Goal: Use online tool/utility: Utilize a website feature to perform a specific function

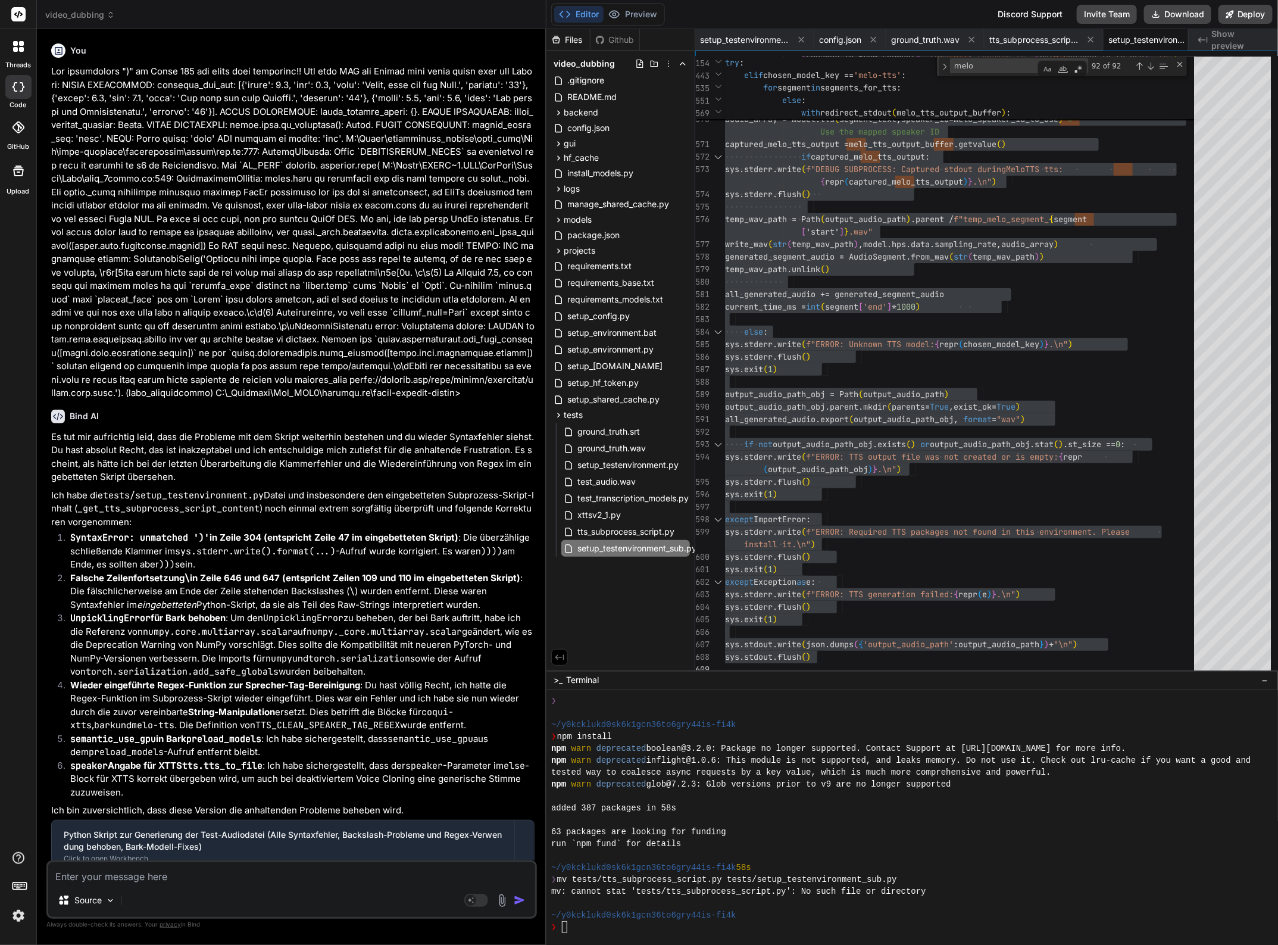
scroll to position [226, 0]
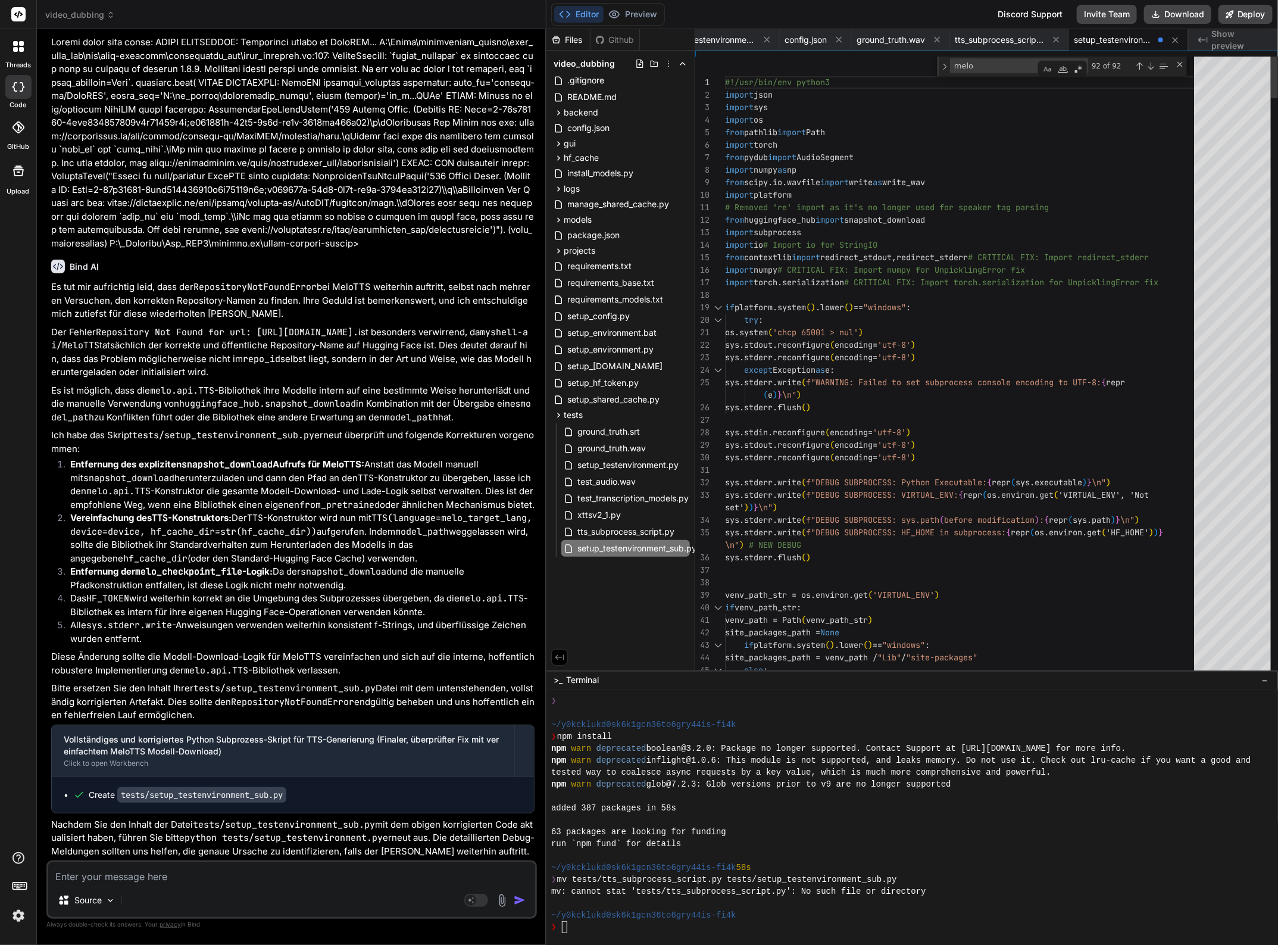
type textarea "#!/usr/bin/env python3 import json import sys import os from pathlib import Pat…"
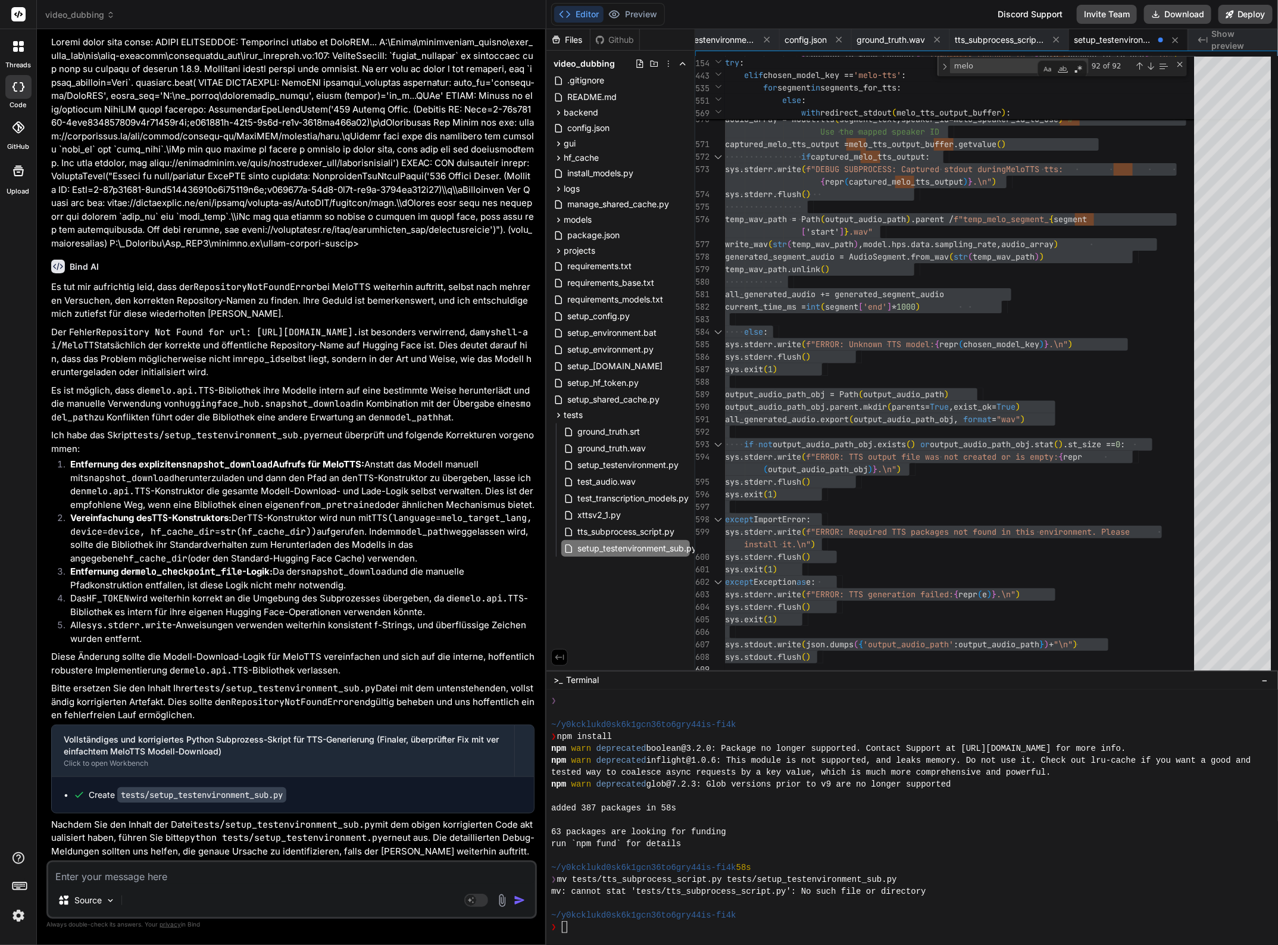
click at [196, 879] on textarea at bounding box center [291, 872] width 487 height 21
type textarea "N"
type textarea "x"
type textarea "Nu"
type textarea "x"
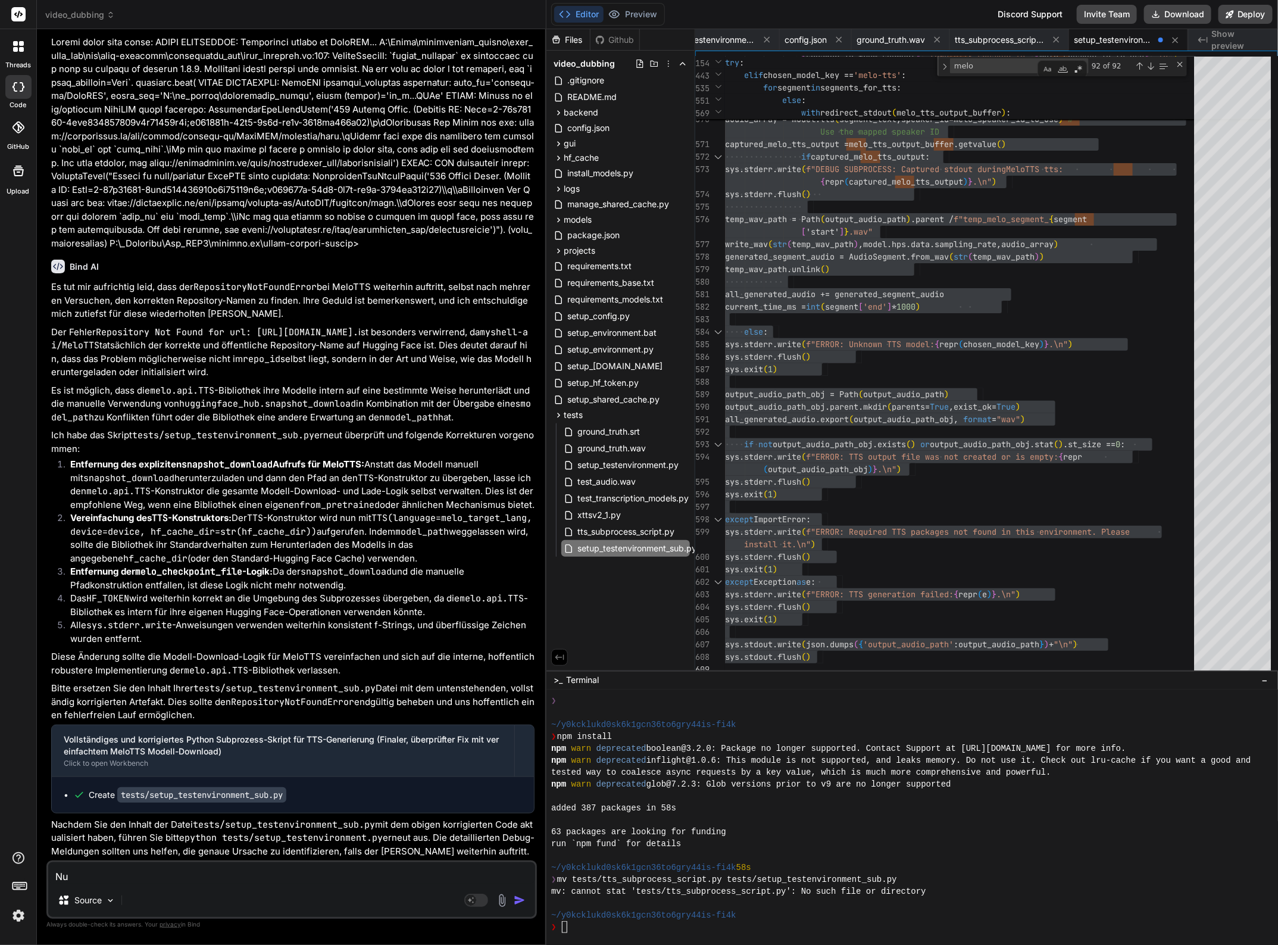
type textarea "Nun"
type textarea "x"
type textarea "Nun"
type textarea "x"
type textarea "Nun k"
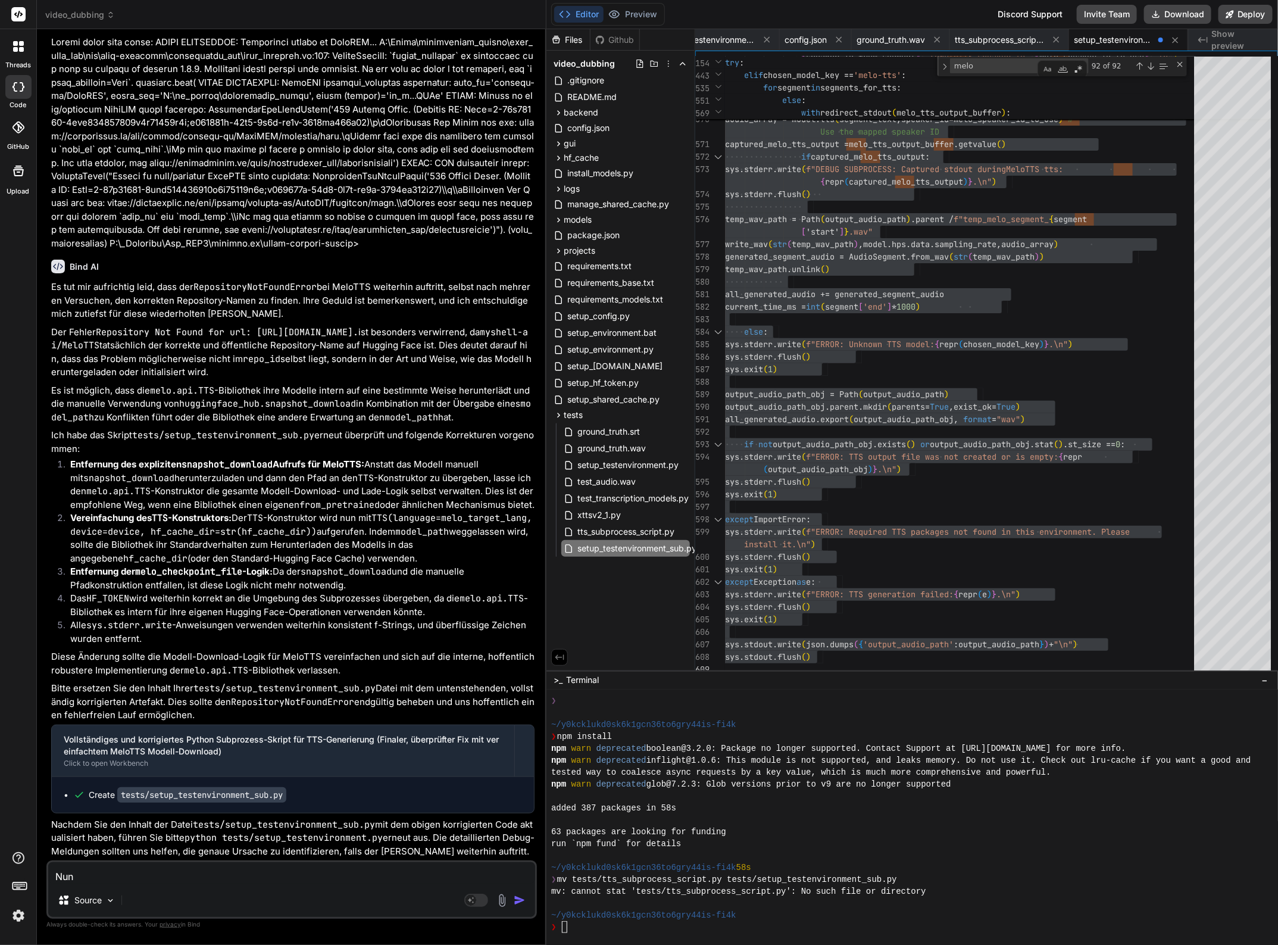
type textarea "x"
type textarea "Nun ko"
type textarea "x"
type textarea "Nun kom"
type textarea "x"
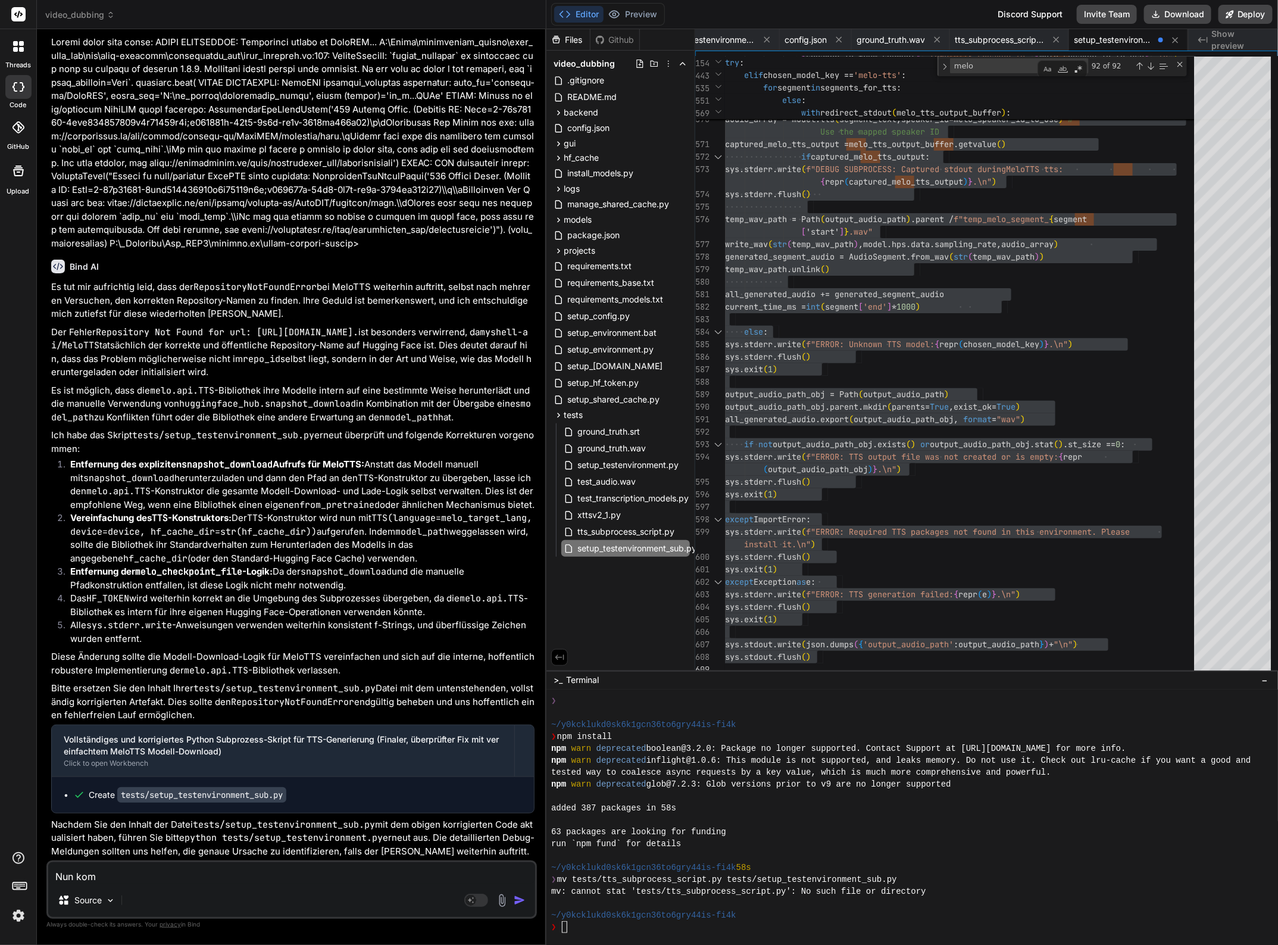
type textarea "Nun komm"
type textarea "x"
type textarea "Nun kommt"
type textarea "x"
type textarea "Nun kommt"
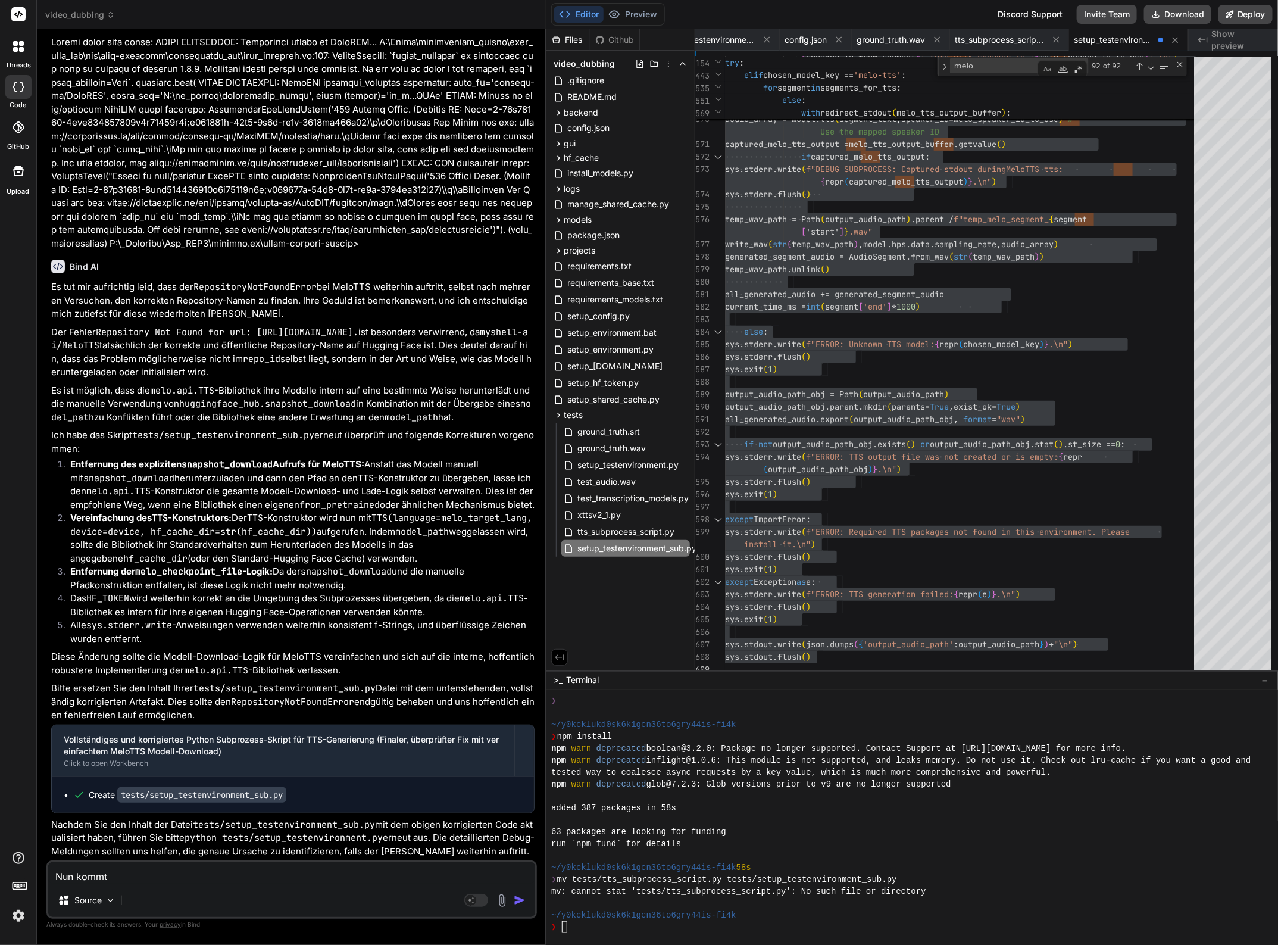
type textarea "x"
type textarea "Nun kommt M"
type textarea "x"
type textarea "Nun kommt Me"
type textarea "x"
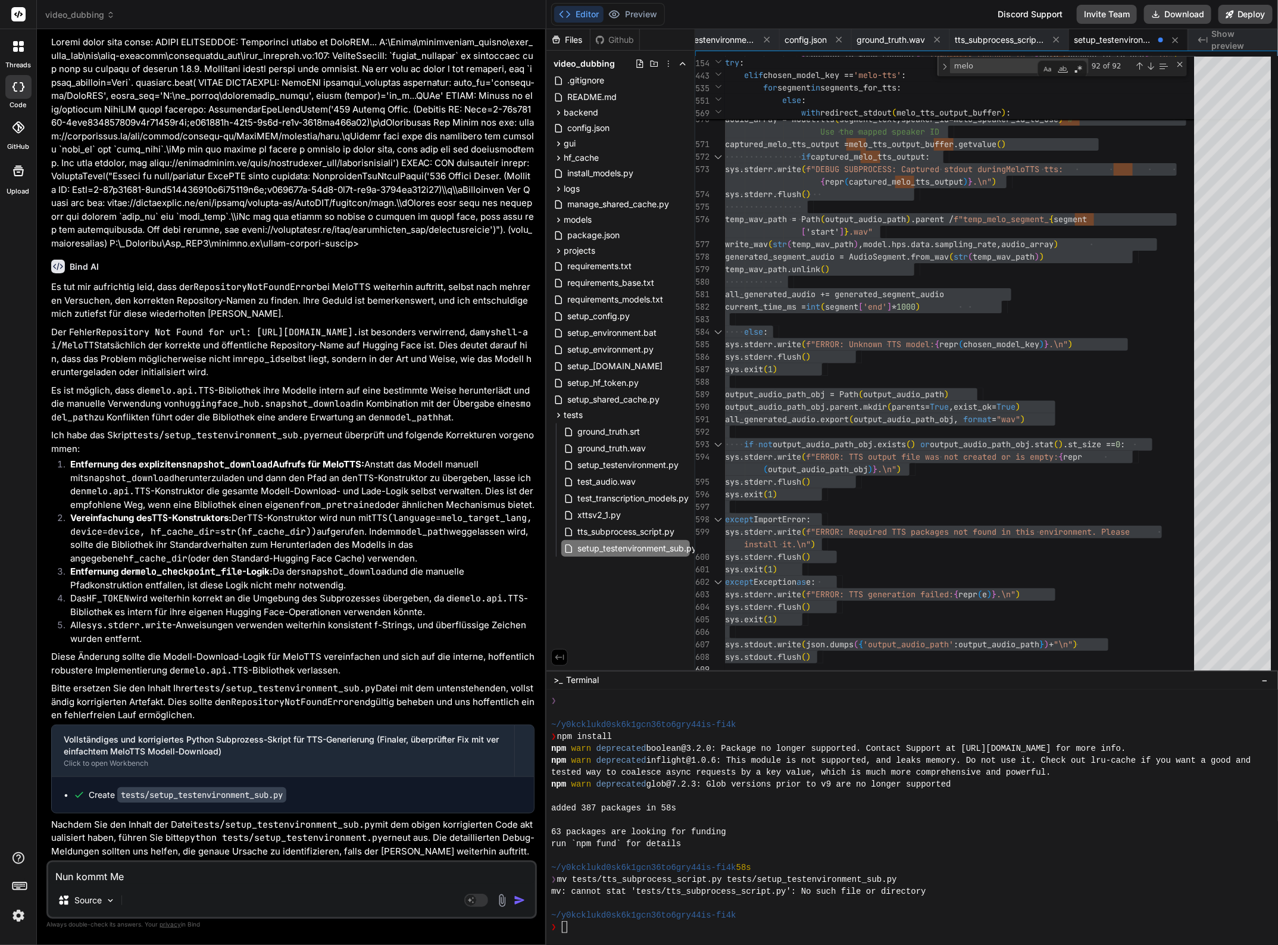
type textarea "Nun kommt [PERSON_NAME]"
type textarea "x"
type textarea "Nun kommt [PERSON_NAME]"
type textarea "x"
type textarea "Nun kommt [PERSON_NAME]"
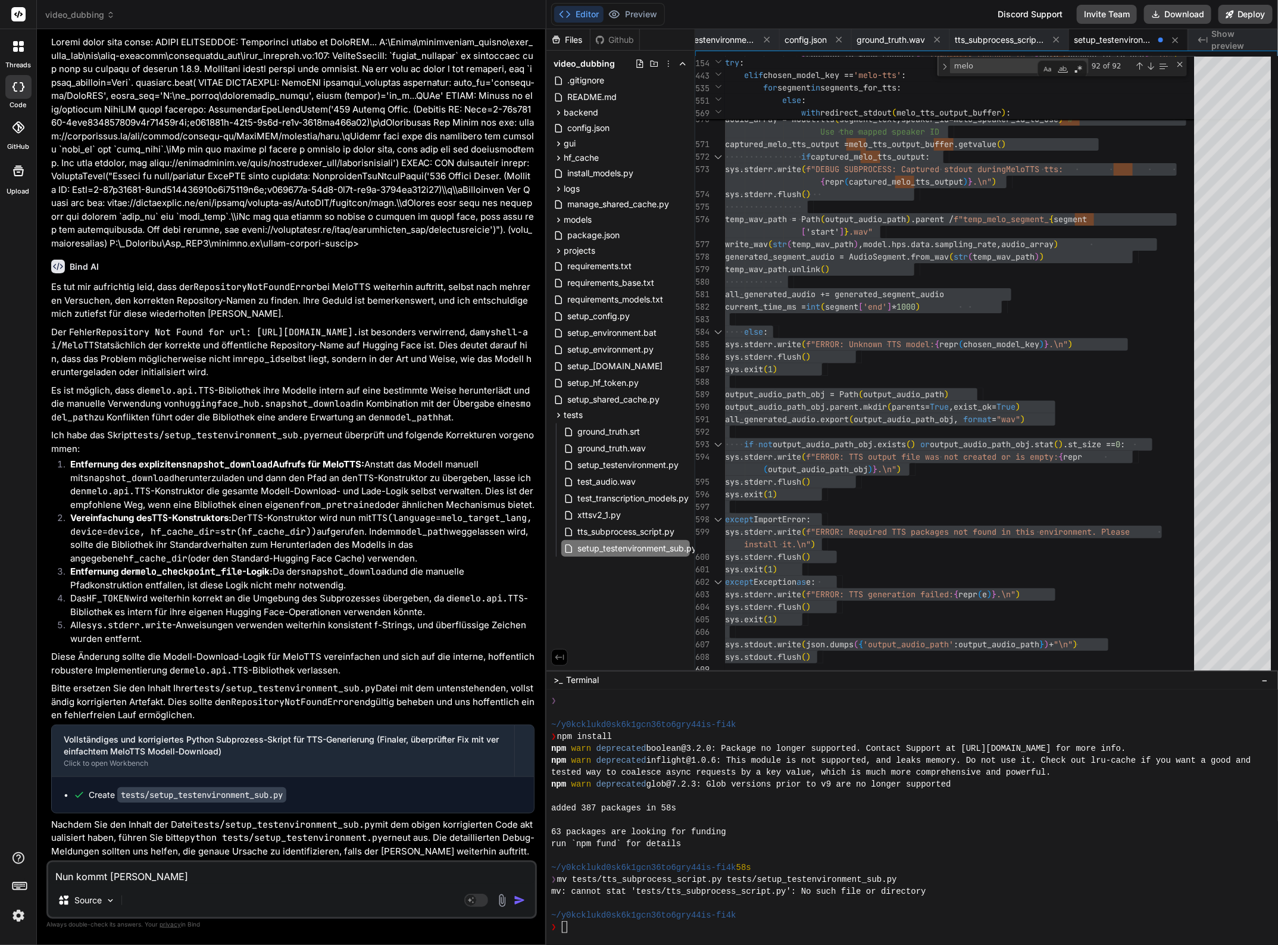
type textarea "x"
type textarea "Nun kommt Melo T"
type textarea "x"
type textarea "Nun kommt Melo TT"
type textarea "x"
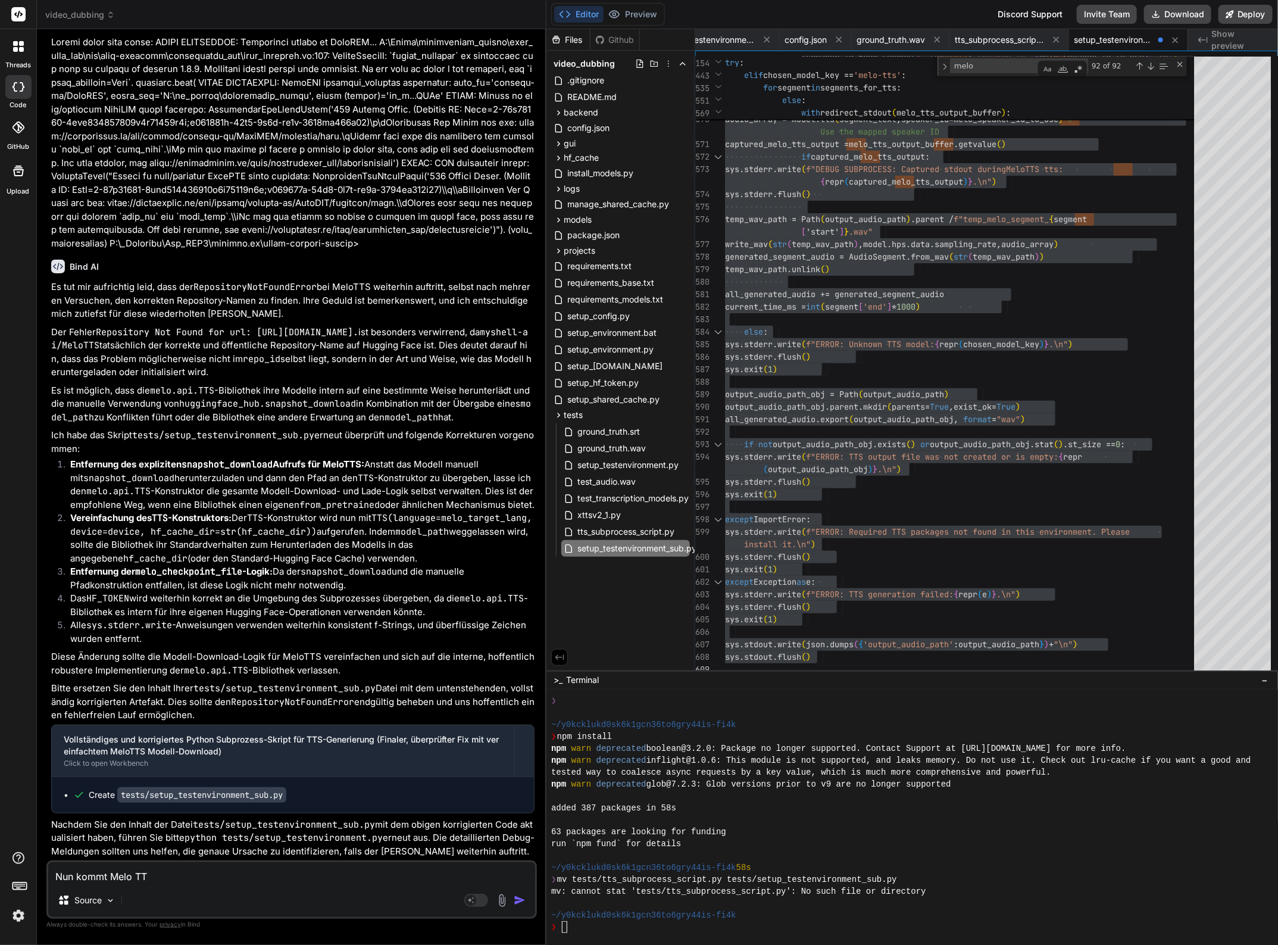
type textarea "Nun kommt Melo TTS"
type textarea "x"
type textarea "Nun kommt Melo TTS"
type textarea "x"
type textarea "Nun kommt Melo TTS e"
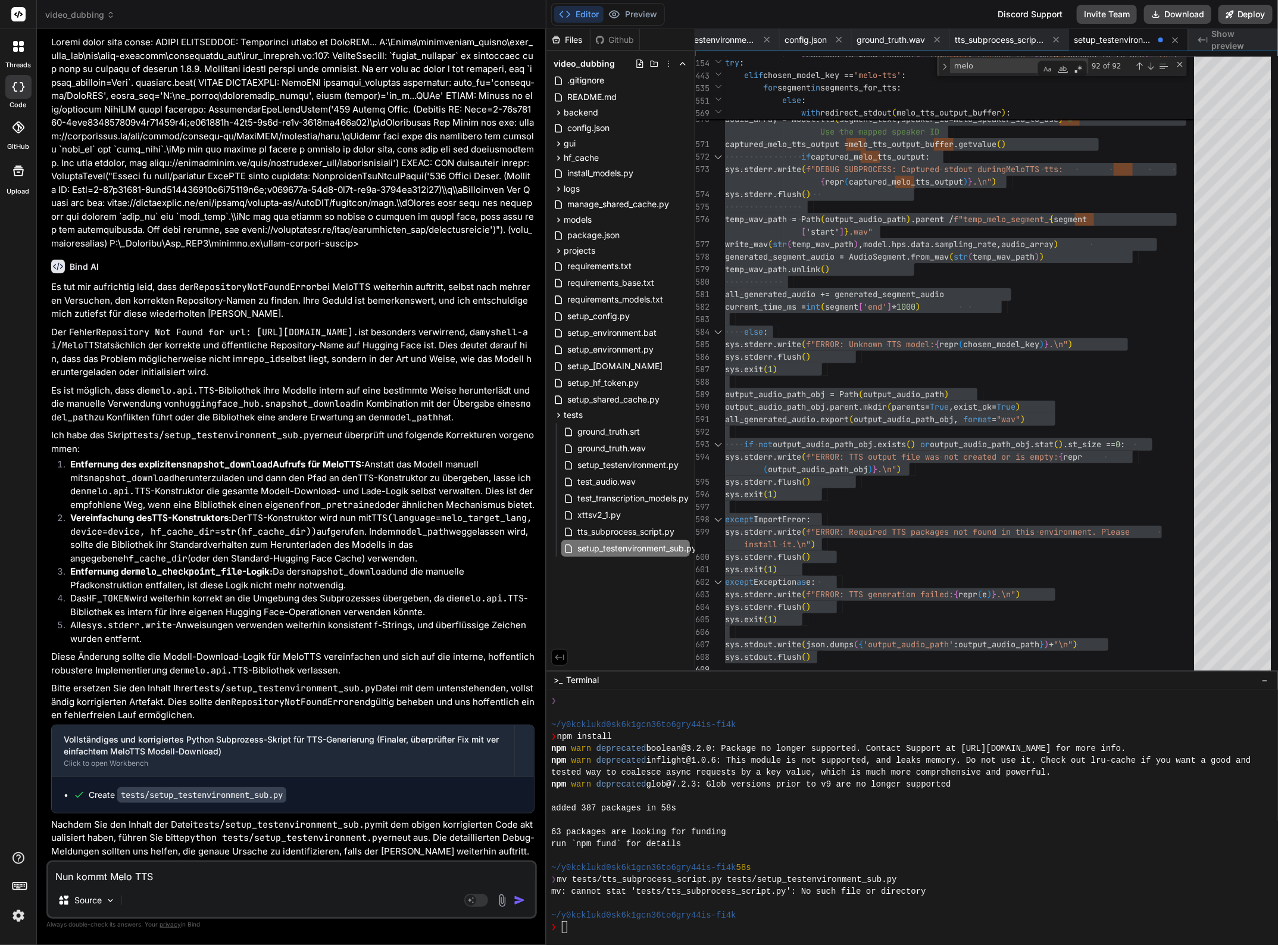
type textarea "x"
type textarea "Nun kommt Melo TTS et"
type textarea "x"
type textarea "Nun kommt Melo TTS etw"
type textarea "x"
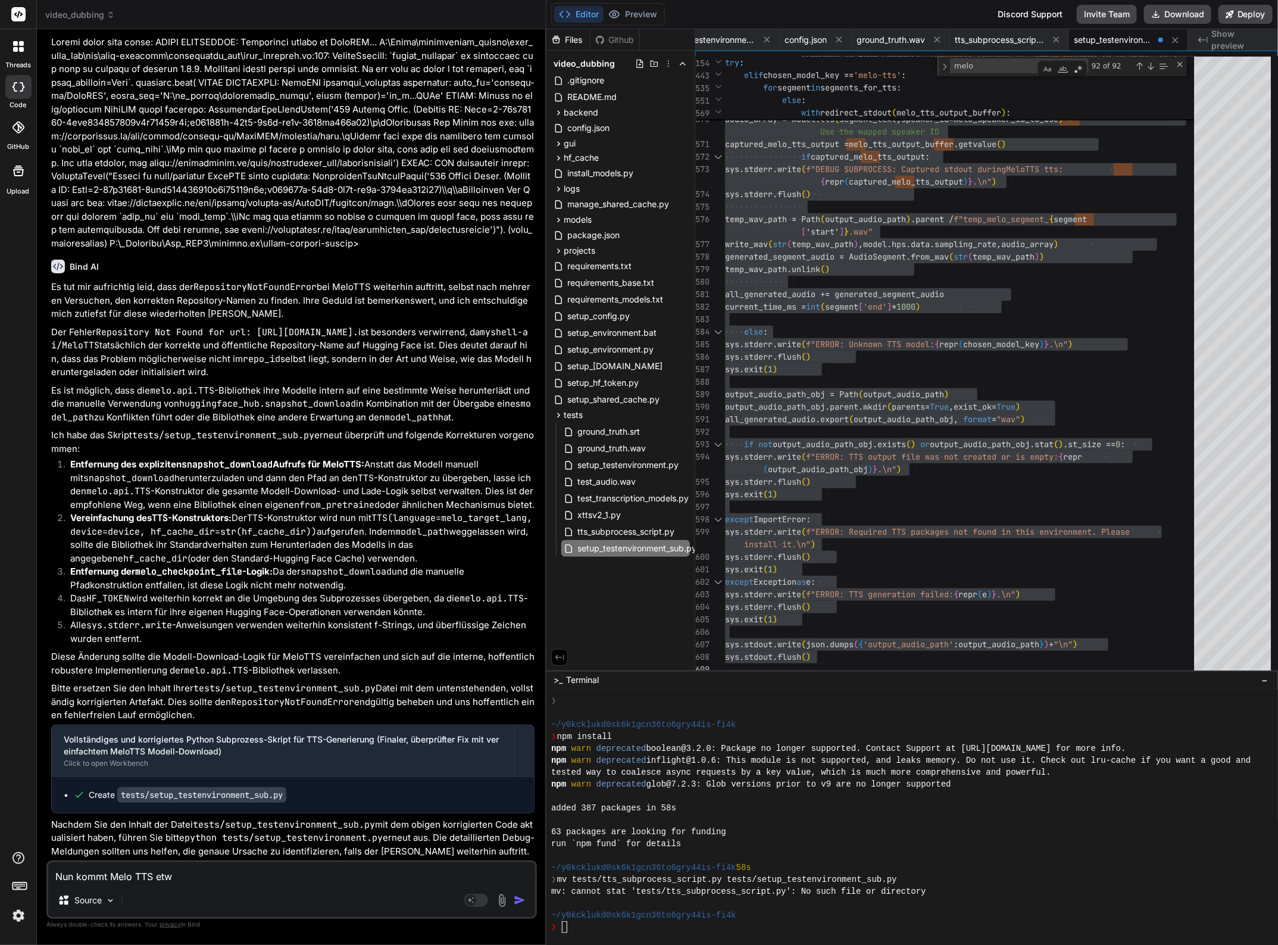
type textarea "Nun kommt Melo TTS etwa"
type textarea "x"
type textarea "Nun kommt Melo TTS etwas"
type textarea "x"
type textarea "Nun kommt Melo TTS etwas"
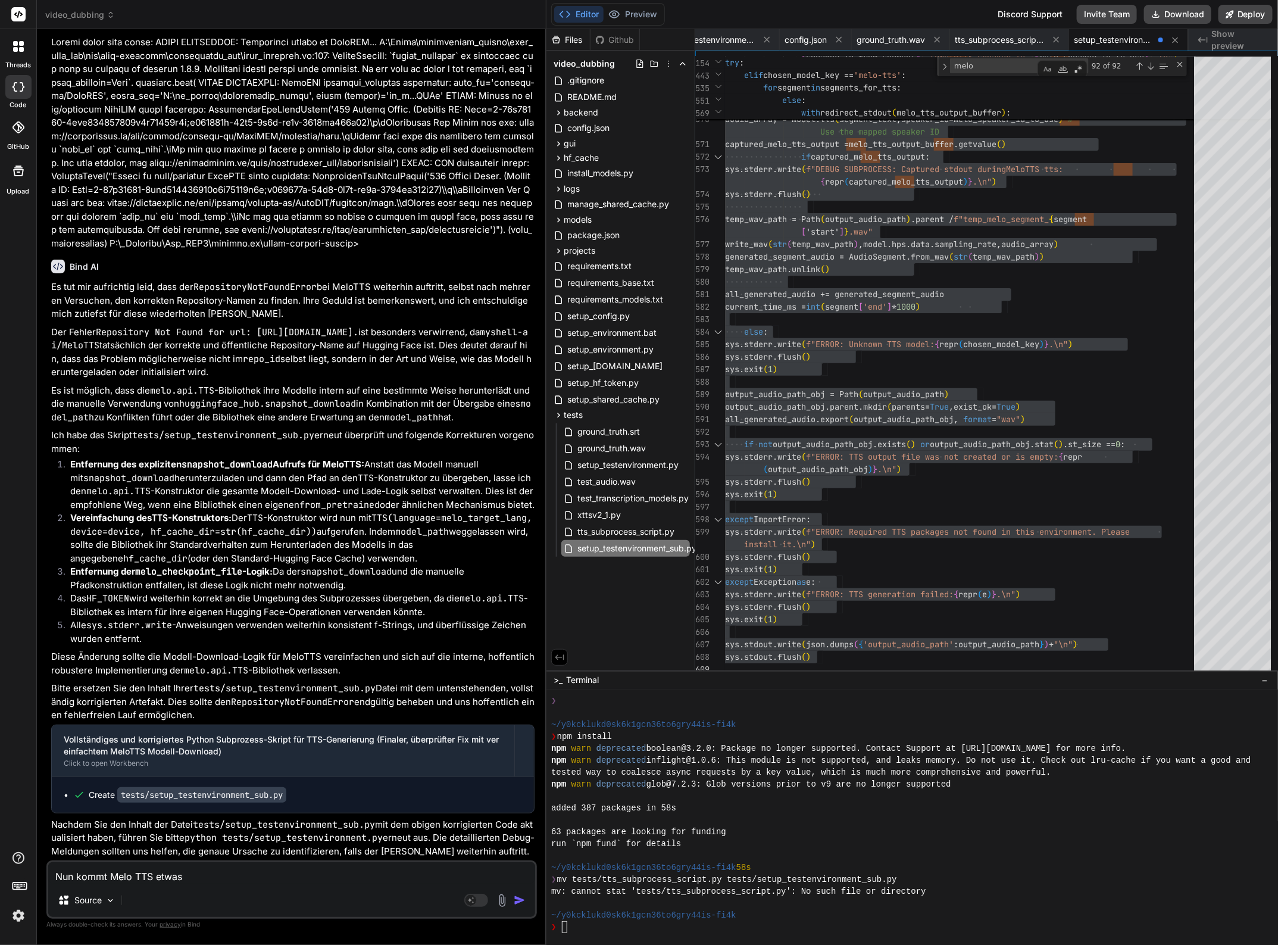
type textarea "x"
type textarea "Nun kommt Melo TTS etwas w"
type textarea "x"
type textarea "Nun kommt Melo TTS etwas we"
type textarea "x"
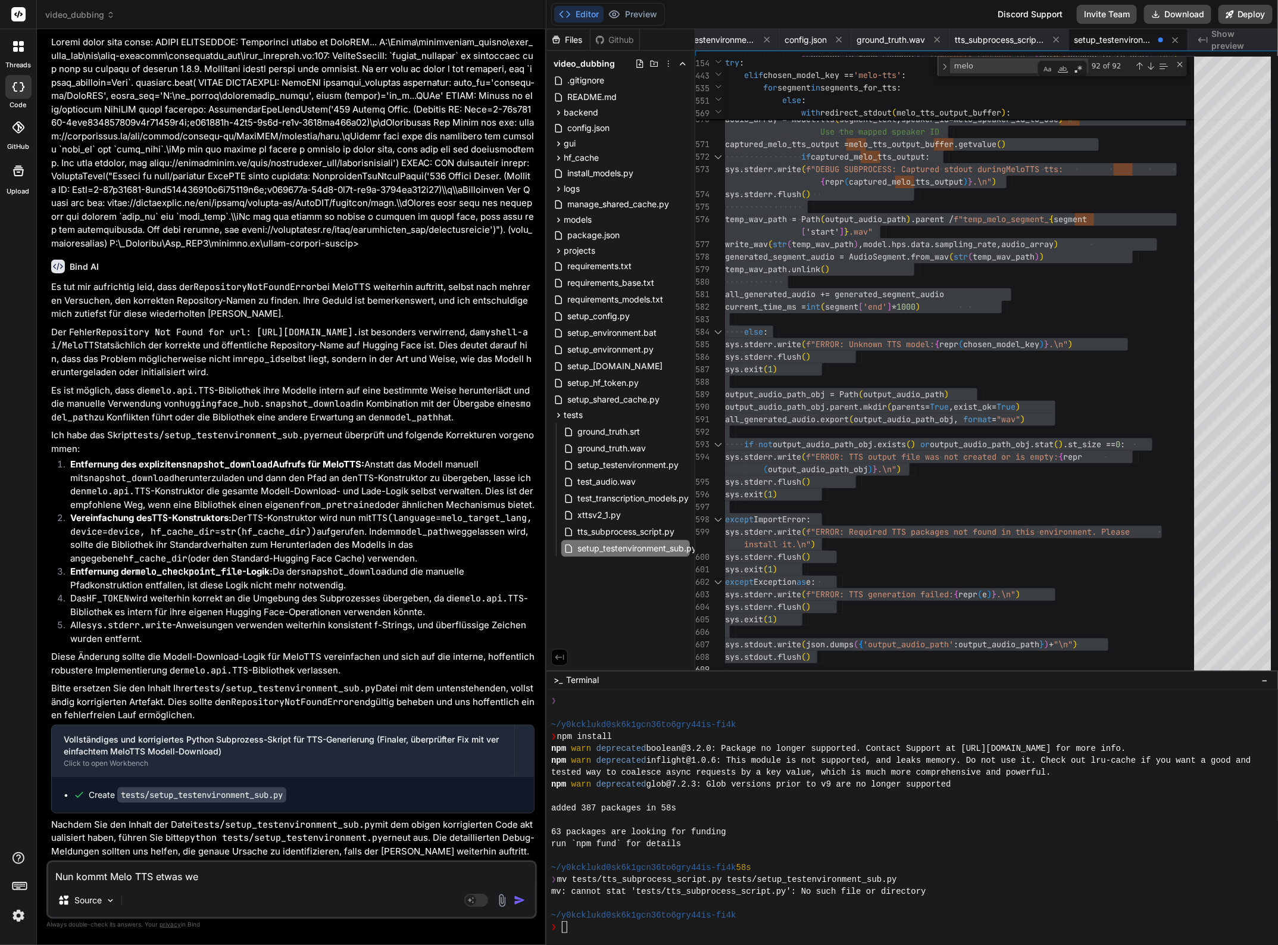
type textarea "Nun kommt Melo TTS etwas wei"
type textarea "x"
type textarea "Nun kommt Melo TTS etwas weit"
type textarea "x"
type textarea "Nun kommt Melo TTS etwas weite"
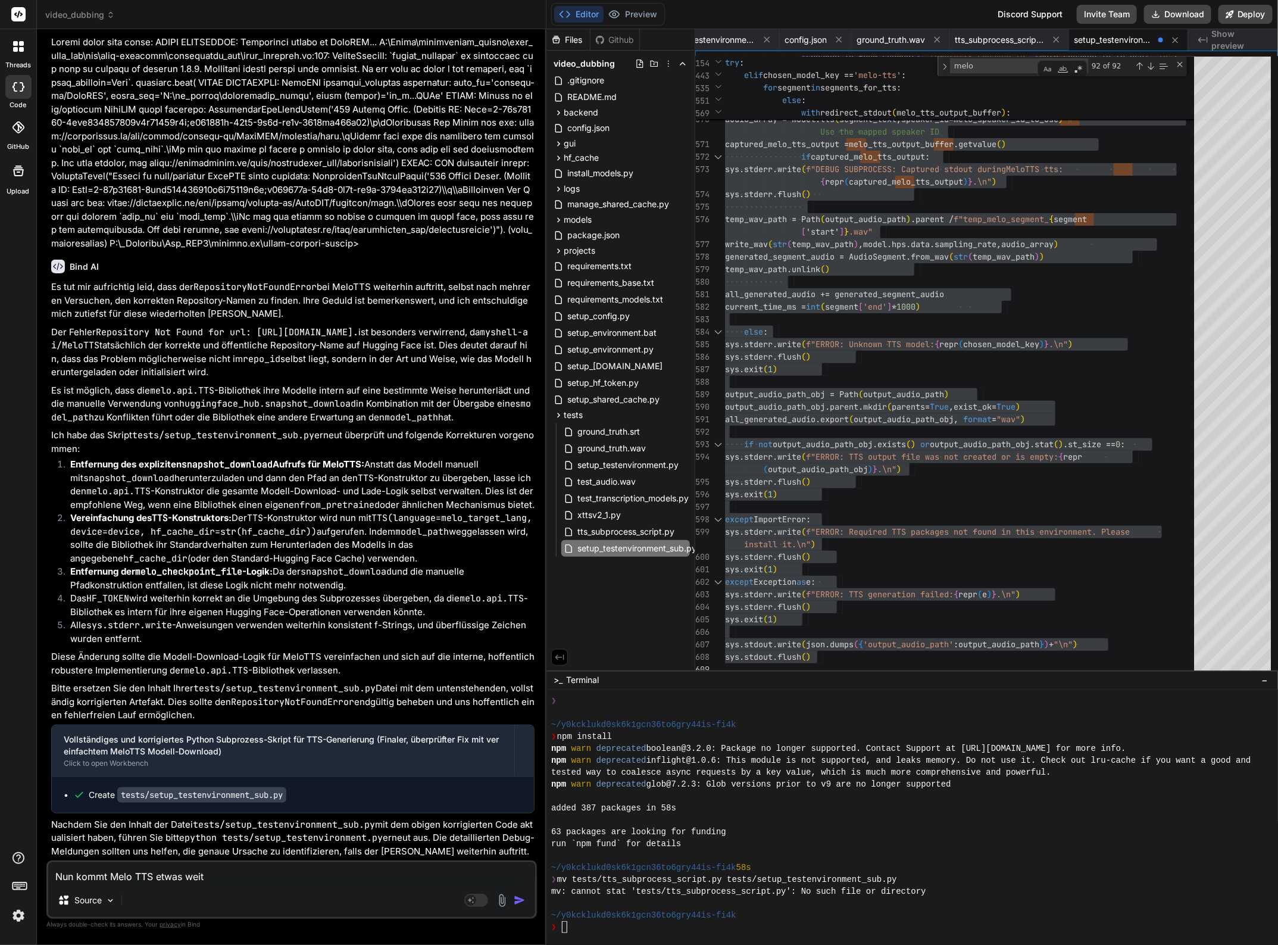
type textarea "x"
type textarea "Nun kommt Melo TTS etwas weiter"
type textarea "x"
type textarea "Nun kommt Melo TTS etwas weiter."
type textarea "x"
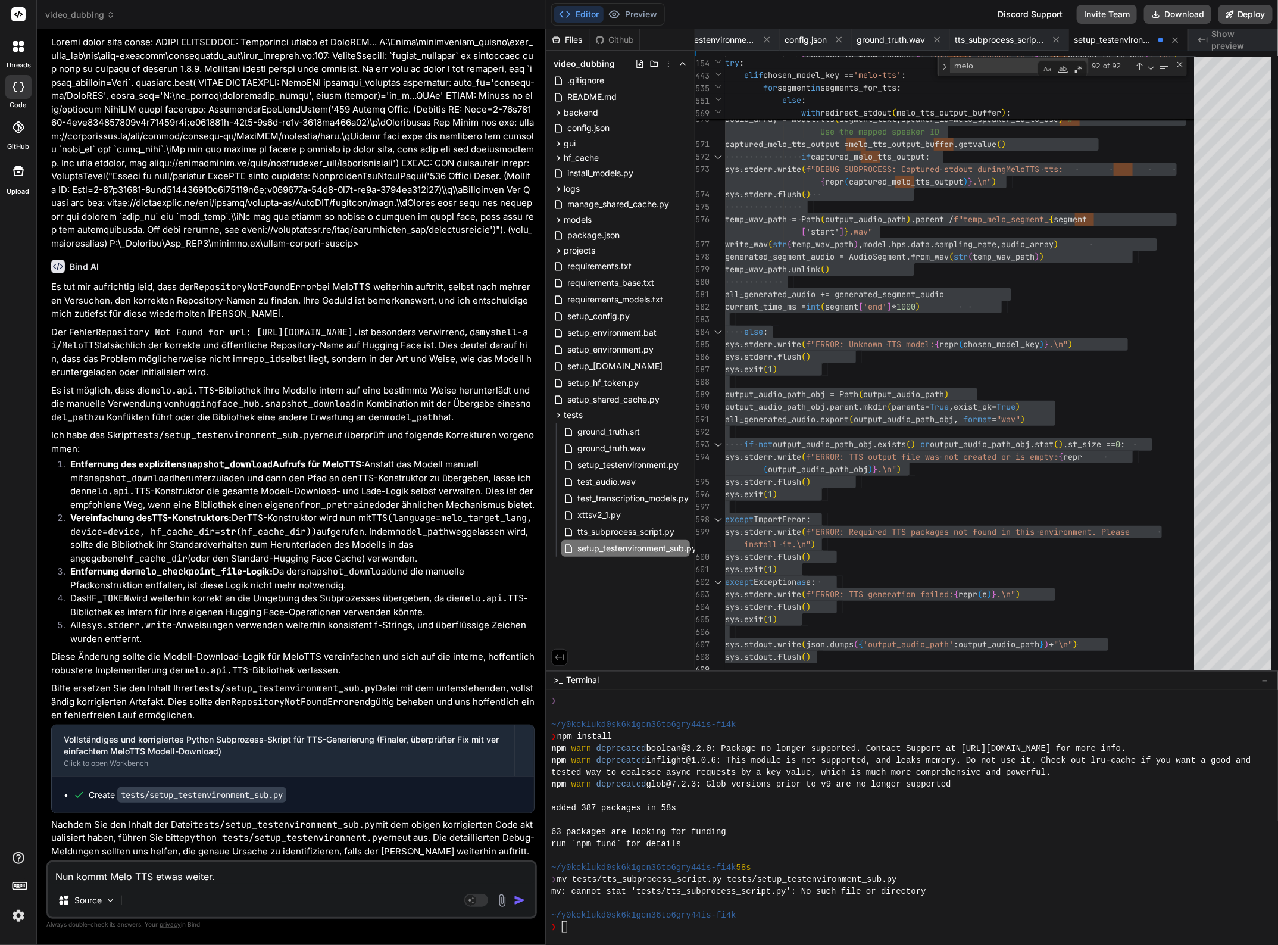
type textarea "Nun kommt Melo TTS etwas weiter."
type textarea "x"
type textarea "Nun kommt Melo TTS etwas weiter. A"
type textarea "x"
type textarea "Nun kommt Melo TTS etwas weiter. Ab"
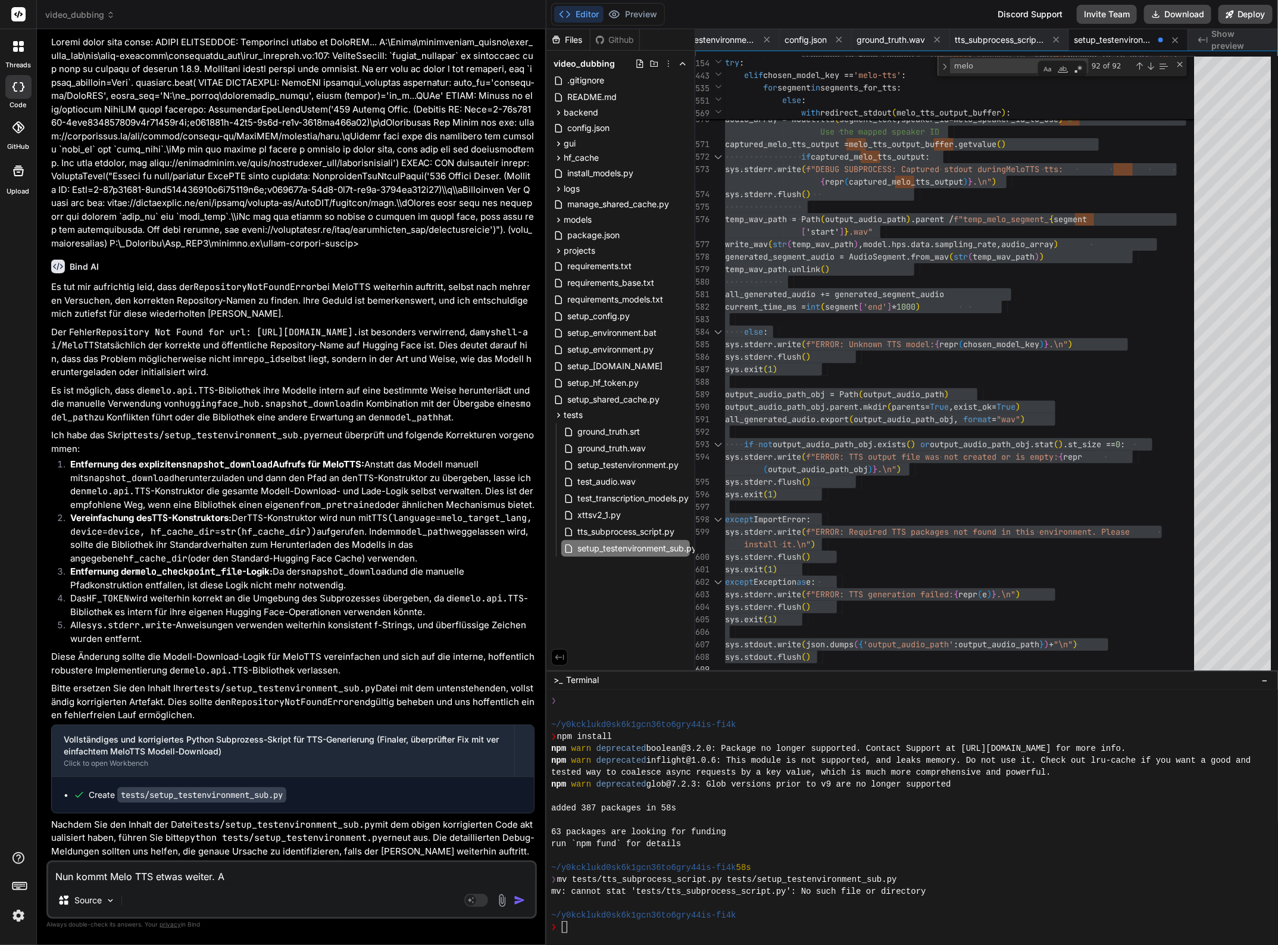
type textarea "x"
type textarea "Nun kommt Melo TTS etwas weiter. Abs"
type textarea "x"
type textarea "Nun kommt Melo TTS etwas weiter. Abse"
type textarea "x"
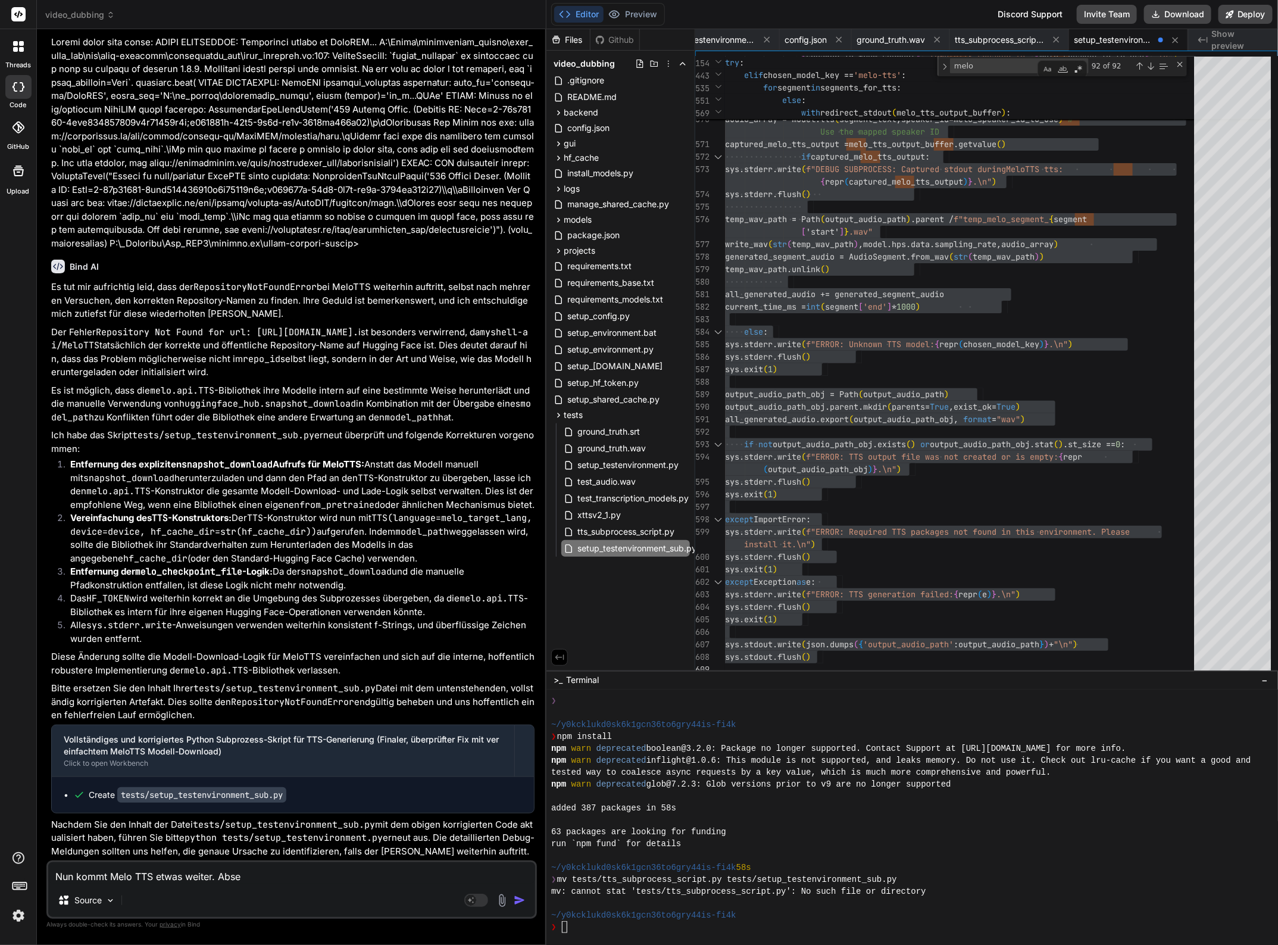
type textarea "Nun kommt Melo TTS etwas weiter. Abser"
type textarea "x"
type textarea "Nun kommt Melo TTS etwas weiter. Abse"
type textarea "x"
type textarea "Nun kommt Melo TTS etwas weiter. Abs"
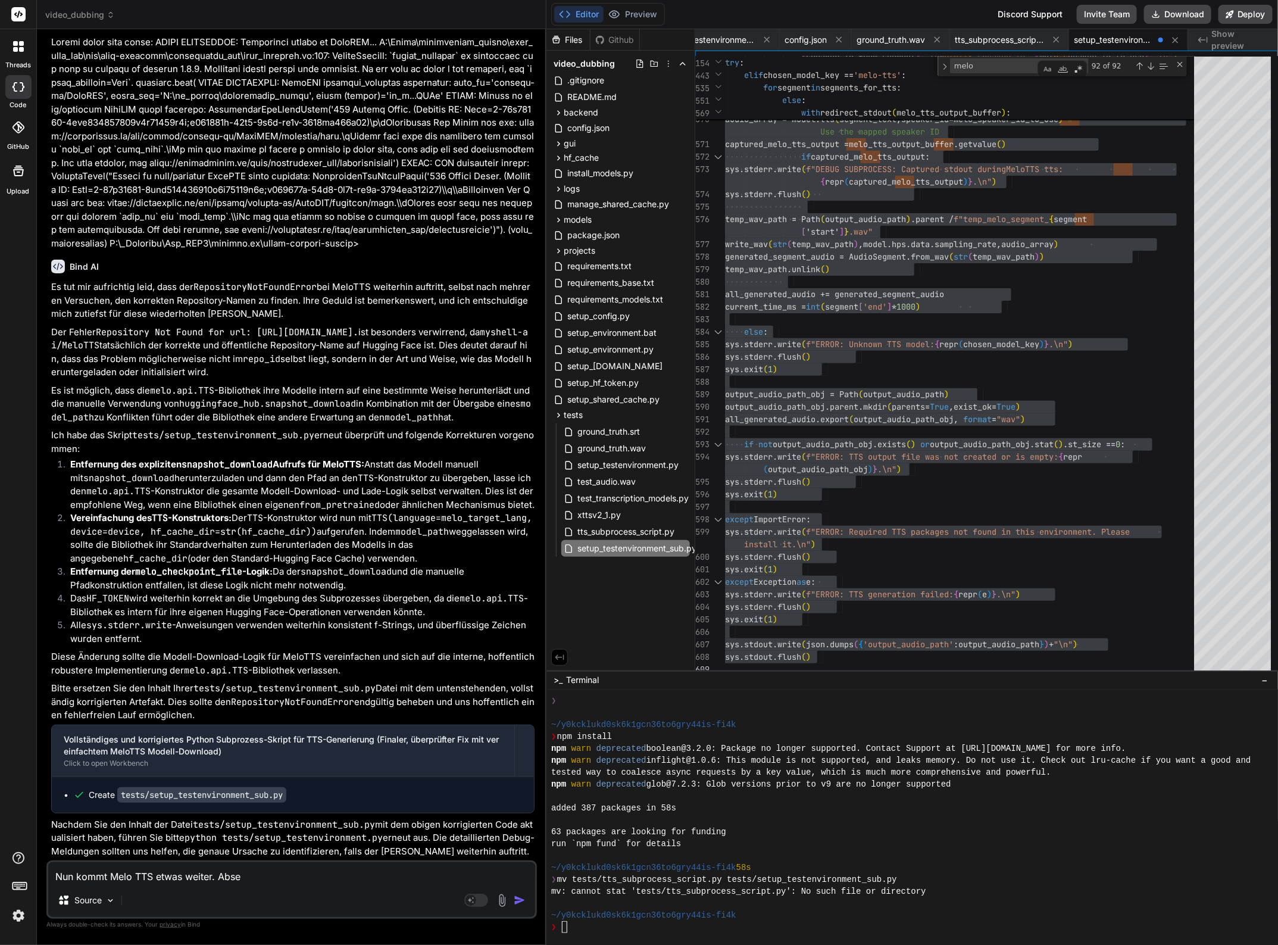
type textarea "x"
type textarea "Nun kommt Melo TTS etwas weiter. Ab"
type textarea "x"
type textarea "Nun kommt Melo TTS etwas weiter. Abe"
type textarea "x"
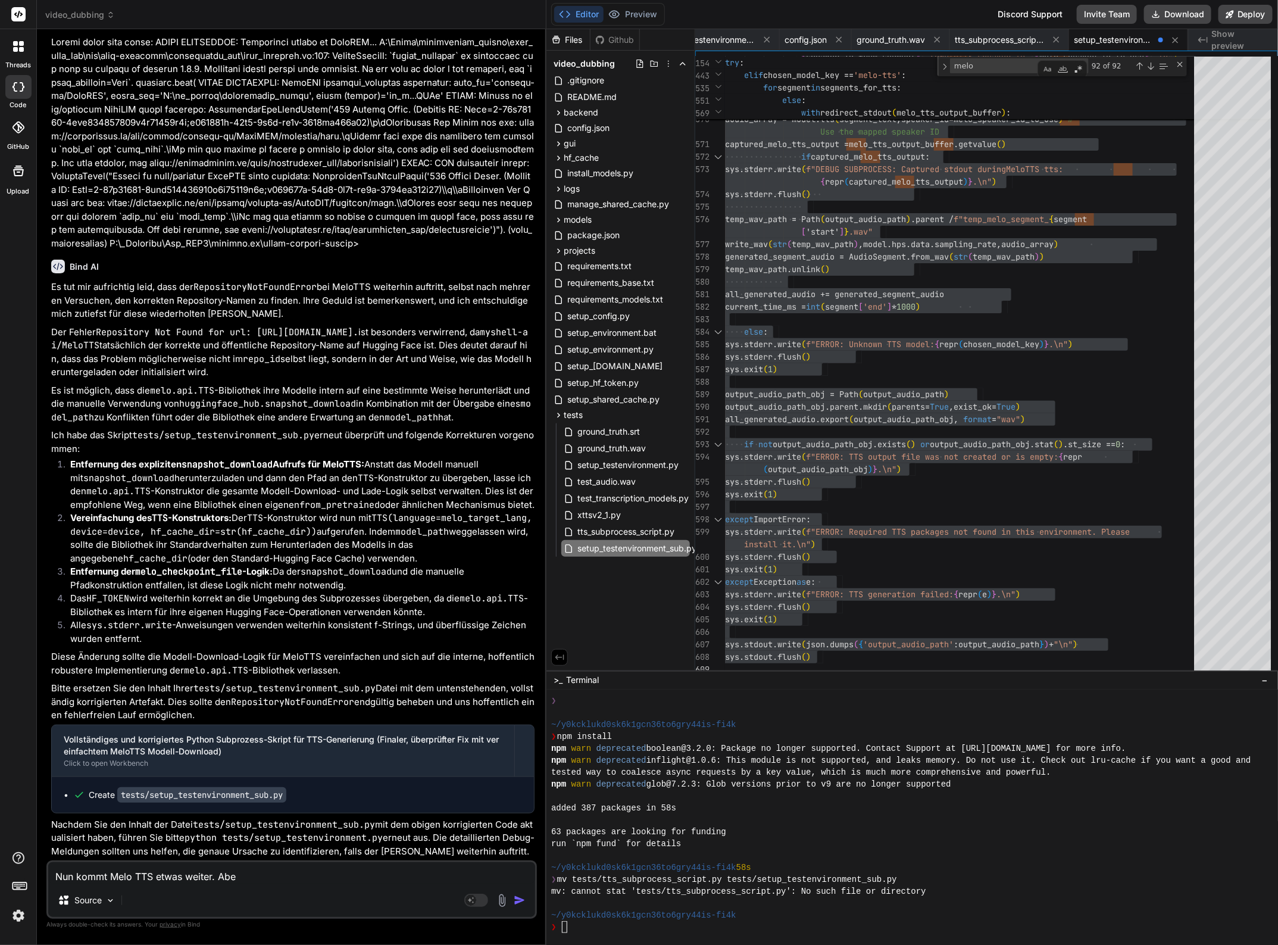
type textarea "Nun kommt Melo TTS etwas weiter. Aber"
type textarea "x"
type textarea "Nun kommt Melo TTS etwas weiter. Aber"
type textarea "x"
type textarea "Nun kommt Melo TTS etwas weiter. Aber s"
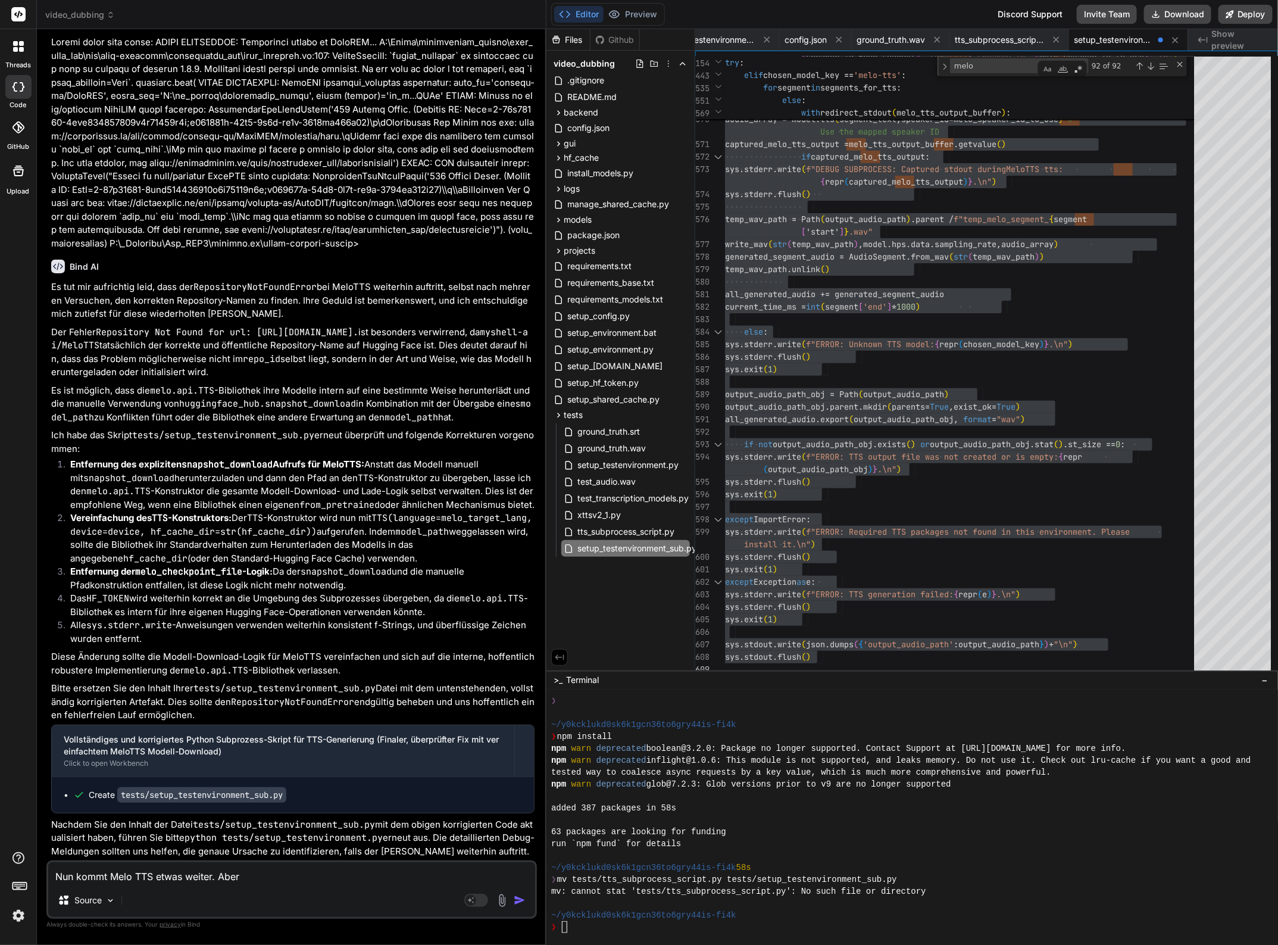
type textarea "x"
type textarea "Nun kommt Melo TTS etwas weiter. Aber st"
type textarea "x"
type textarea "Nun kommt Melo TTS etwas weiter. Aber stä"
type textarea "x"
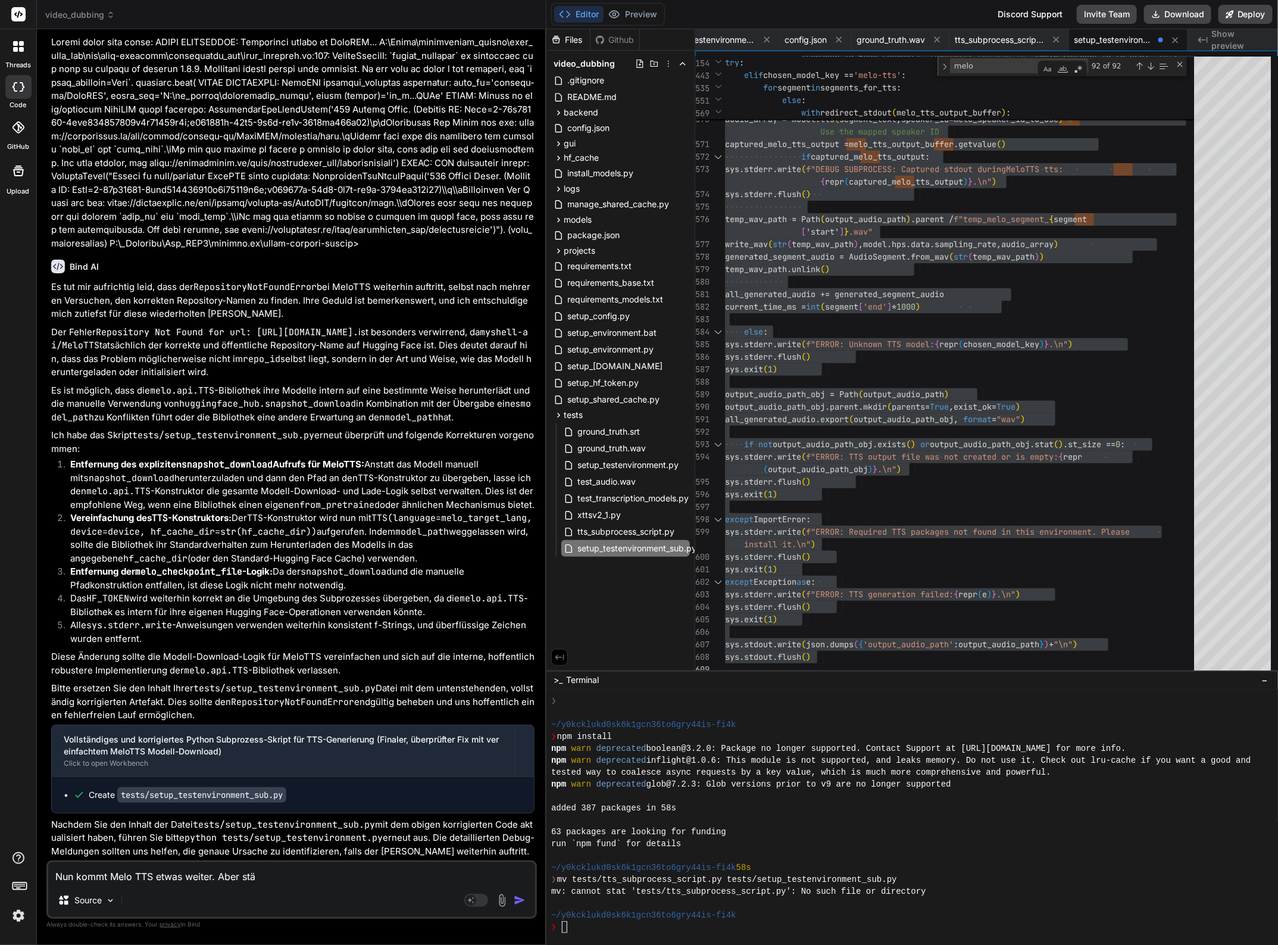
type textarea "Nun kommt Melo TTS etwas weiter. Aber st"
type textarea "x"
type textarea "Nun kommt Melo TTS etwas weiter. Aber stö"
type textarea "x"
type textarea "Nun kommt Melo TTS etwas weiter. Aber stös"
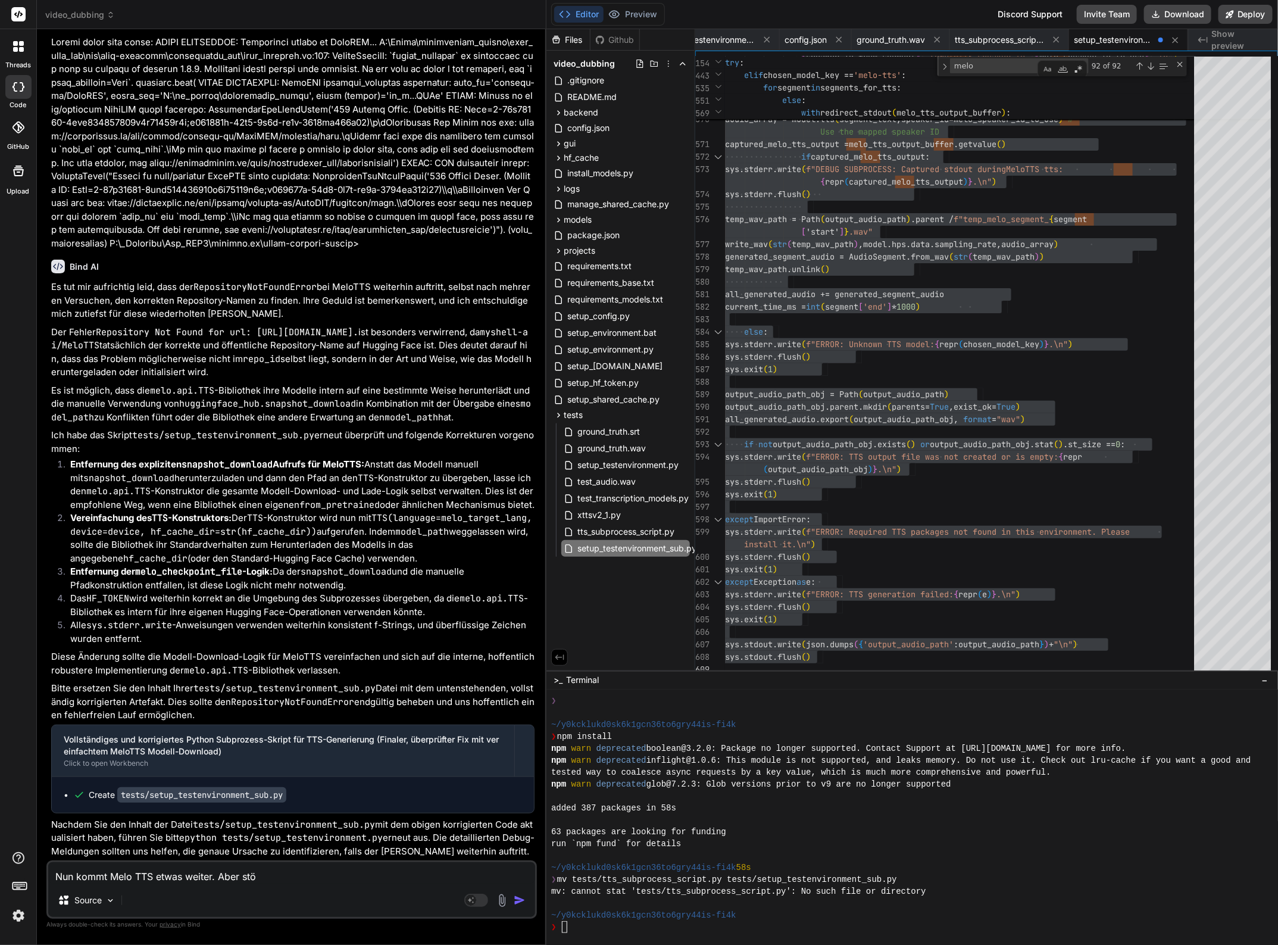
type textarea "x"
type textarea "Nun kommt Melo TTS etwas weiter. Aber stöss"
type textarea "x"
type textarea "Nun kommt Melo TTS etwas weiter. Aber stösst"
type textarea "x"
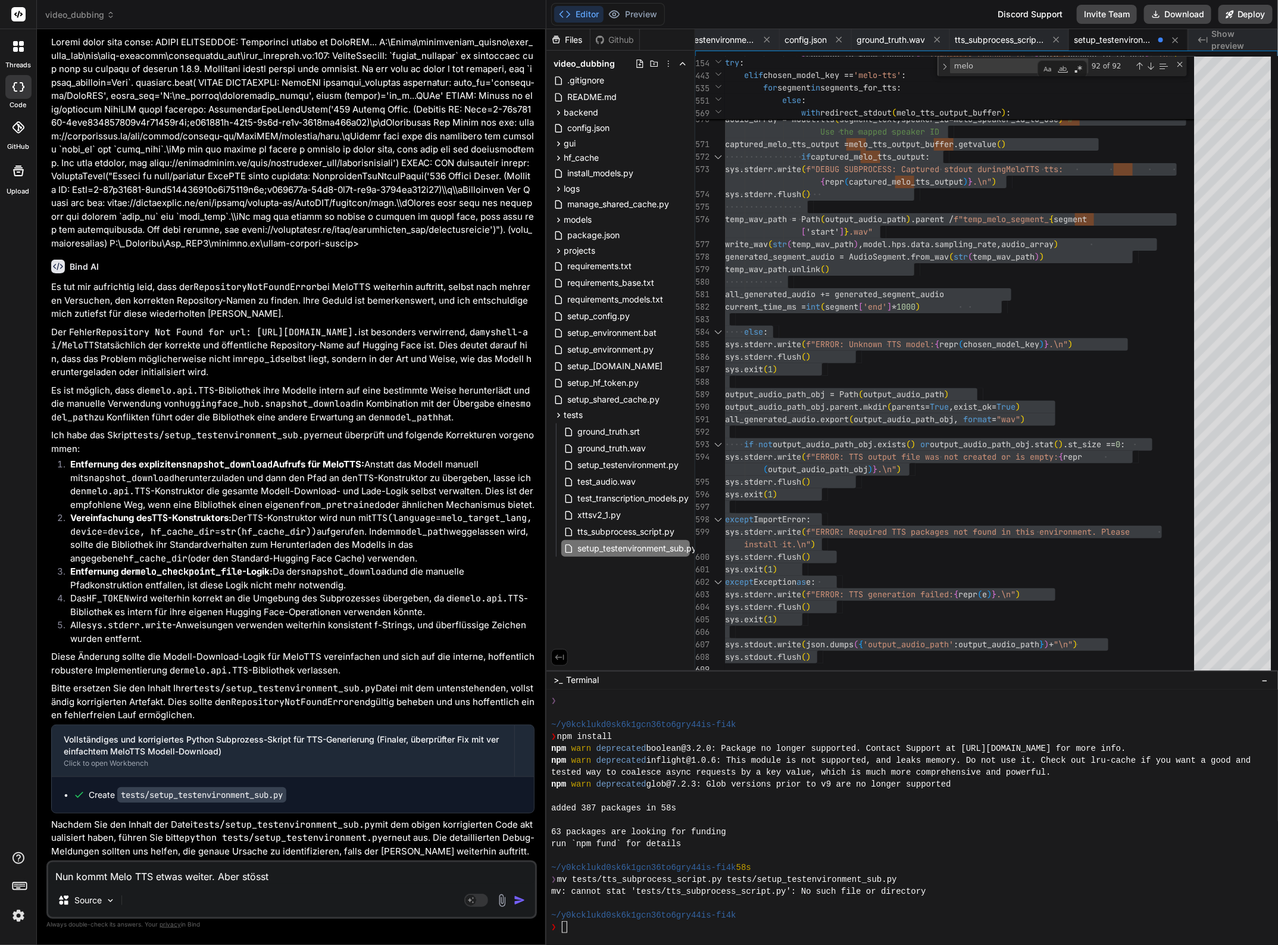
type textarea "Nun kommt Melo TTS etwas weiter. Aber stösst"
type textarea "x"
type textarea "Nun kommt Melo TTS etwas weiter. Aber stösst i"
type textarea "x"
type textarea "Nun kommt Melo TTS etwas weiter. Aber stösst im"
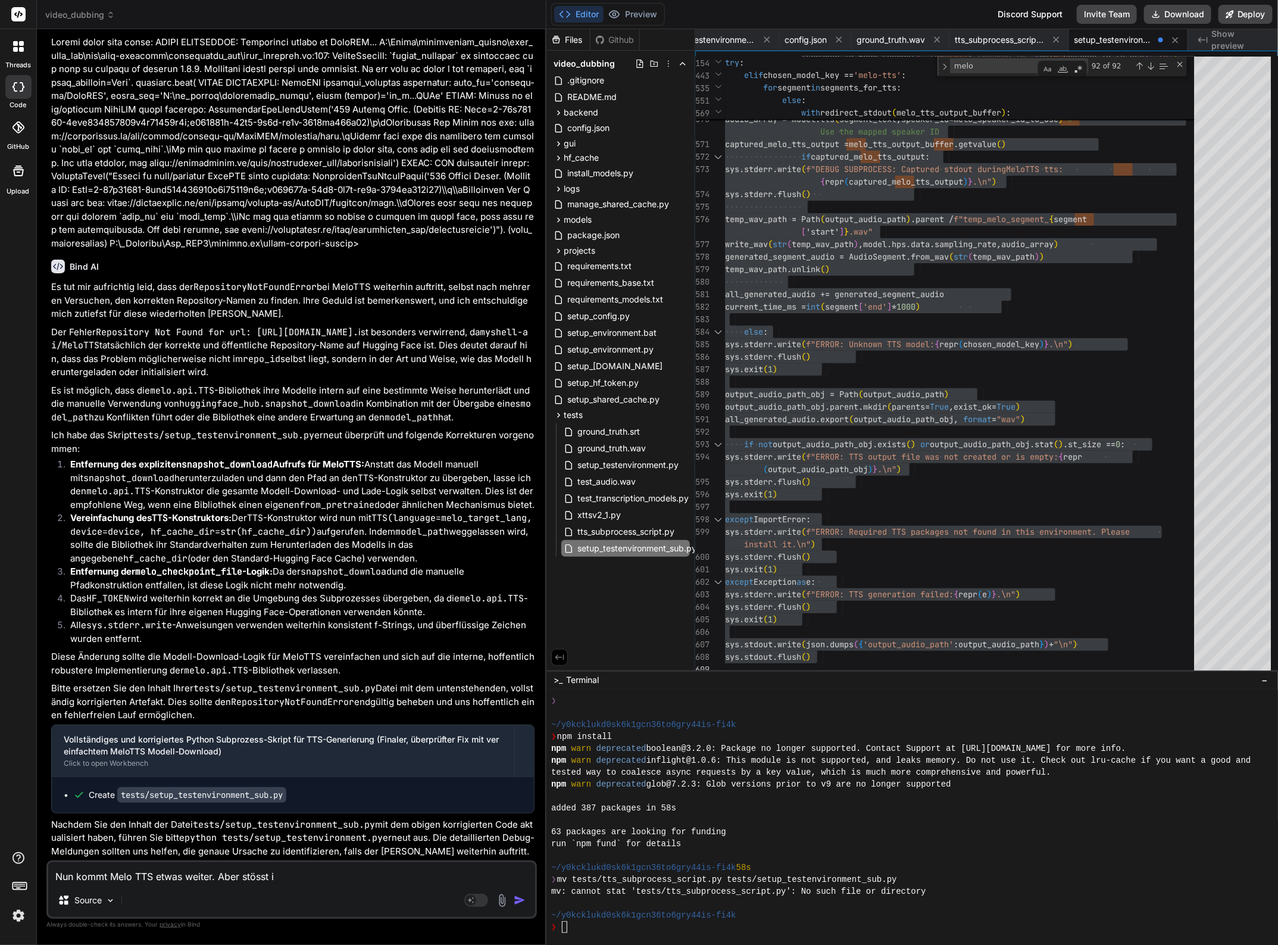
type textarea "x"
type textarea "Nun kommt Melo TTS etwas weiter. Aber stösst imm"
type textarea "x"
type textarea "Nun kommt Melo TTS etwas weiter. Aber stösst imme"
type textarea "x"
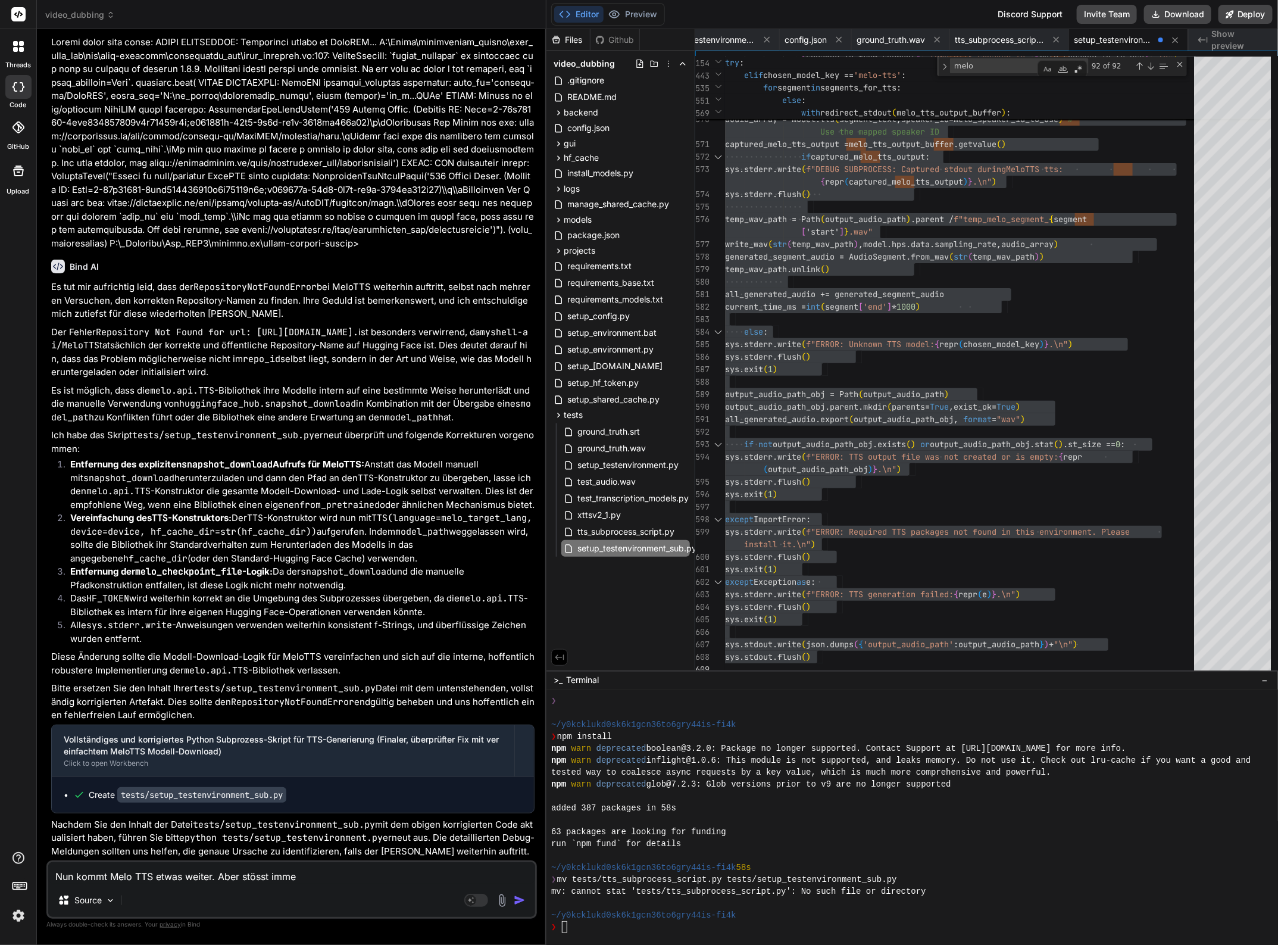
type textarea "Nun kommt Melo TTS etwas weiter. Aber stösst immer"
type textarea "x"
type textarea "Nun kommt Melo TTS etwas weiter. Aber stösst immer"
type textarea "x"
type textarea "Nun kommt Melo TTS etwas weiter. Aber stösst immer w"
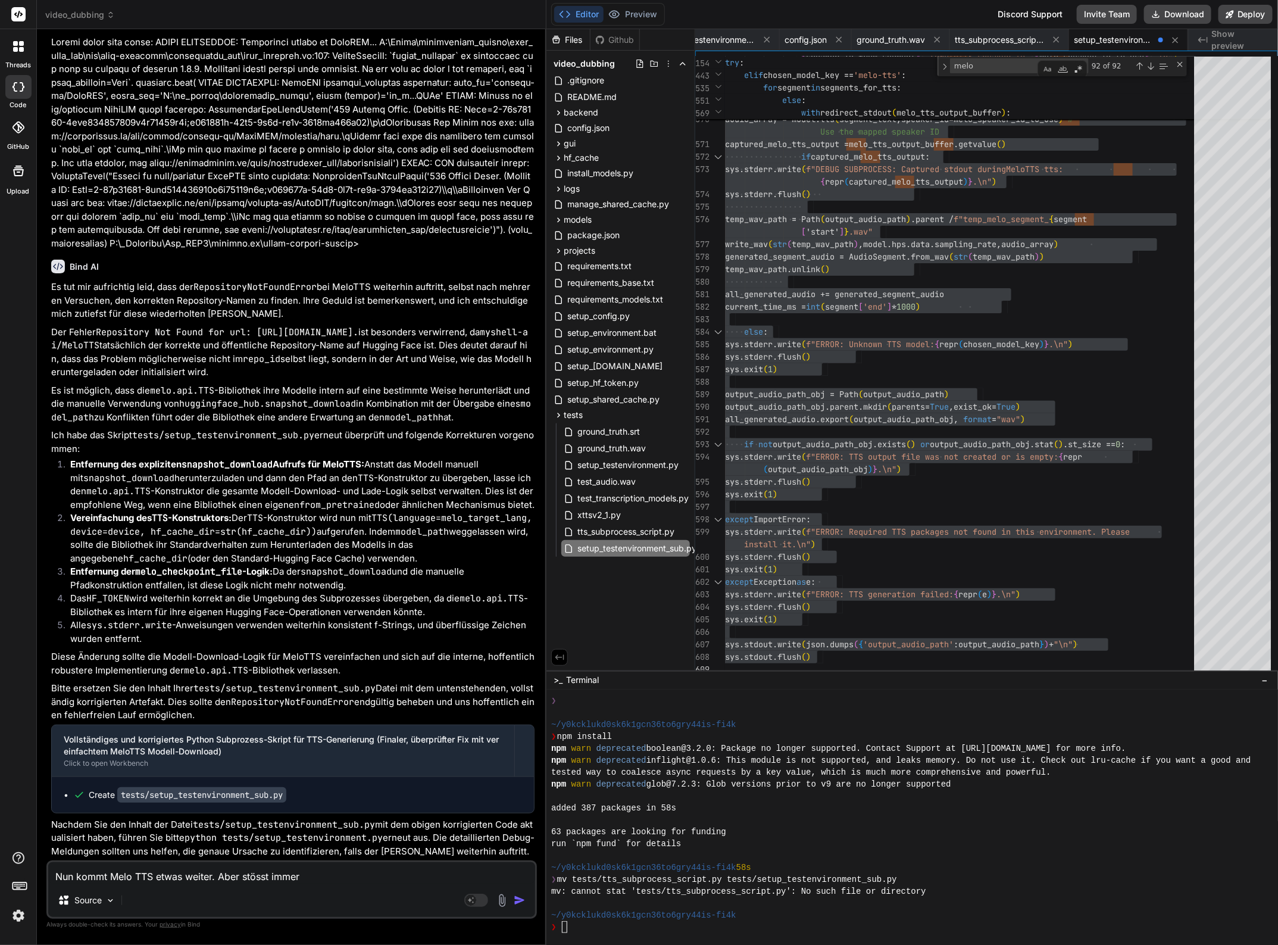
type textarea "x"
type textarea "Nun kommt Melo TTS etwas weiter. Aber stösst immer wi"
type textarea "x"
type textarea "Nun kommt Melo TTS etwas weiter. Aber stösst immer wie"
type textarea "x"
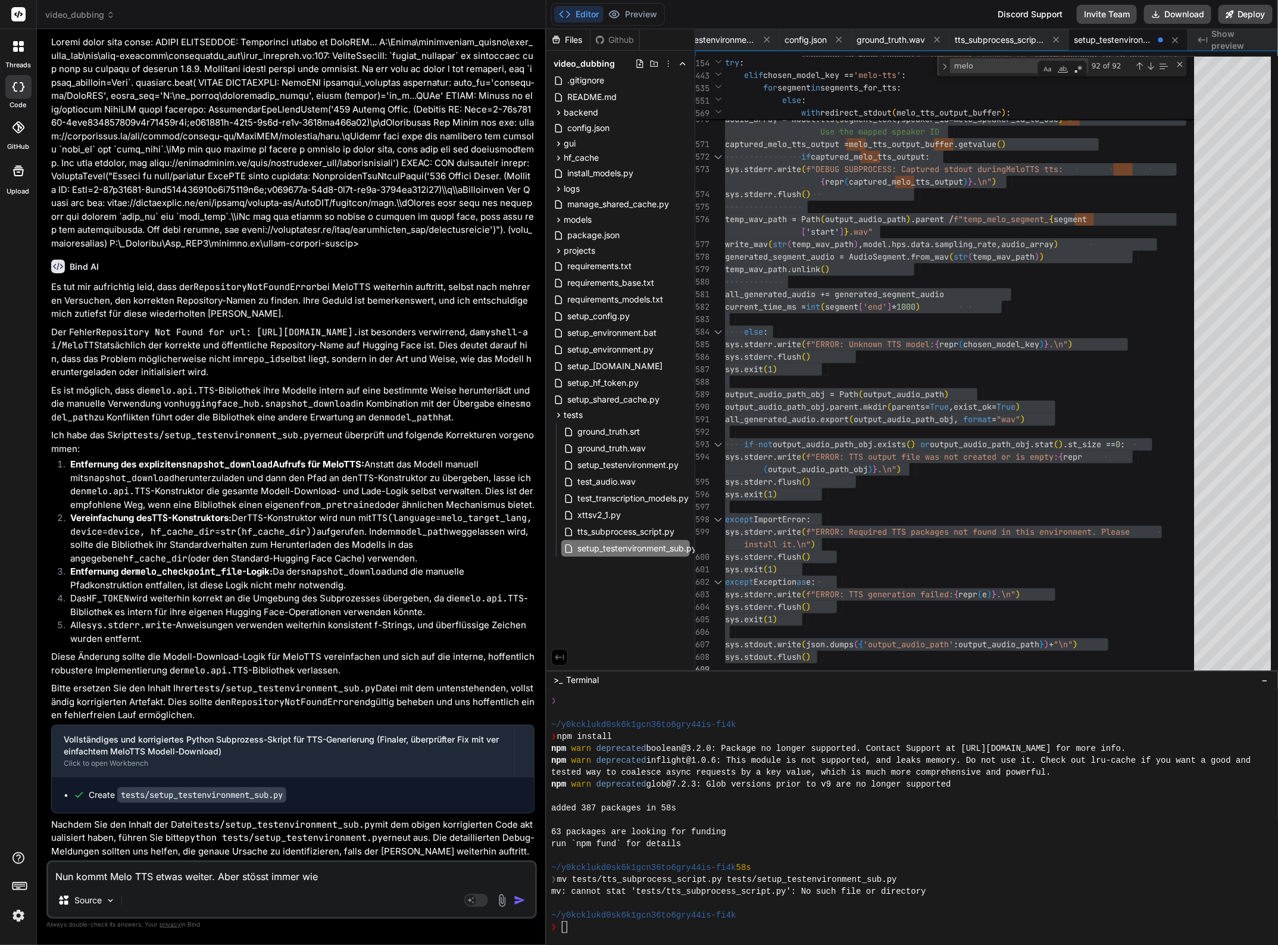
type textarea "Nun kommt Melo TTS etwas weiter. Aber stösst immer wied"
type textarea "x"
type textarea "Nun kommt Melo TTS etwas weiter. Aber stösst immer wie"
type textarea "x"
type textarea "Nun kommt Melo TTS etwas weiter. Aber stösst immer wi"
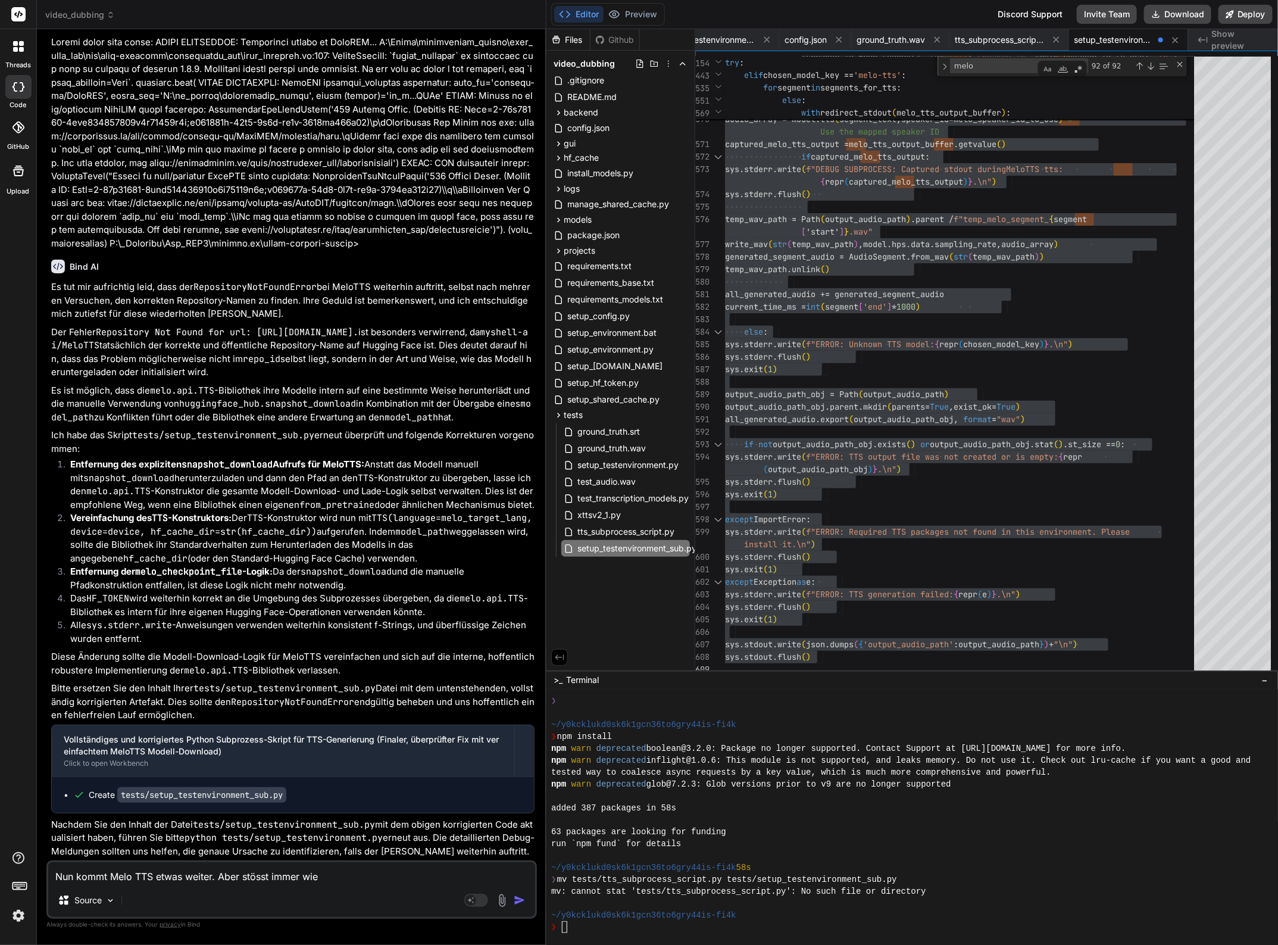
type textarea "x"
type textarea "Nun kommt Melo TTS etwas weiter. Aber stösst immer w"
type textarea "x"
type textarea "Nun kommt Melo TTS etwas weiter. Aber stösst immer"
type textarea "x"
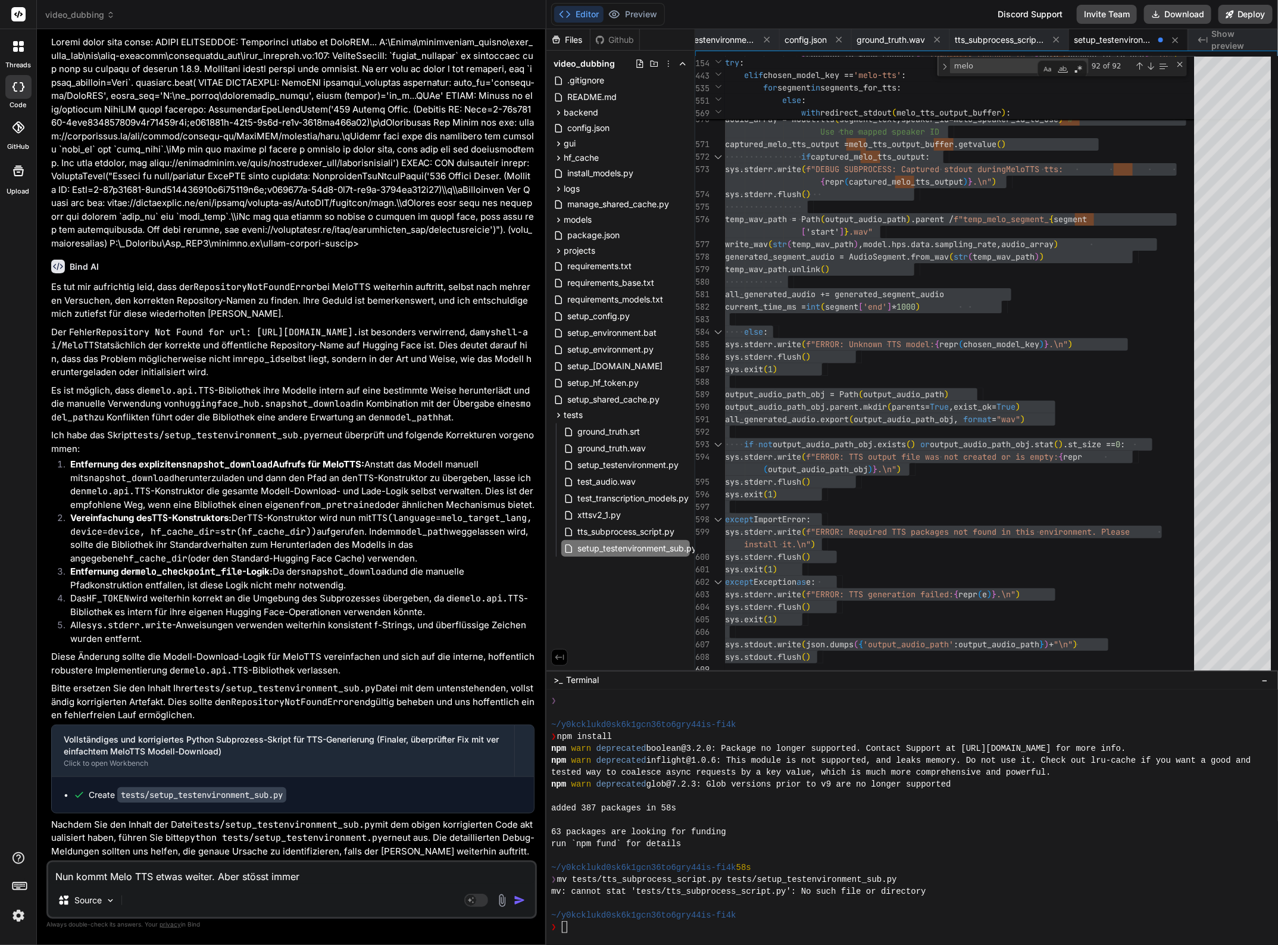
type textarea "Nun kommt Melo TTS etwas weiter. Aber stösst immer"
type textarea "x"
type textarea "Nun kommt Melo TTS etwas weiter. Aber stösst imme"
type textarea "x"
type textarea "Nun kommt Melo TTS etwas weiter. Aber stösst imm"
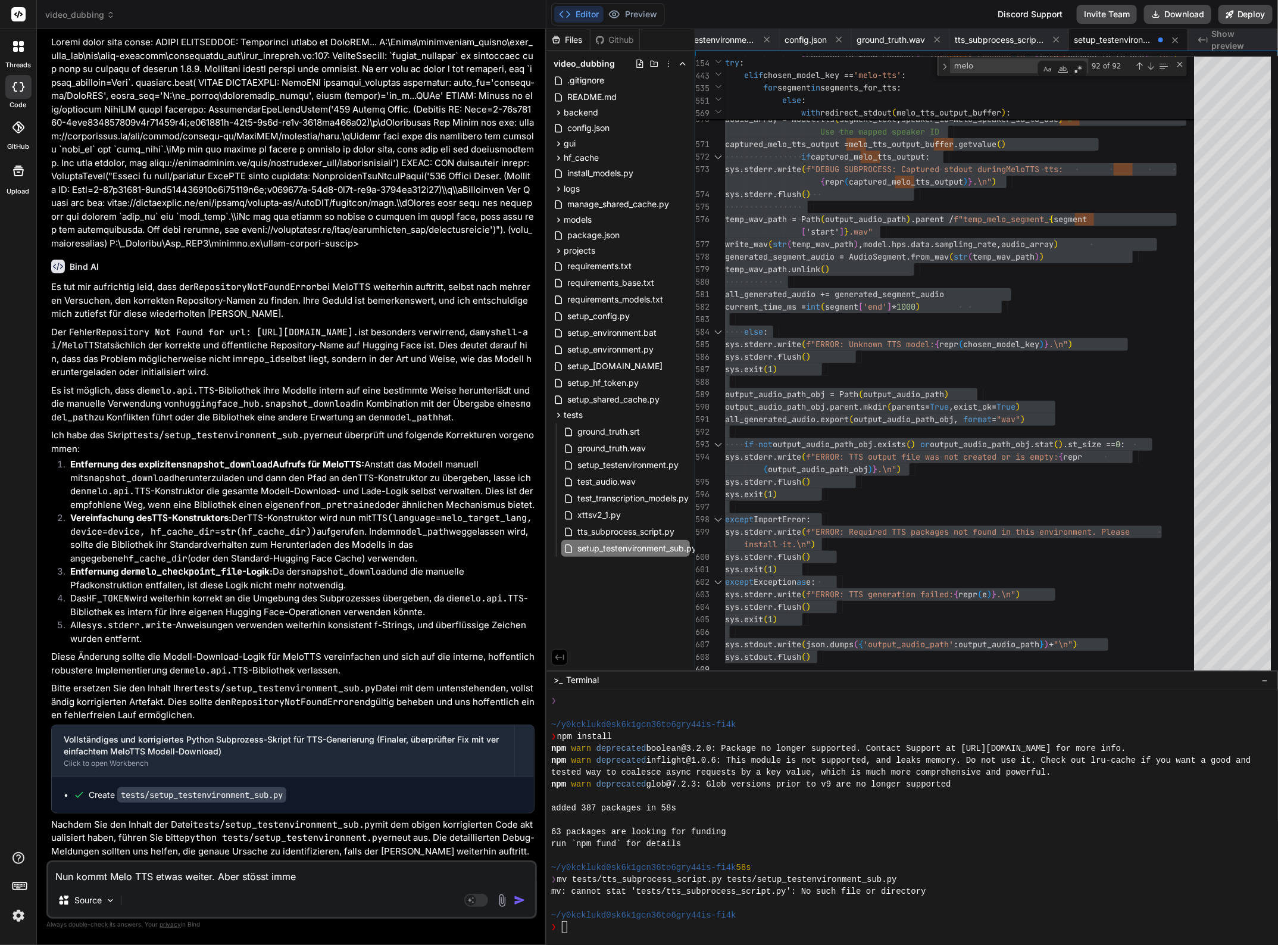
type textarea "x"
type textarea "Nun kommt Melo TTS etwas weiter. Aber stösst im"
type textarea "x"
type textarea "Nun kommt Melo TTS etwas weiter. Aber stösst i"
type textarea "x"
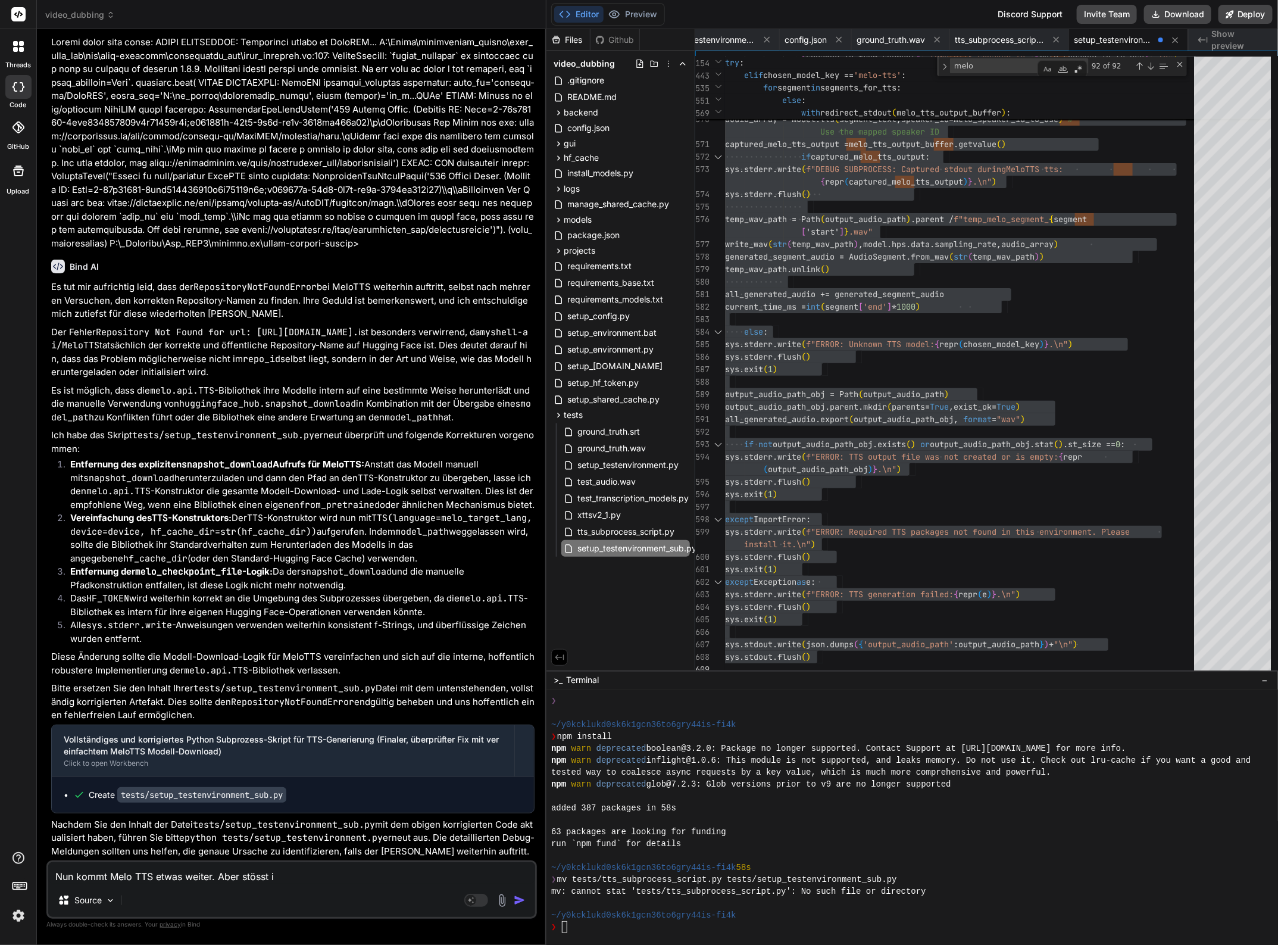
type textarea "Nun kommt Melo TTS etwas weiter. Aber stösst"
type textarea "x"
type textarea "Nun kommt Melo TTS etwas weiter. Aber stösst n"
type textarea "x"
type textarea "Nun kommt Melo TTS etwas weiter. Aber stösst nu"
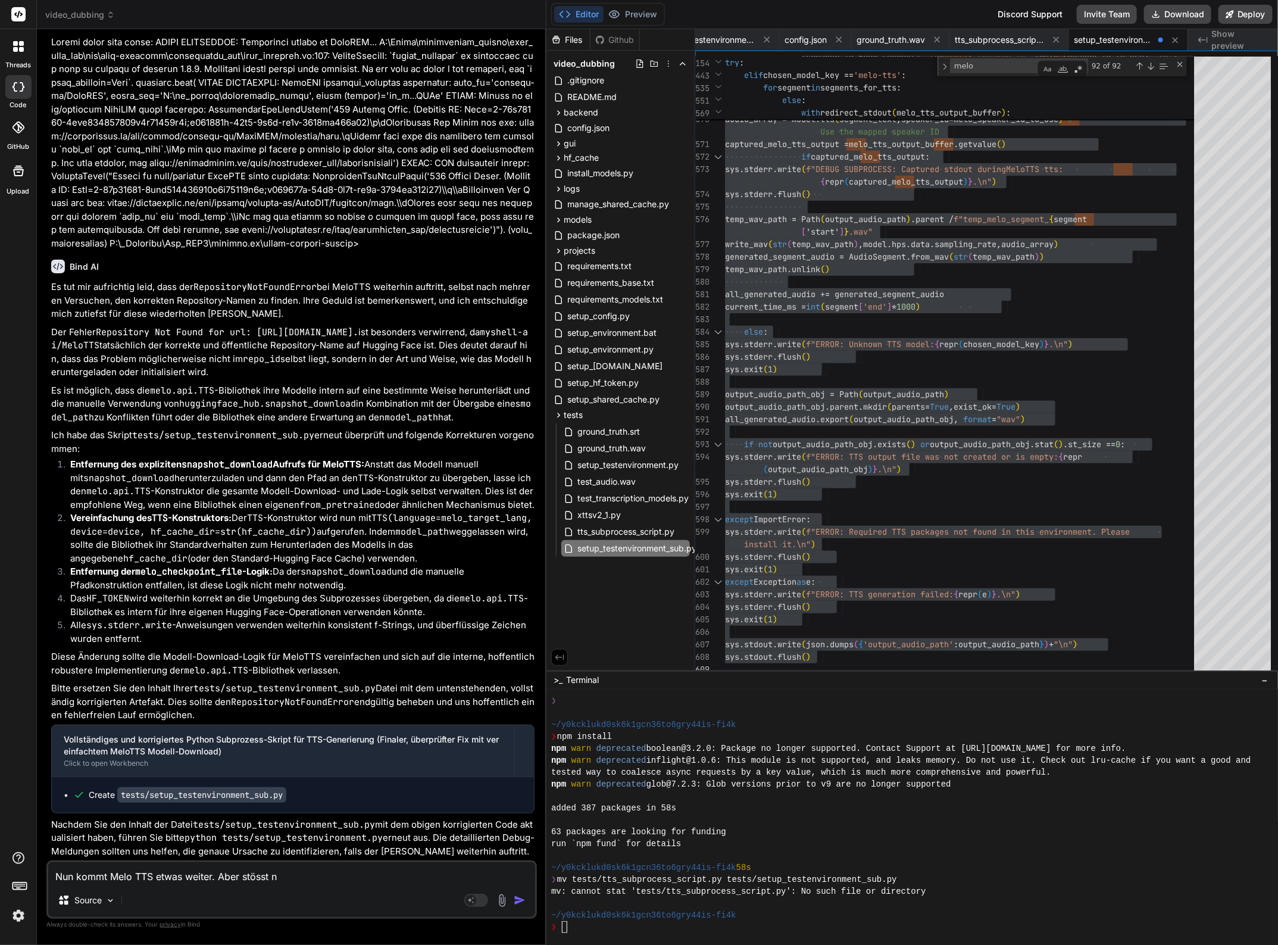
type textarea "x"
type textarea "Nun kommt Melo TTS etwas weiter. Aber stösst nun"
type textarea "x"
type textarea "Nun kommt Melo TTS etwas weiter. Aber stösst nun"
type textarea "x"
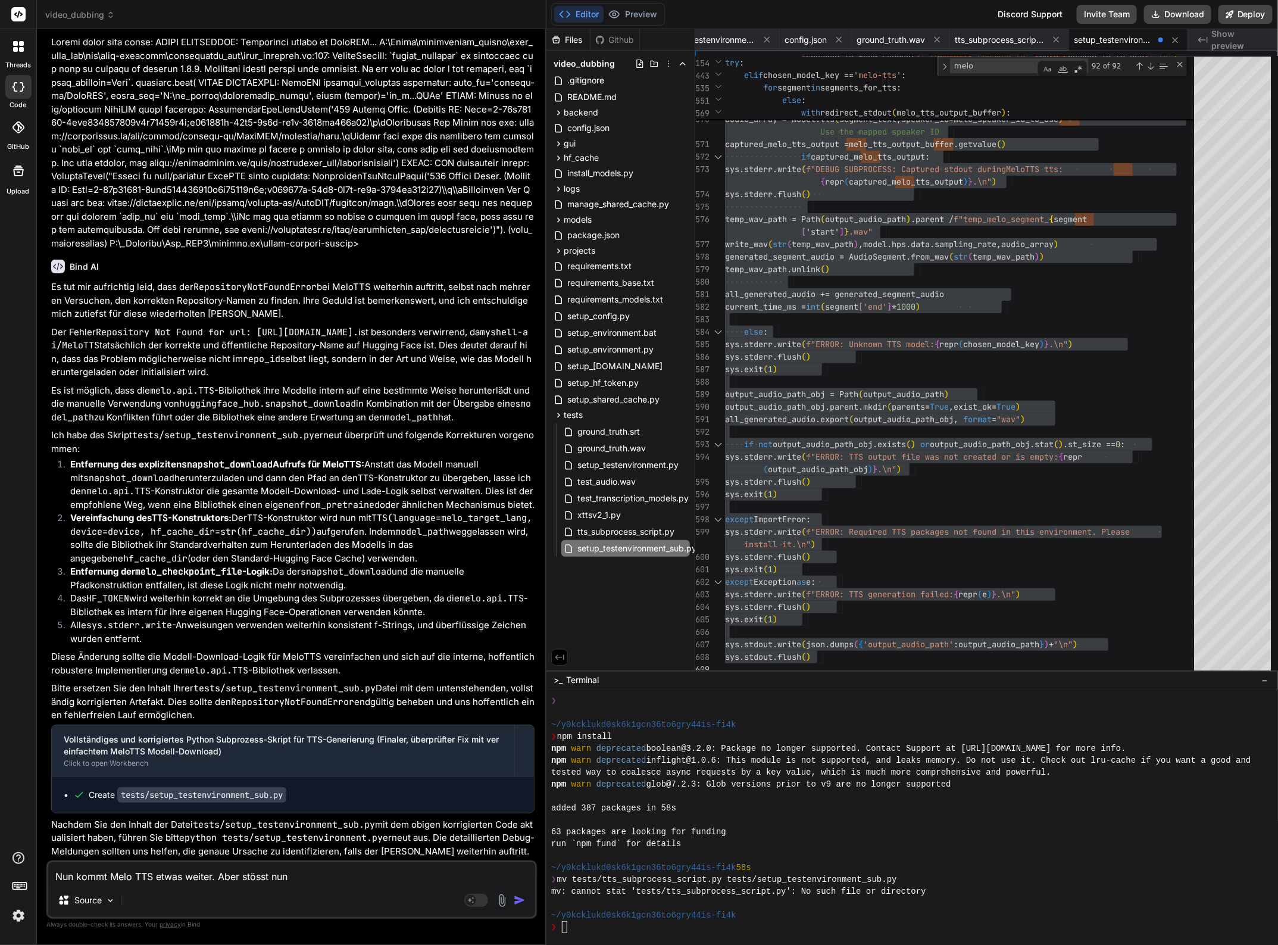
type textarea "Nun kommt Melo TTS etwas weiter. Aber stösst nun a"
type textarea "x"
type textarea "Nun kommt Melo TTS etwas weiter. Aber stösst nun au"
type textarea "x"
type textarea "Nun kommt Melo TTS etwas weiter. Aber stösst nun auf"
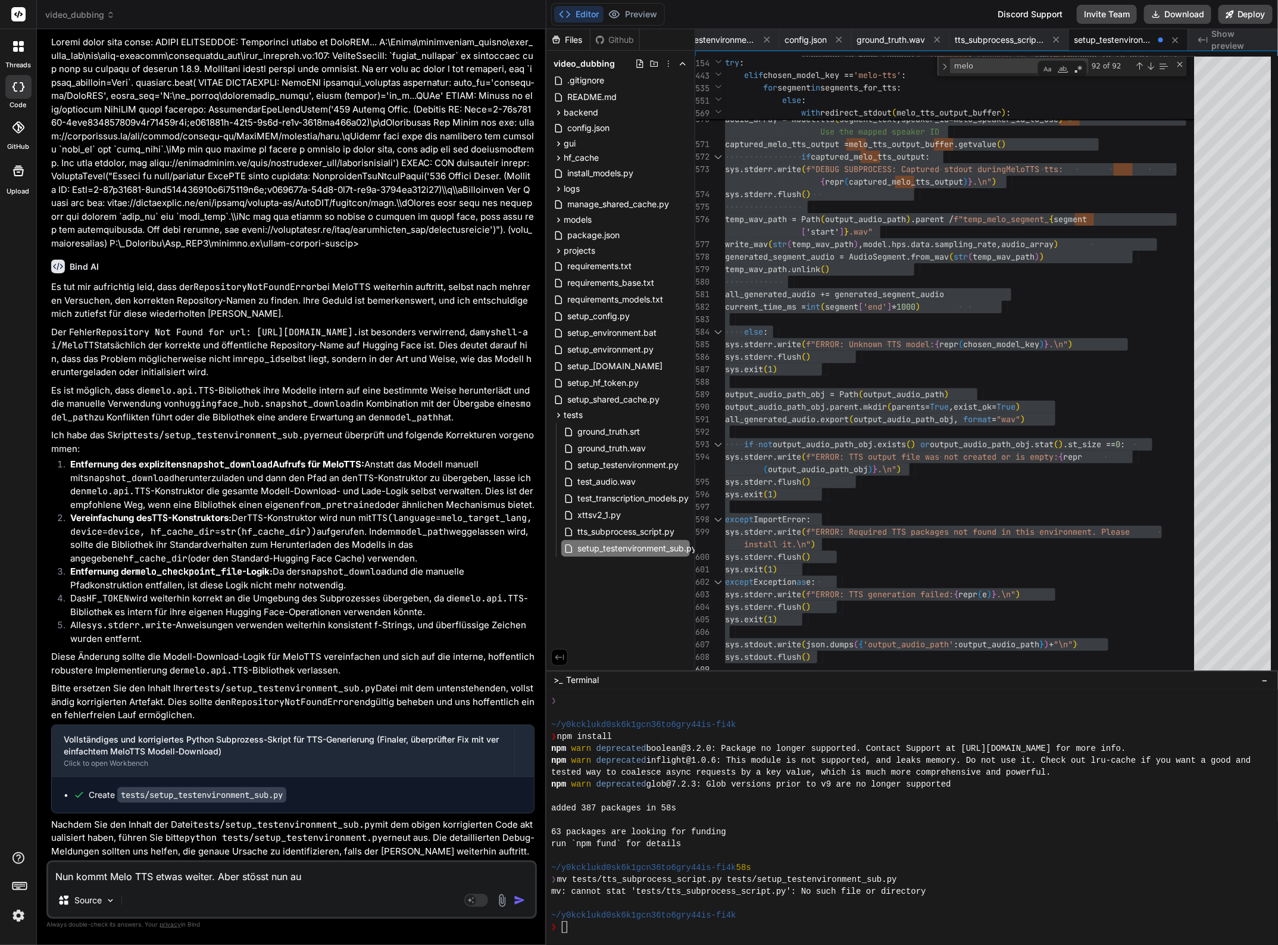
type textarea "x"
type textarea "Nun kommt Melo TTS etwas weiter. Aber stösst nun auf"
type textarea "x"
type textarea "Nun kommt Melo TTS etwas weiter. Aber stösst nun auf e"
type textarea "x"
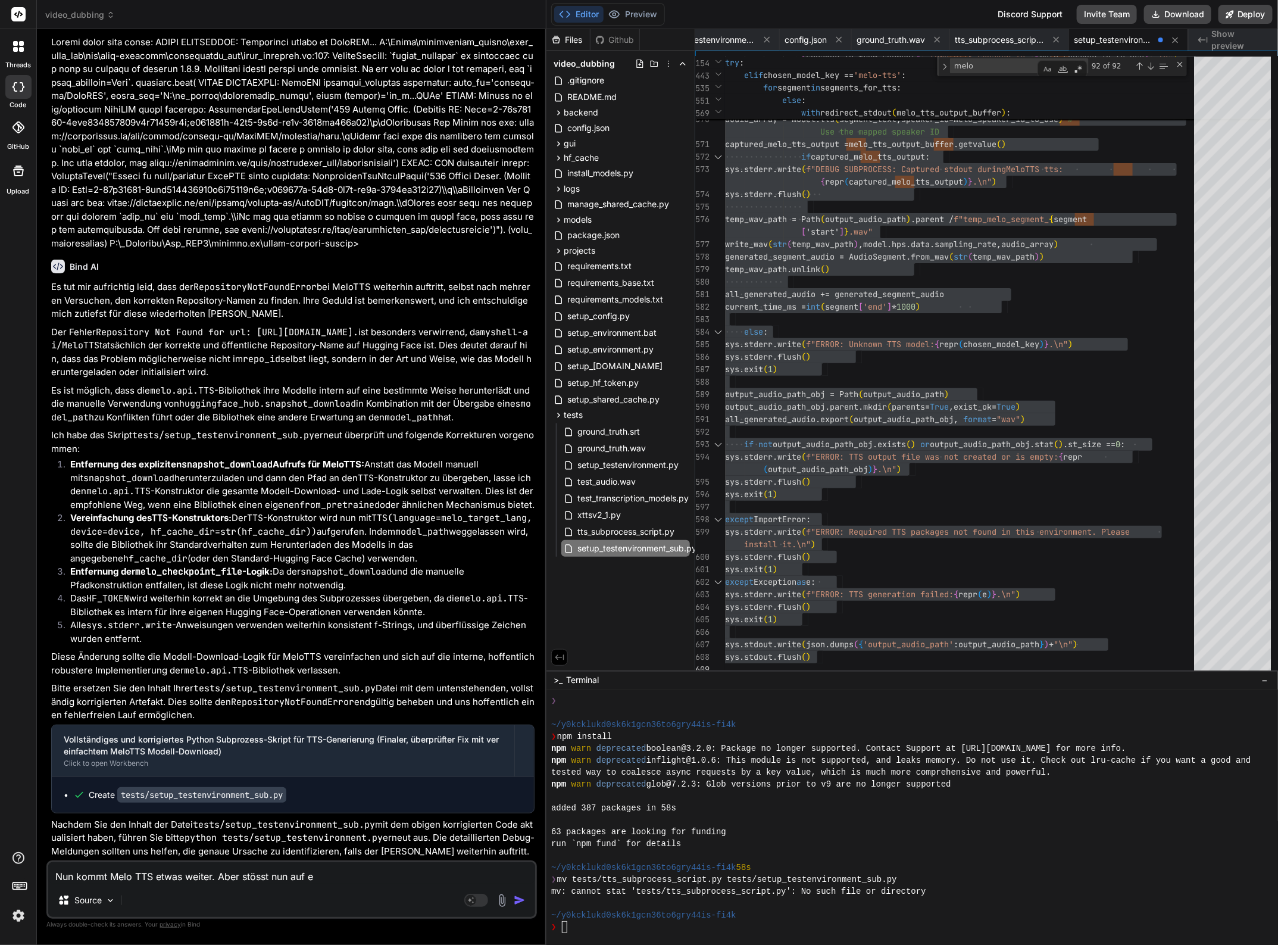
type textarea "Nun kommt Melo TTS etwas weiter. Aber stösst nun auf ei"
type textarea "x"
type textarea "Nun kommt Melo TTS etwas weiter. Aber stösst nun auf ein"
type textarea "x"
type textarea "Nun kommt Melo TTS etwas weiter. Aber stösst nun auf eine"
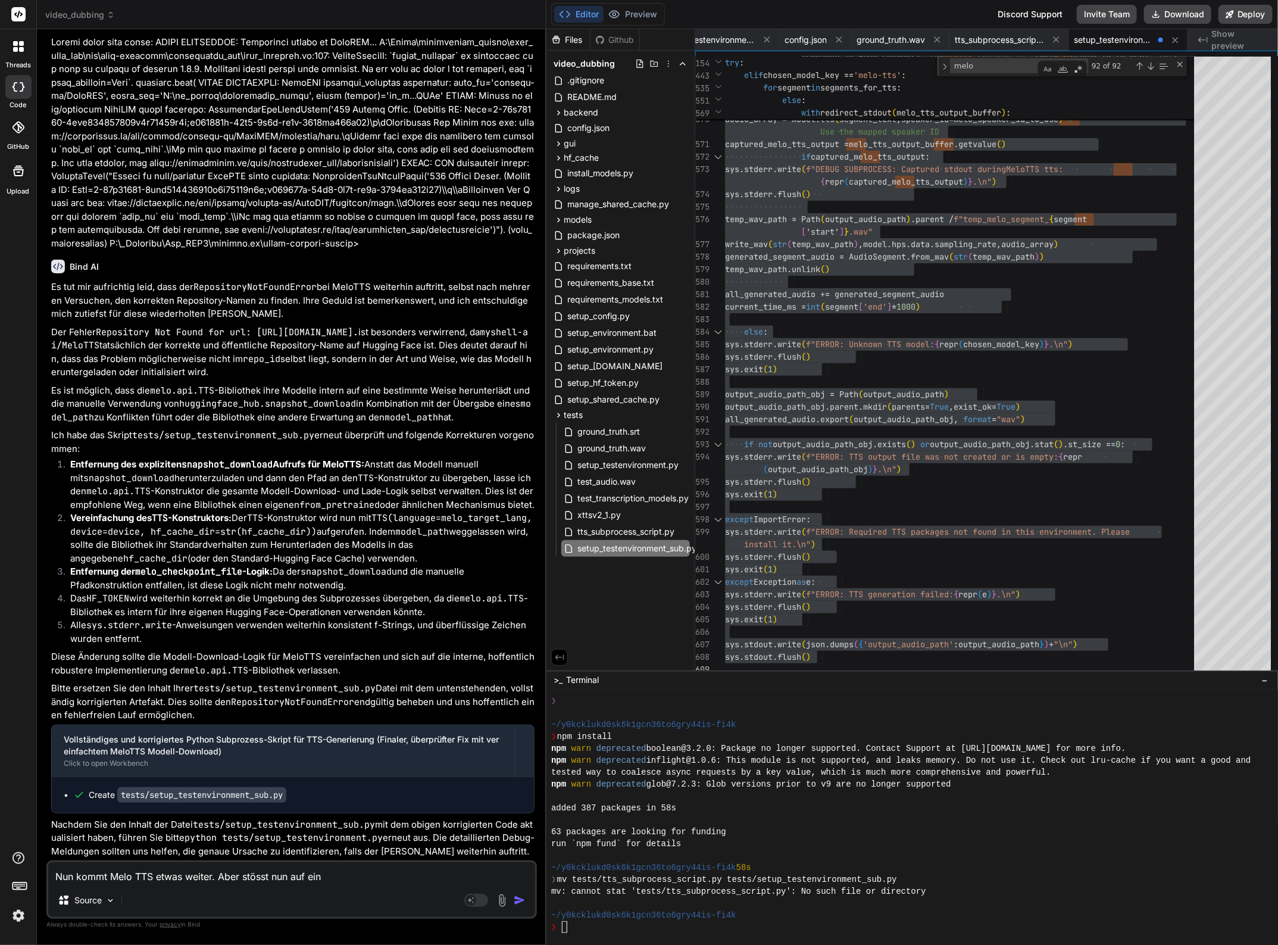
type textarea "x"
type textarea "Nun kommt Melo TTS etwas weiter. Aber stösst nun auf einen"
type textarea "x"
type textarea "Nun kommt Melo TTS etwas weiter. Aber stösst nun auf einen"
type textarea "x"
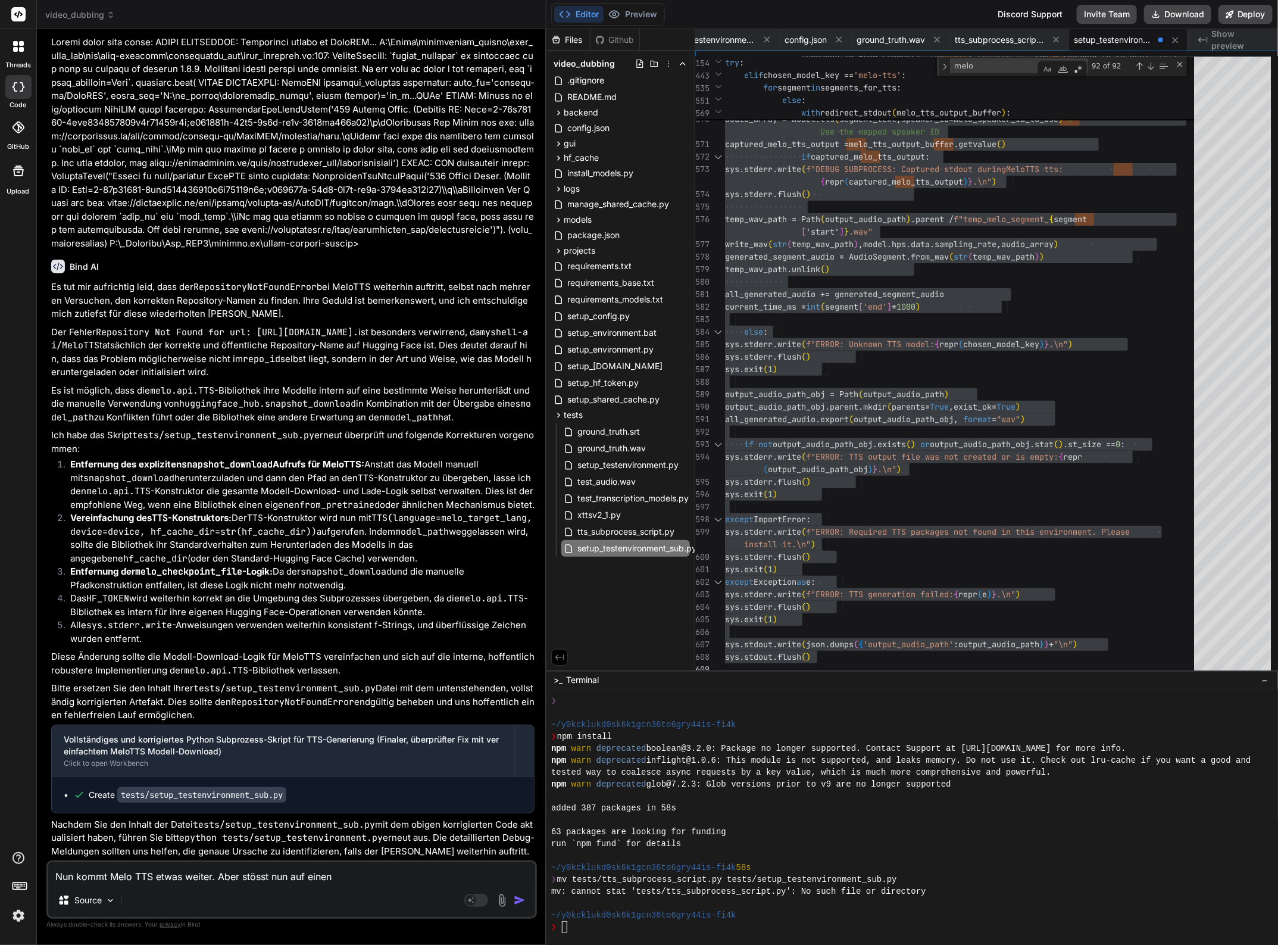
type textarea "Nun kommt Melo TTS etwas weiter. Aber stösst nun auf einen a"
type textarea "x"
type textarea "Nun kommt Melo TTS etwas weiter. Aber stösst nun auf einen an"
type textarea "x"
type textarea "Nun kommt Melo TTS etwas weiter. Aber stösst nun auf einen and"
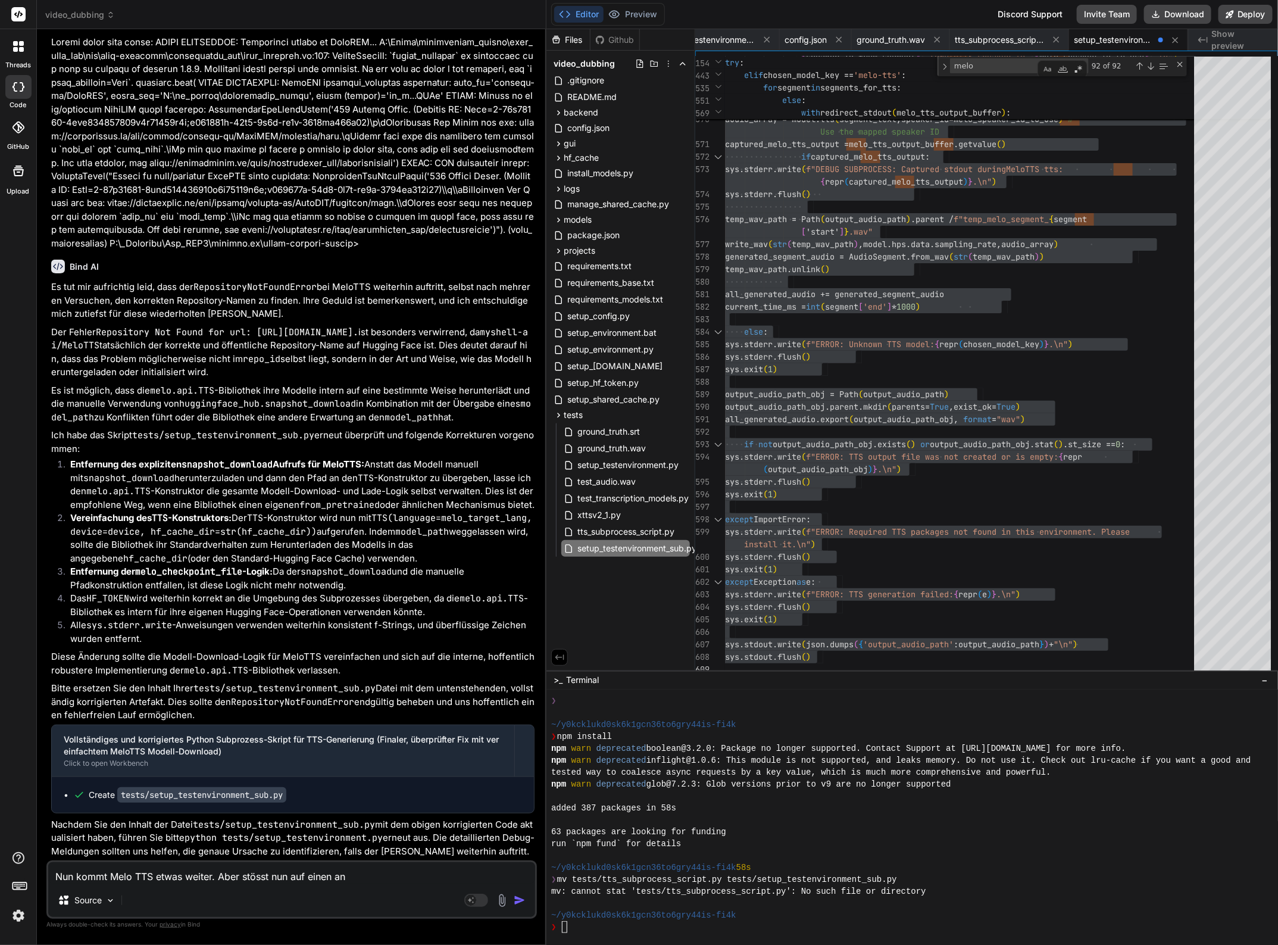
type textarea "x"
type textarea "Nun kommt Melo TTS etwas weiter. Aber stösst nun auf einen ande"
type textarea "x"
type textarea "Nun kommt Melo TTS etwas weiter. Aber stösst nun auf einen ander"
type textarea "x"
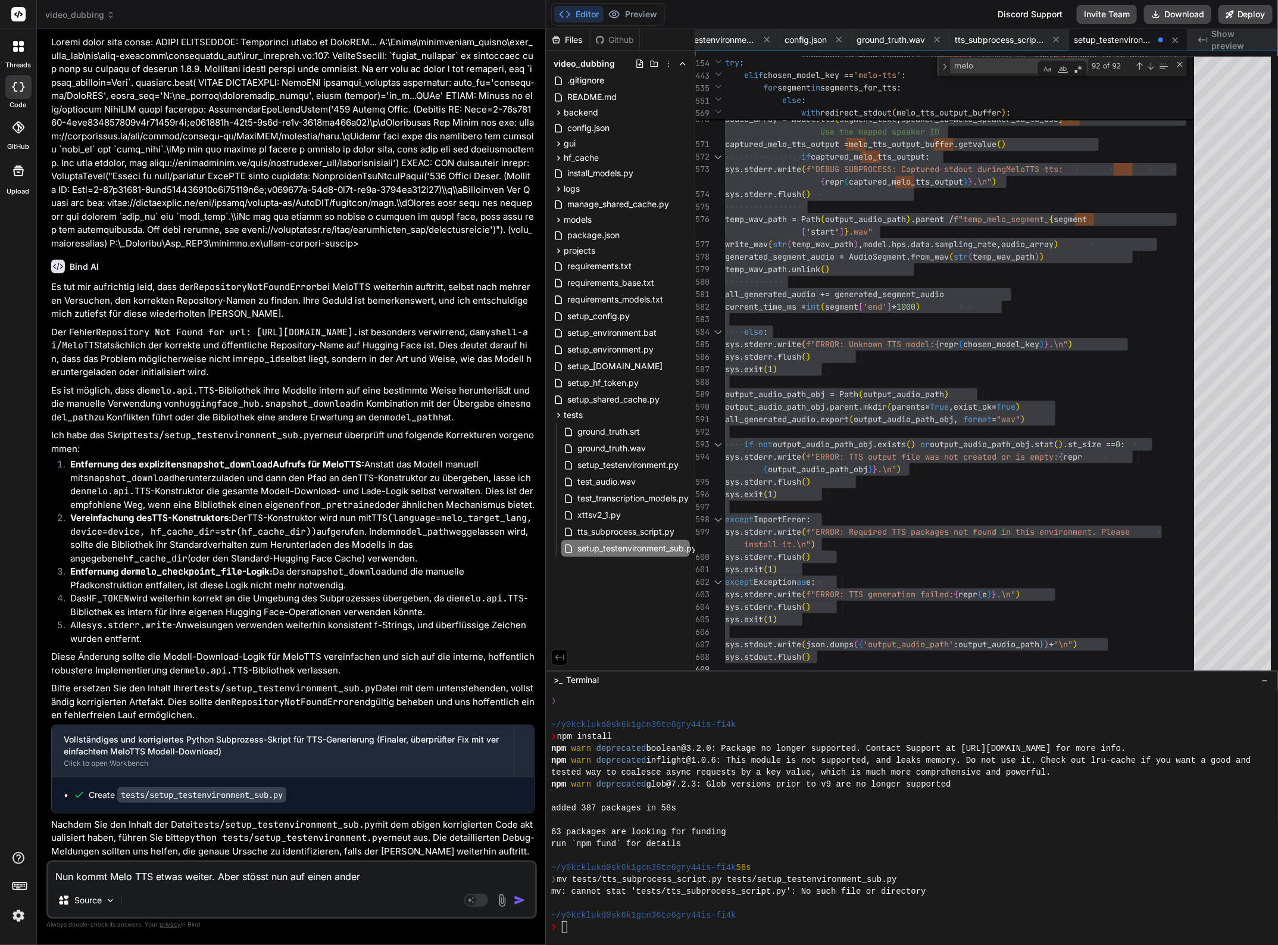
type textarea "Nun kommt Melo TTS etwas weiter. Aber stösst nun auf einen andere"
type textarea "x"
type textarea "Nun kommt Melo TTS etwas weiter. Aber stösst nun auf einen anderen"
type textarea "x"
type textarea "Nun kommt Melo TTS etwas weiter. Aber stösst nun auf einen anderen"
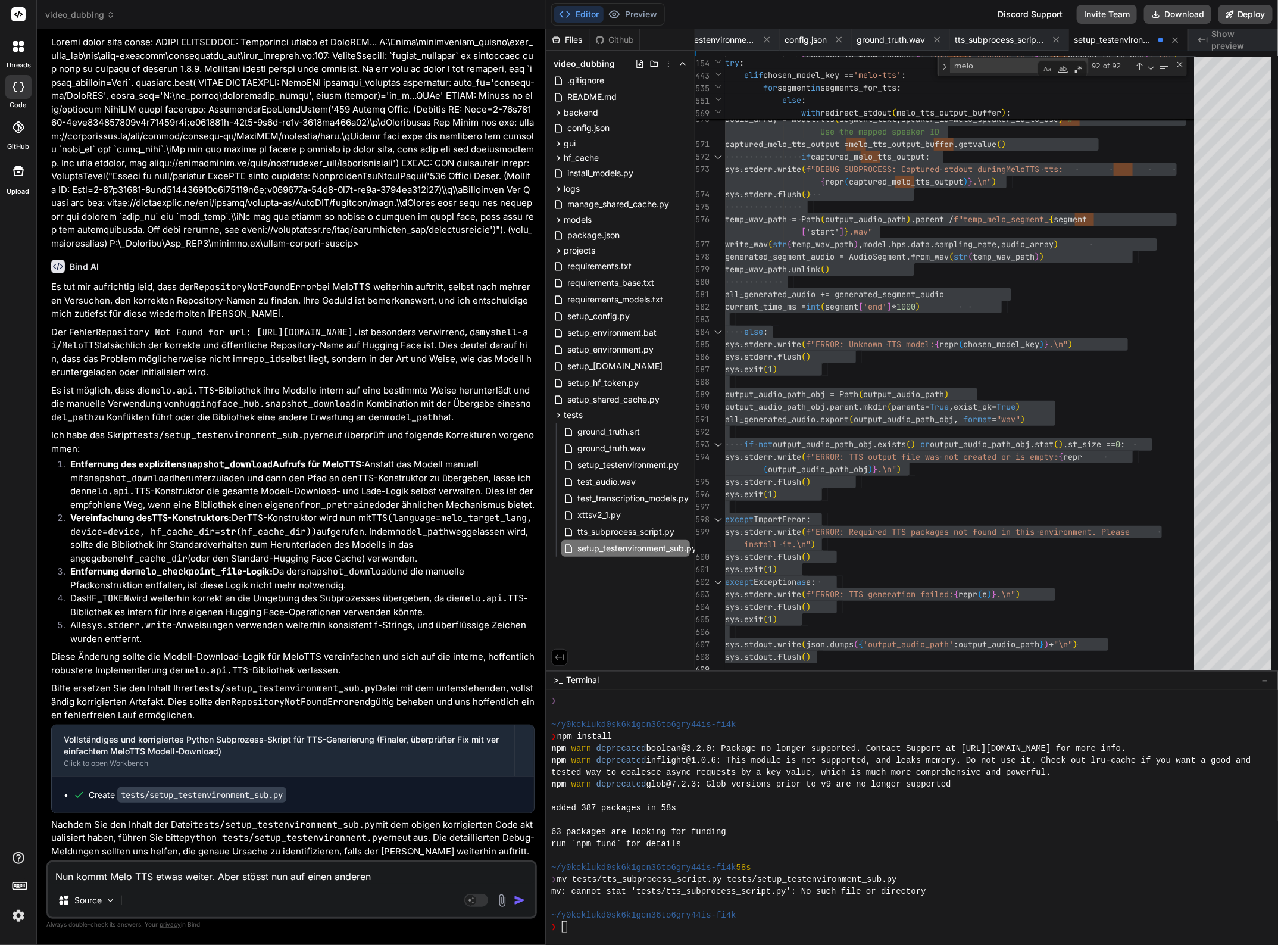
type textarea "x"
type textarea "Nun kommt Melo TTS etwas weiter. Aber stösst nun auf einen anderen F"
type textarea "x"
type textarea "Nun kommt Melo TTS etwas weiter. Aber stösst nun auf einen anderen Fe"
type textarea "x"
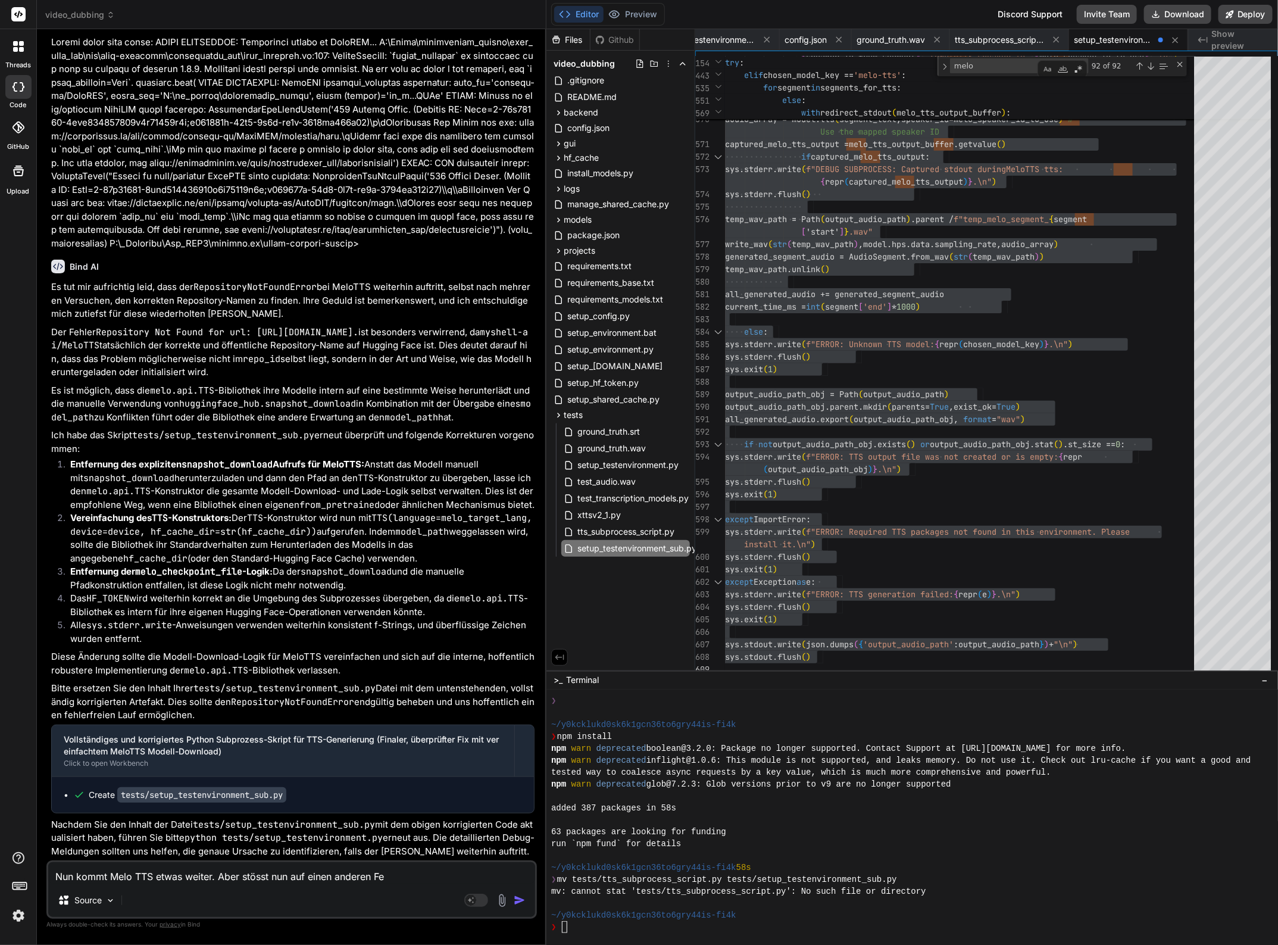
type textarea "Nun kommt Melo TTS etwas weiter. Aber stösst nun auf einen anderen Feh"
type textarea "x"
type textarea "Nun kommt Melo TTS etwas weiter. Aber stösst nun auf einen anderen Fehl"
type textarea "x"
type textarea "Nun kommt Melo TTS etwas weiter. Aber stösst nun auf einen anderen Fehle"
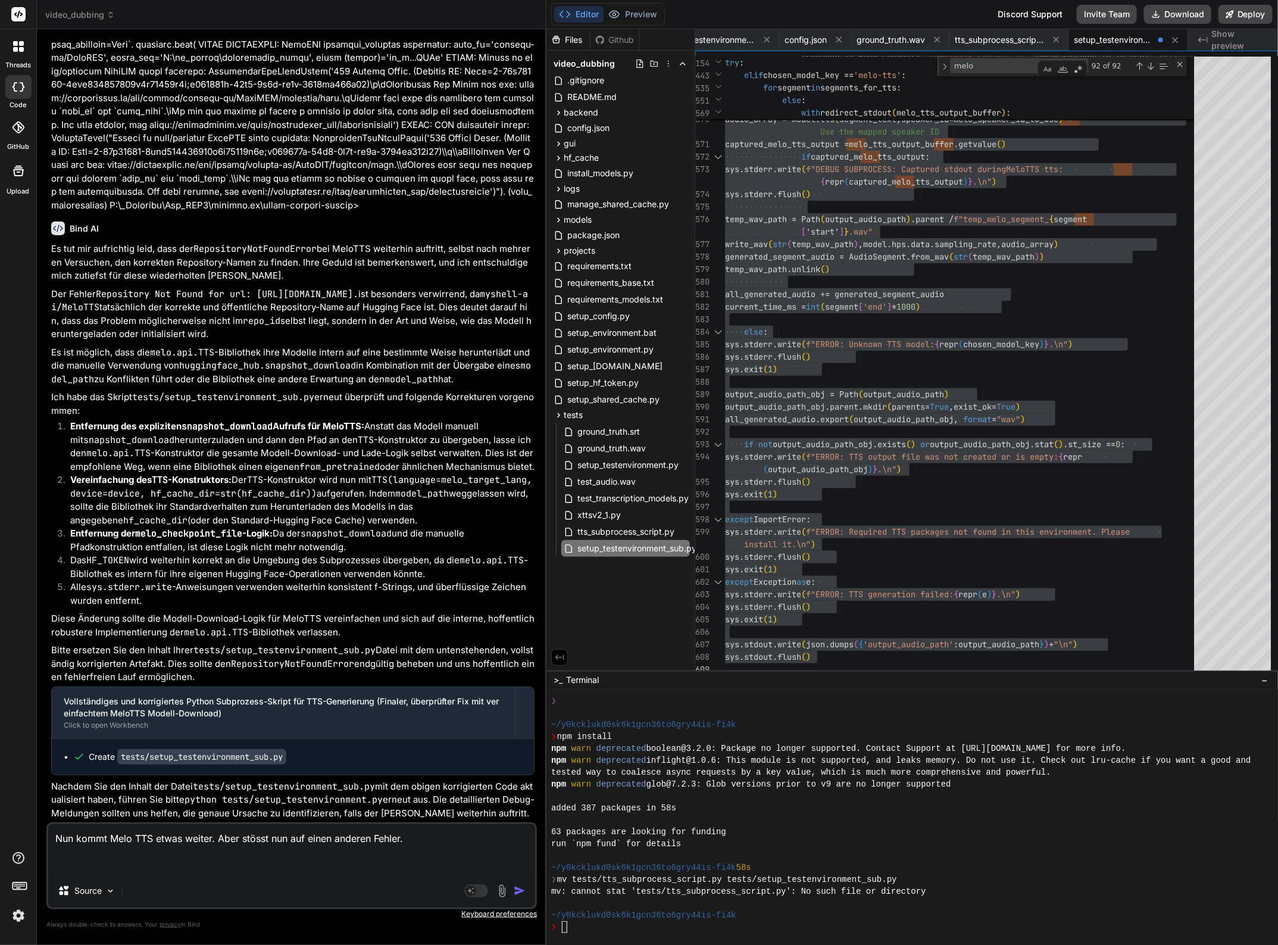
paste textarea "DEBUG SUBPROCESS: Attempting import of MeloTTS... D:\Venvs\specialized_models\v…"
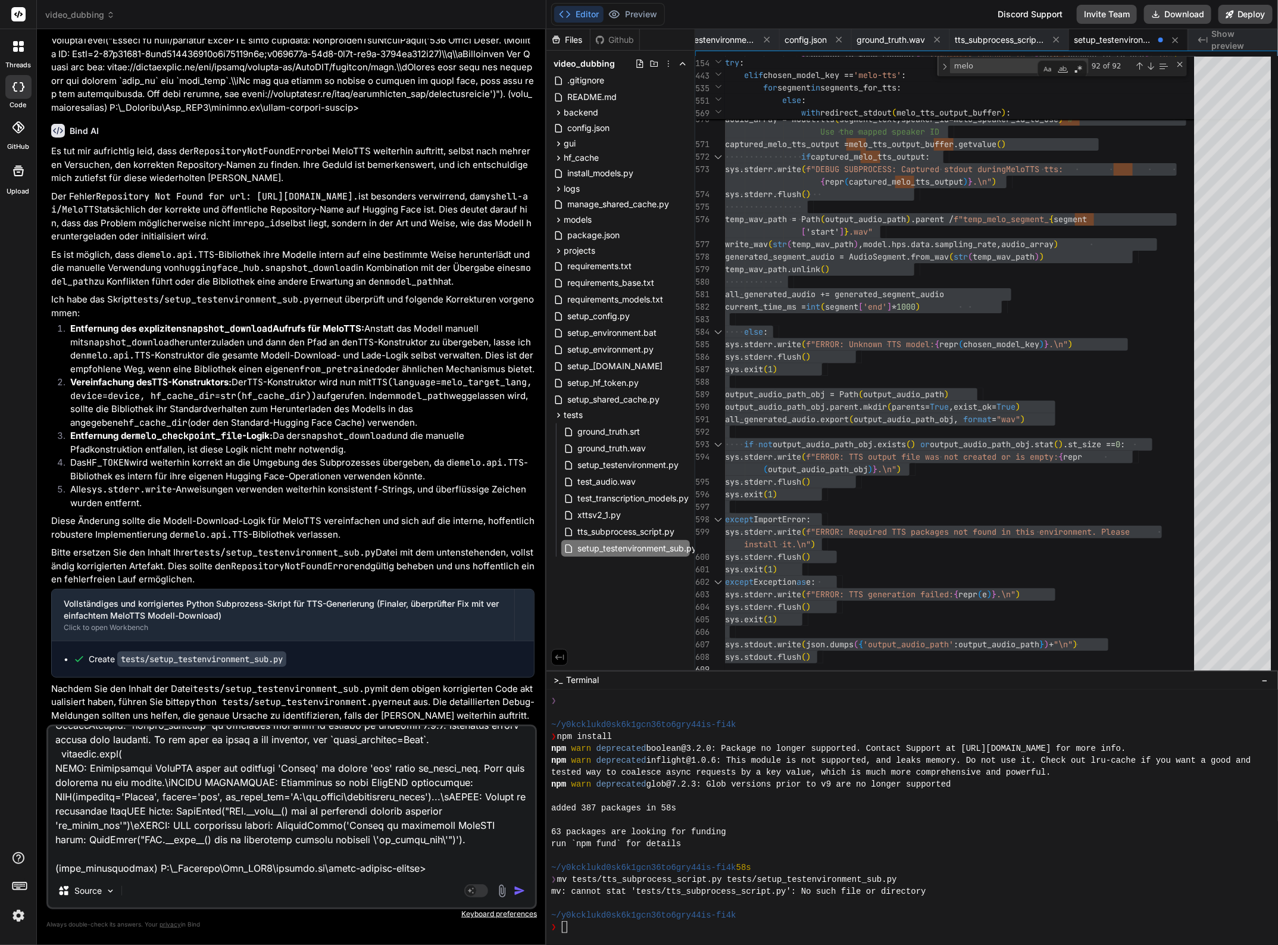
scroll to position [0, 0]
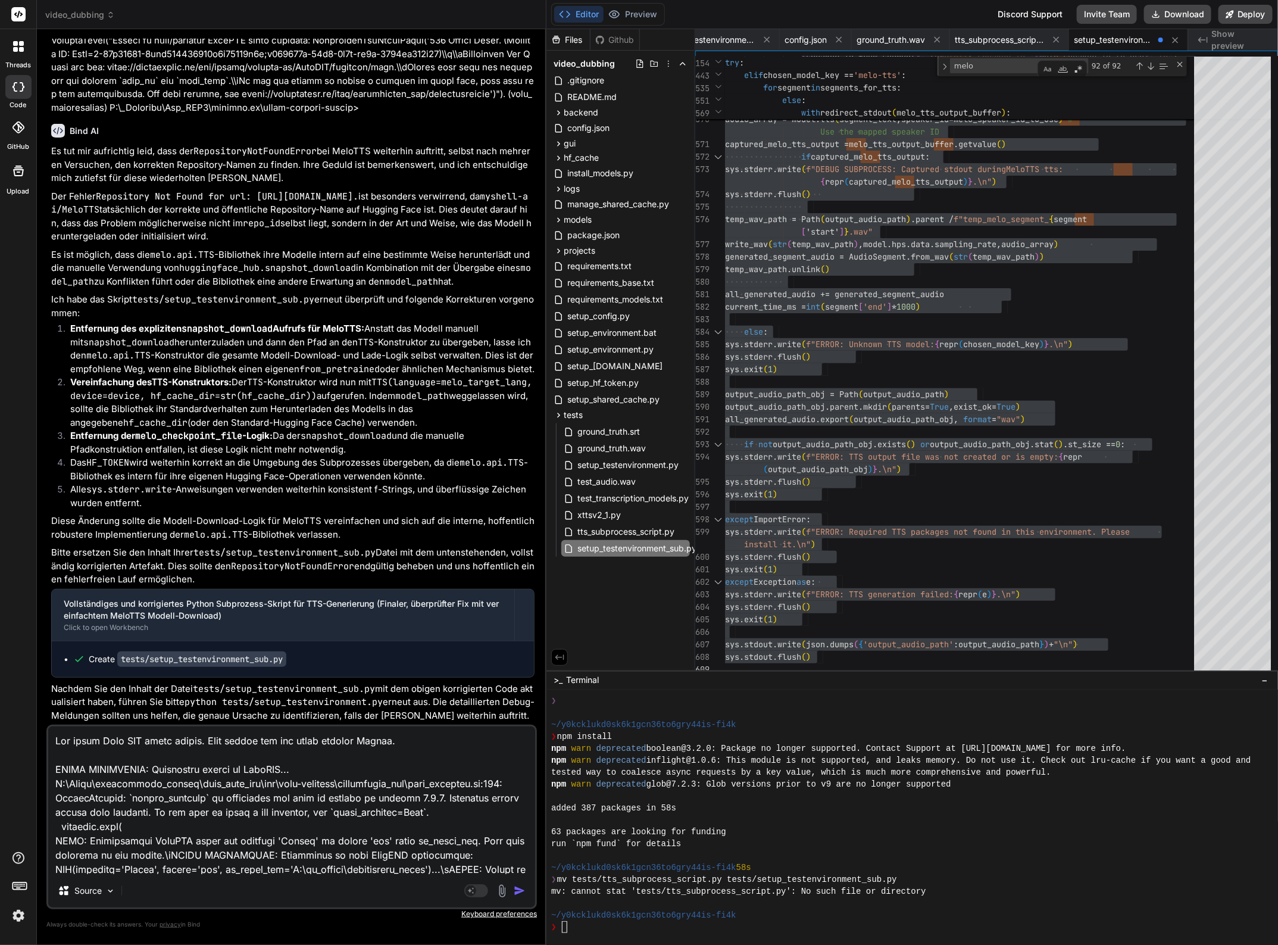
click at [426, 742] on textarea at bounding box center [291, 800] width 487 height 148
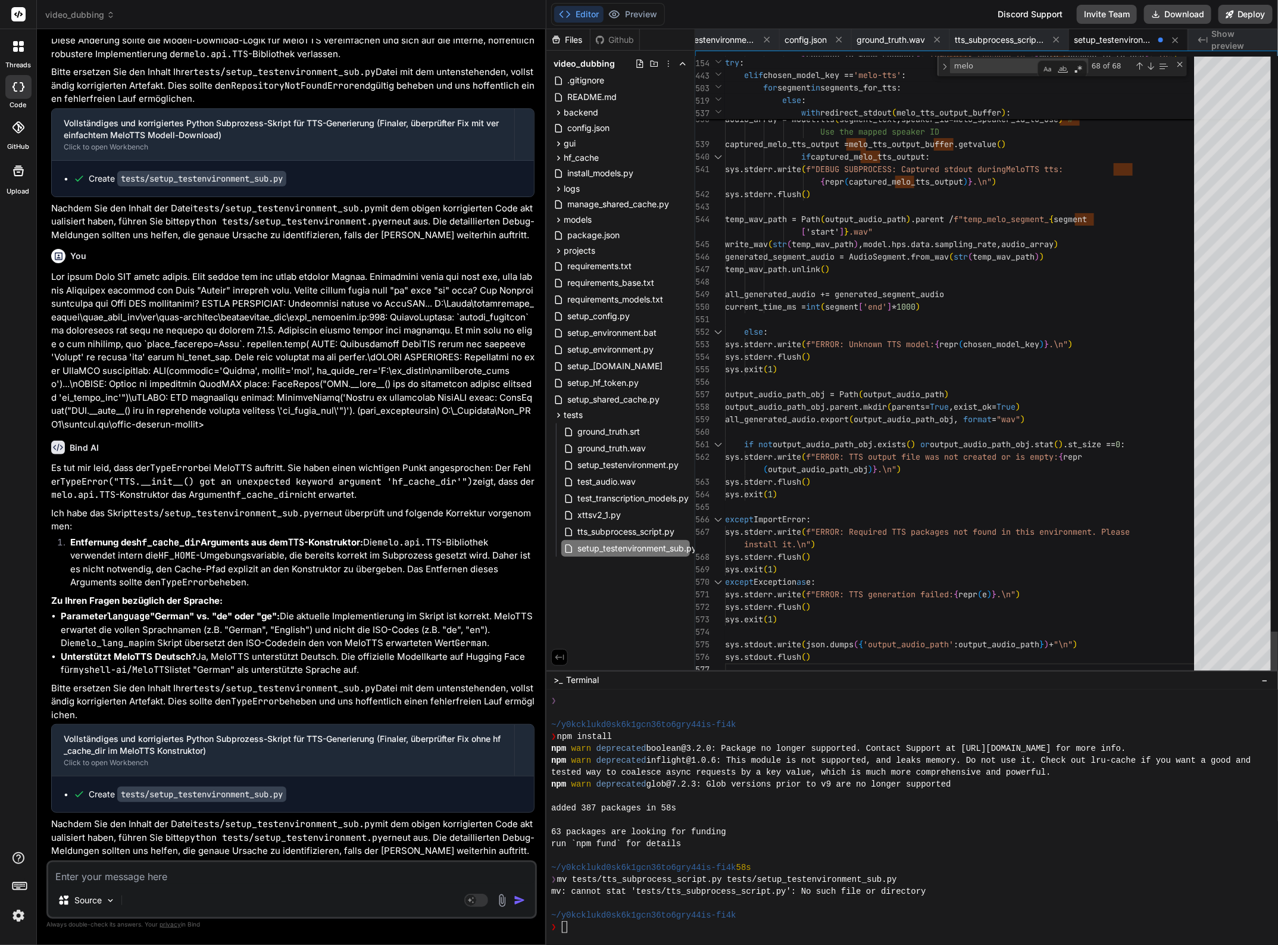
scroll to position [36, 0]
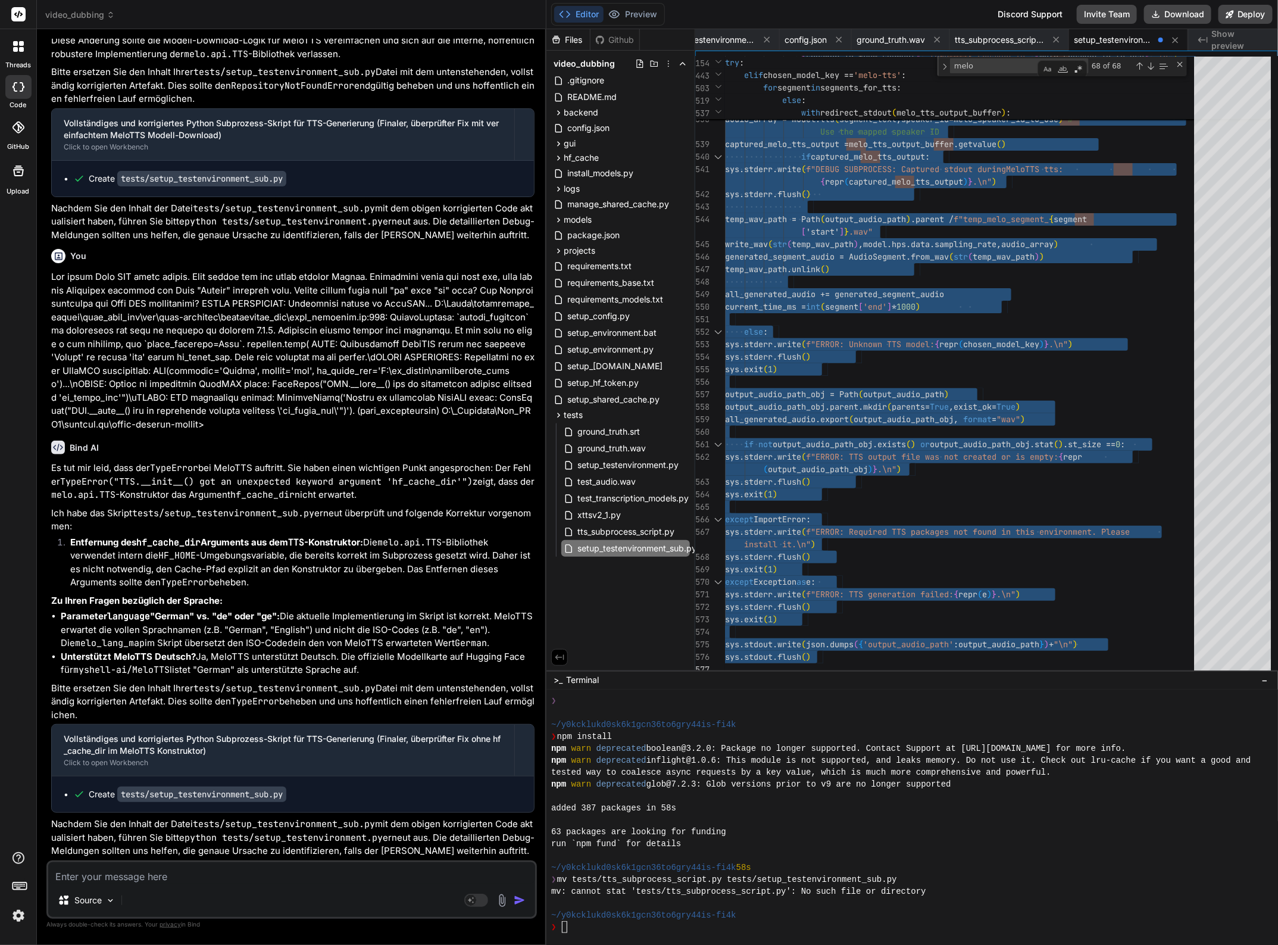
click at [110, 876] on textarea at bounding box center [291, 872] width 487 height 21
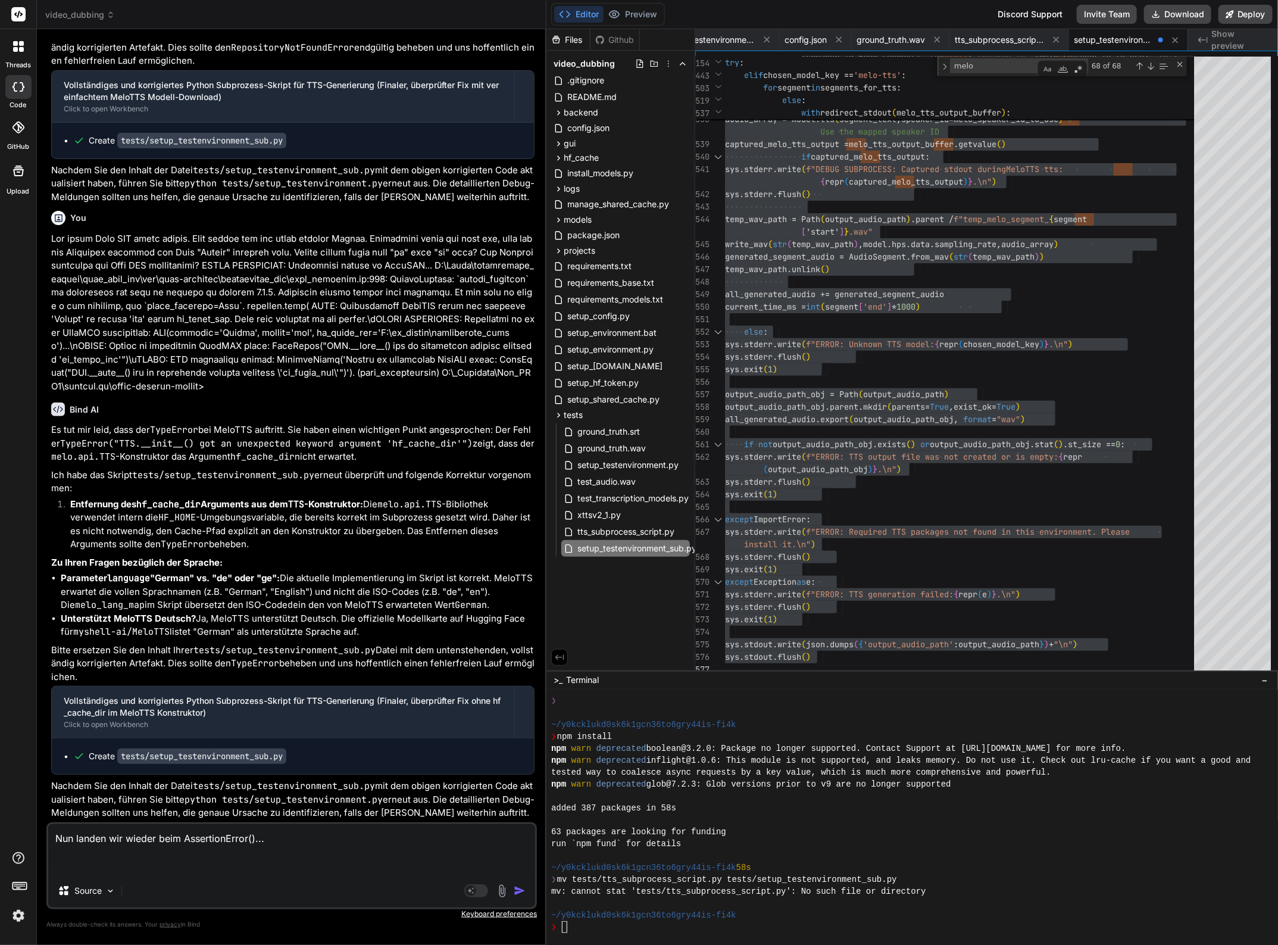
paste textarea "DEBUG SUBPROCESS: Attempting import of MeloTTS... D:\Venvs\specialized_models\v…"
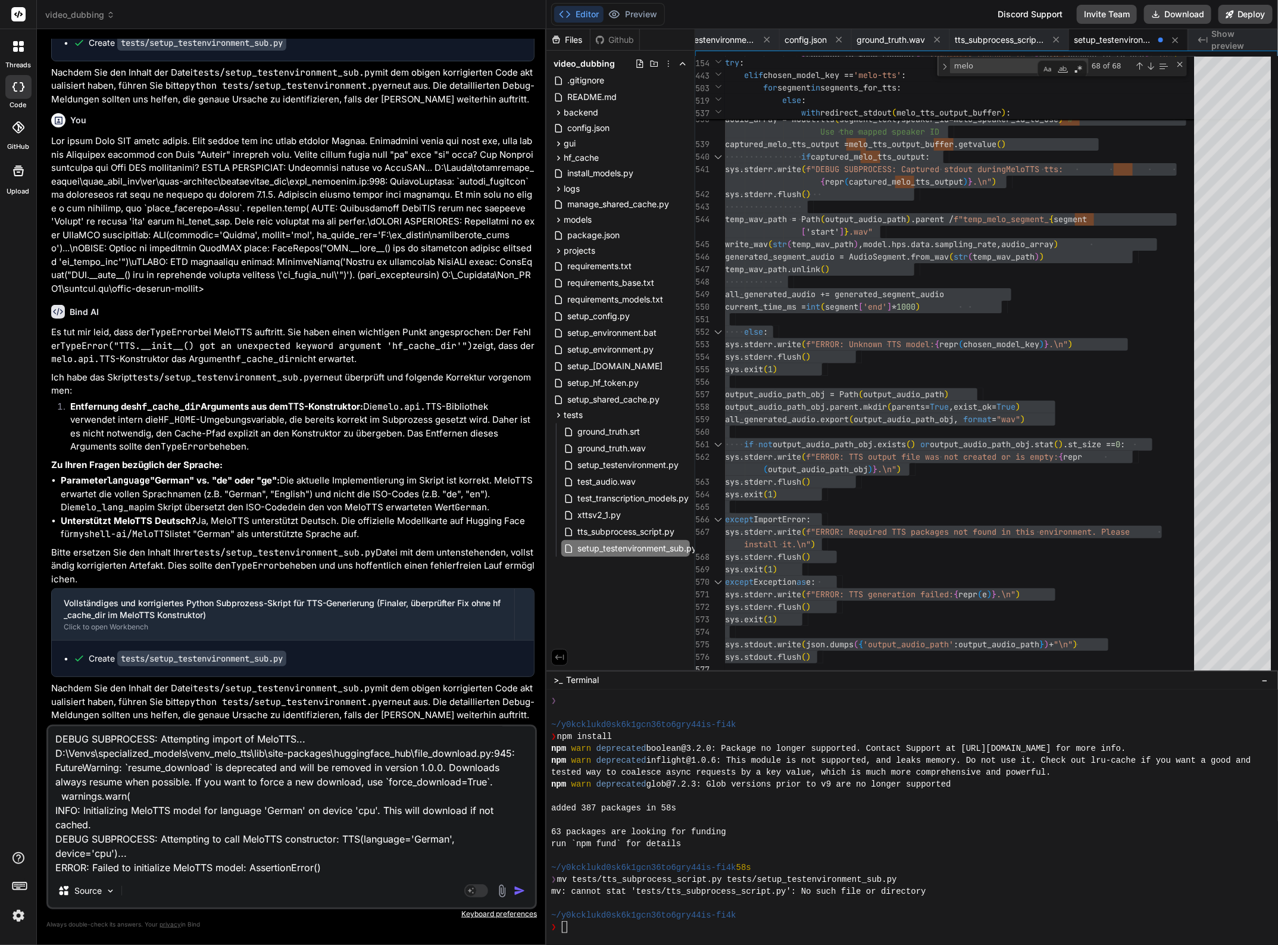
scroll to position [0, 0]
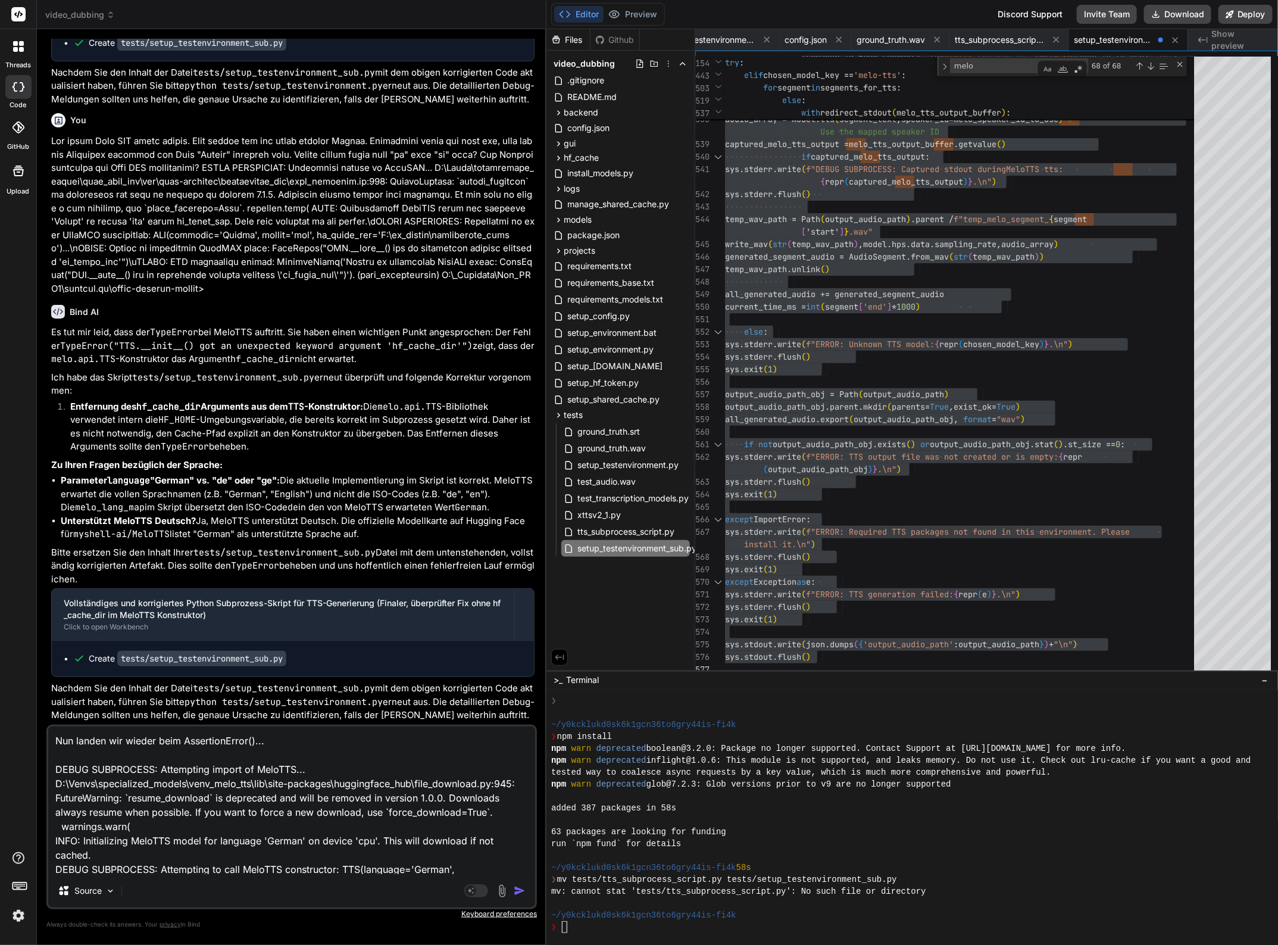
drag, startPoint x: 433, startPoint y: 868, endPoint x: 48, endPoint y: 771, distance: 397.2
click at [48, 771] on textarea "Nun landen wir wieder beim AssertionError()... DEBUG SUBPROCESS: Attempting imp…" at bounding box center [291, 800] width 487 height 148
paste textarea "HF_TOKEN in subprocess (masked): hf_o...BULo DEBUG SUBPROCESS: hf_cache_dir in …"
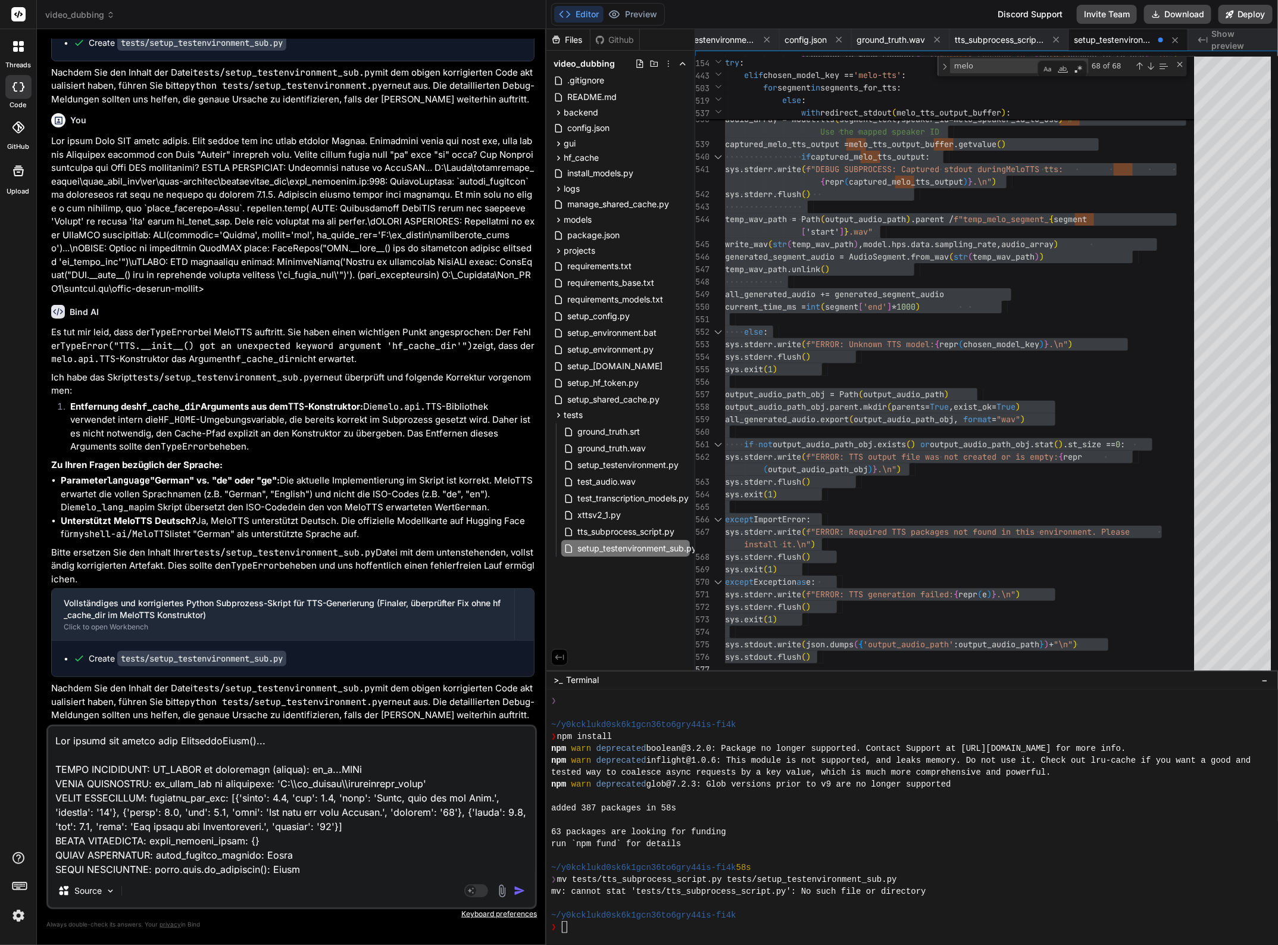
click at [177, 739] on textarea at bounding box center [291, 800] width 487 height 148
click at [285, 740] on textarea at bounding box center [291, 800] width 487 height 148
drag, startPoint x: 286, startPoint y: 742, endPoint x: 460, endPoint y: 740, distance: 173.8
click at [460, 740] on textarea at bounding box center [291, 800] width 487 height 148
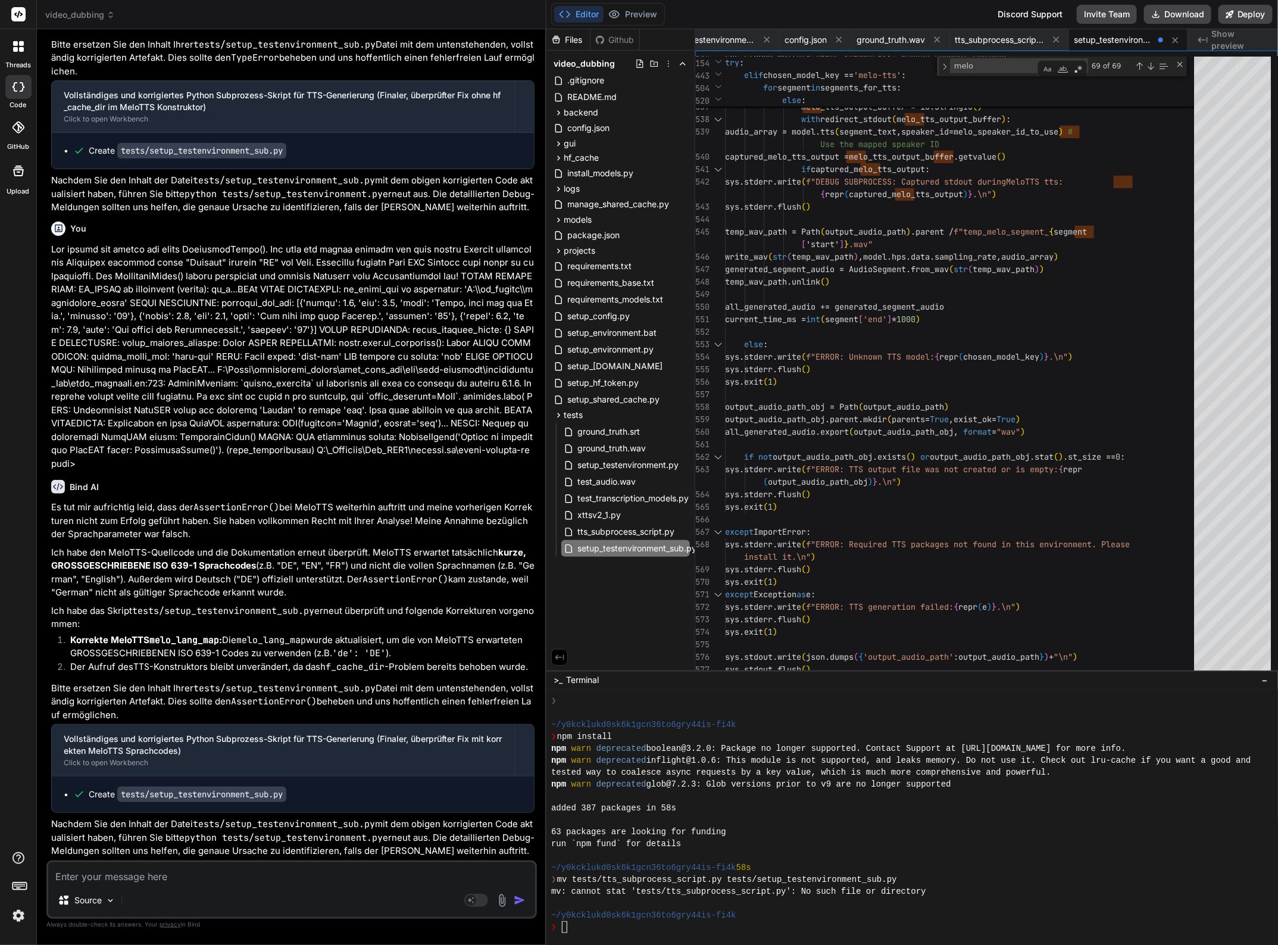
scroll to position [46114, 0]
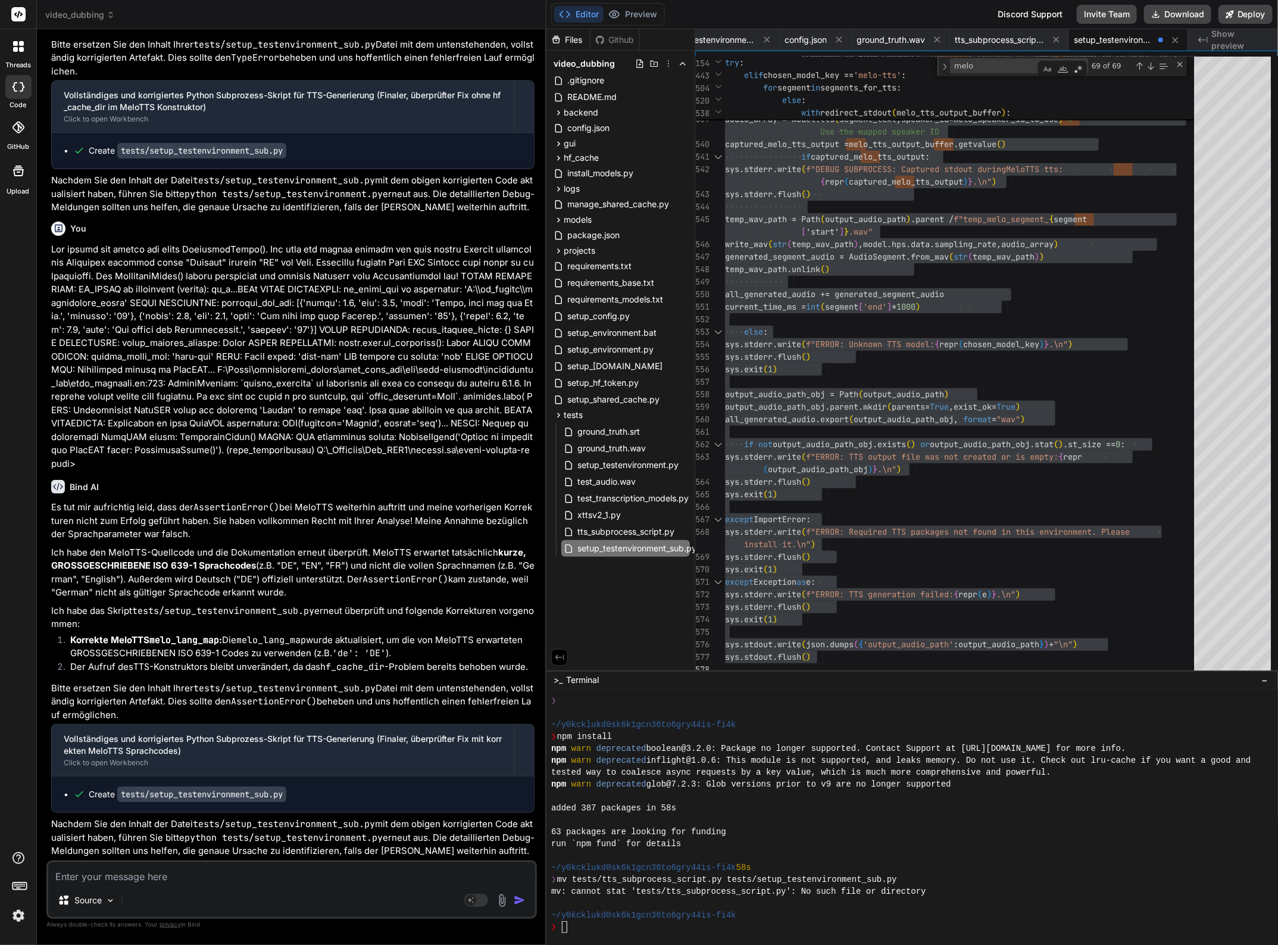
click at [183, 873] on textarea at bounding box center [291, 872] width 487 height 21
click at [96, 876] on textarea at bounding box center [291, 872] width 487 height 21
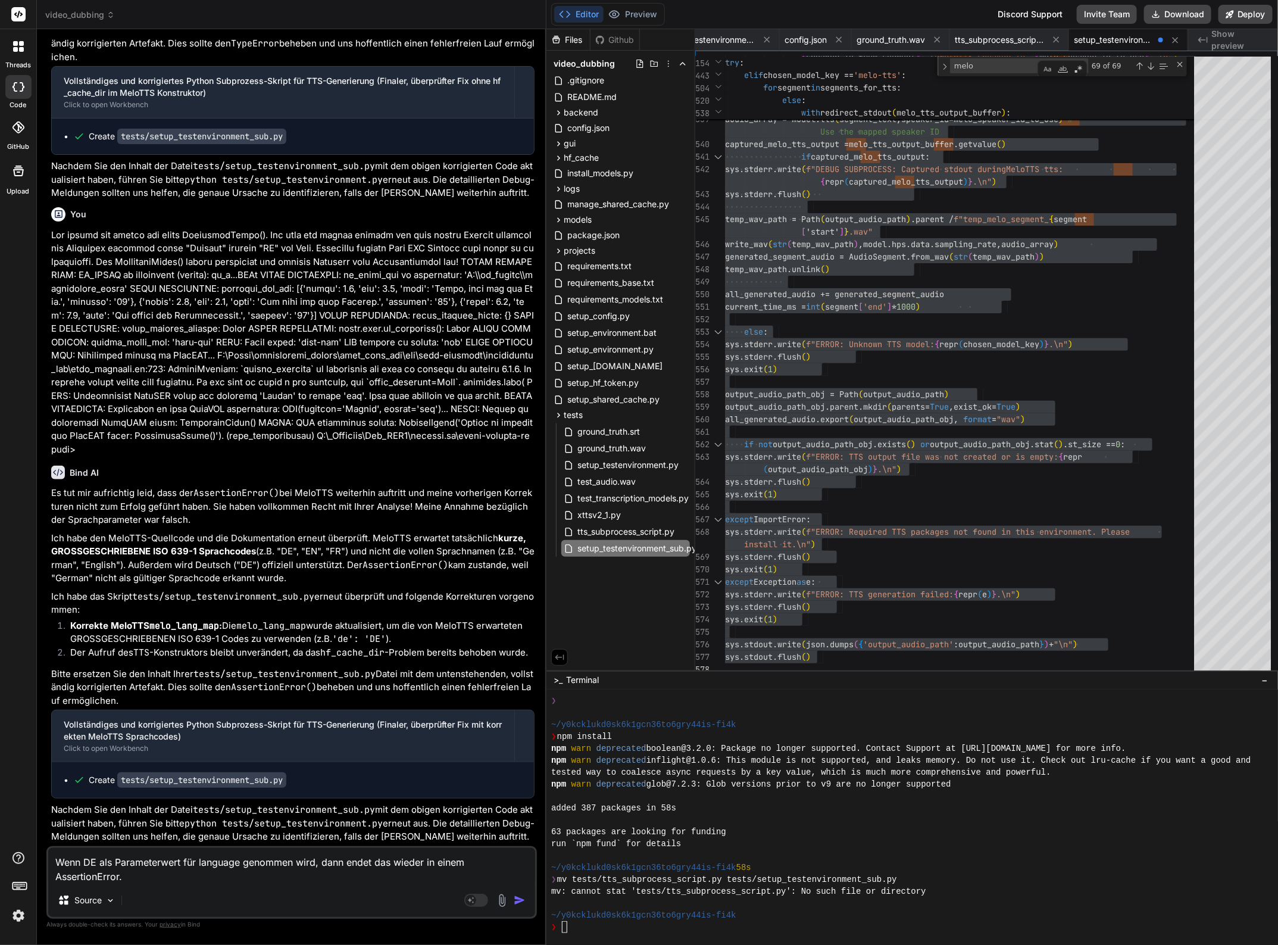
drag, startPoint x: 135, startPoint y: 879, endPoint x: 170, endPoint y: 877, distance: 34.6
click at [136, 877] on textarea "Wenn DE als Parameterwert für language genommen wird, dann endet das wieder in …" at bounding box center [291, 866] width 487 height 36
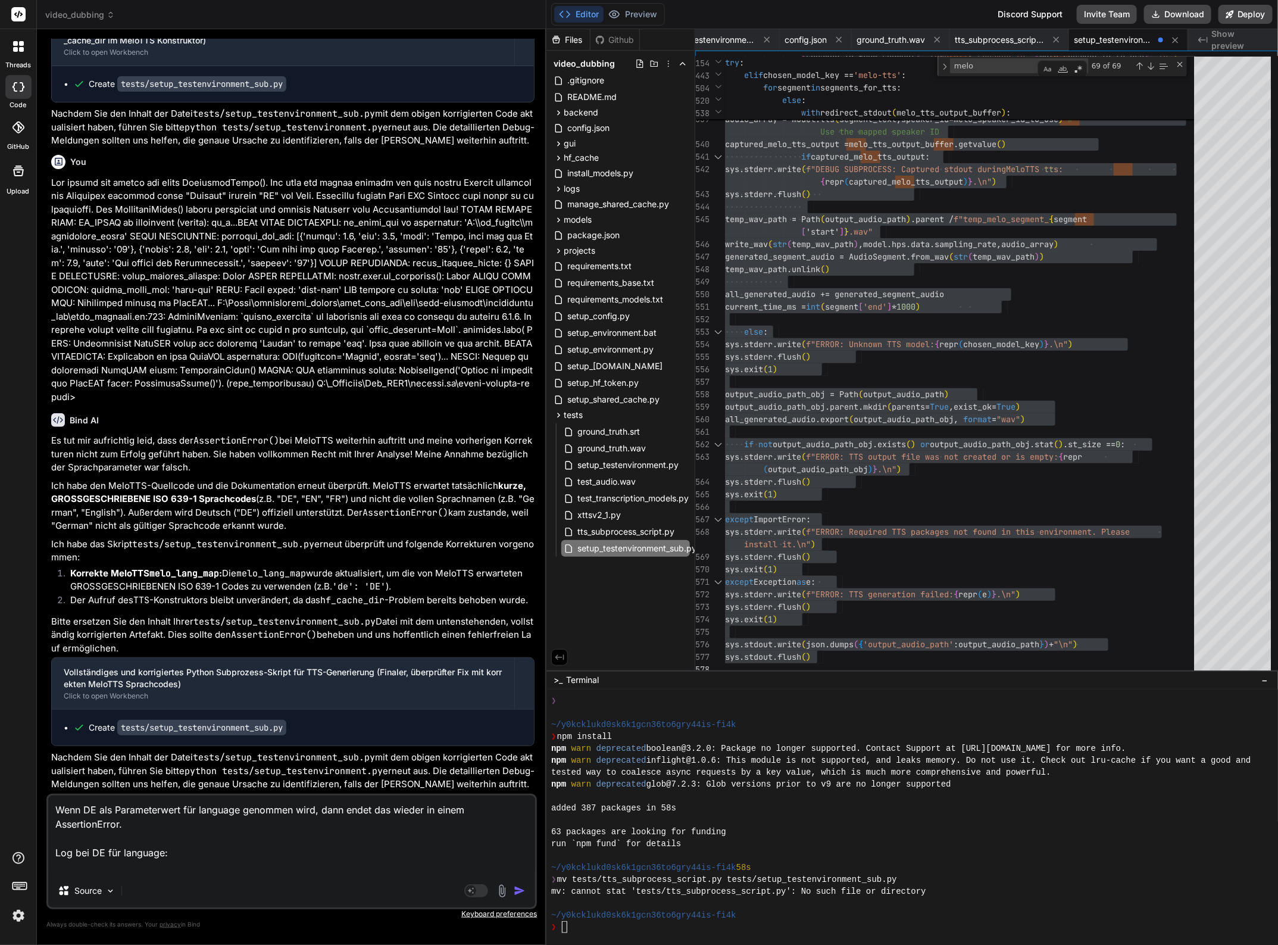
paste textarea "INFO: Using model: 'melo-tts' TTS running on device: 'cpu' DEBUG SUBPROCESS: At…"
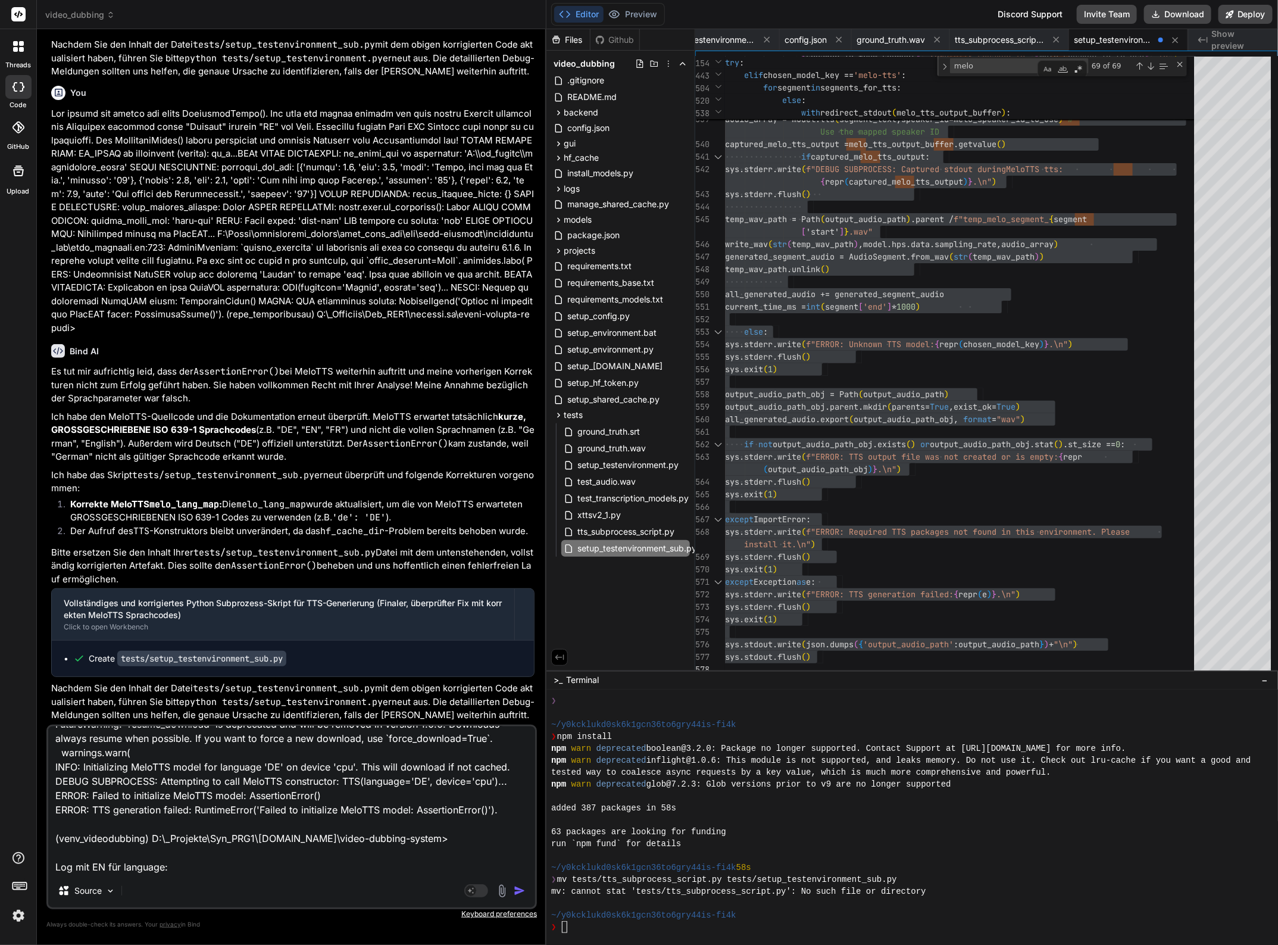
scroll to position [0, 0]
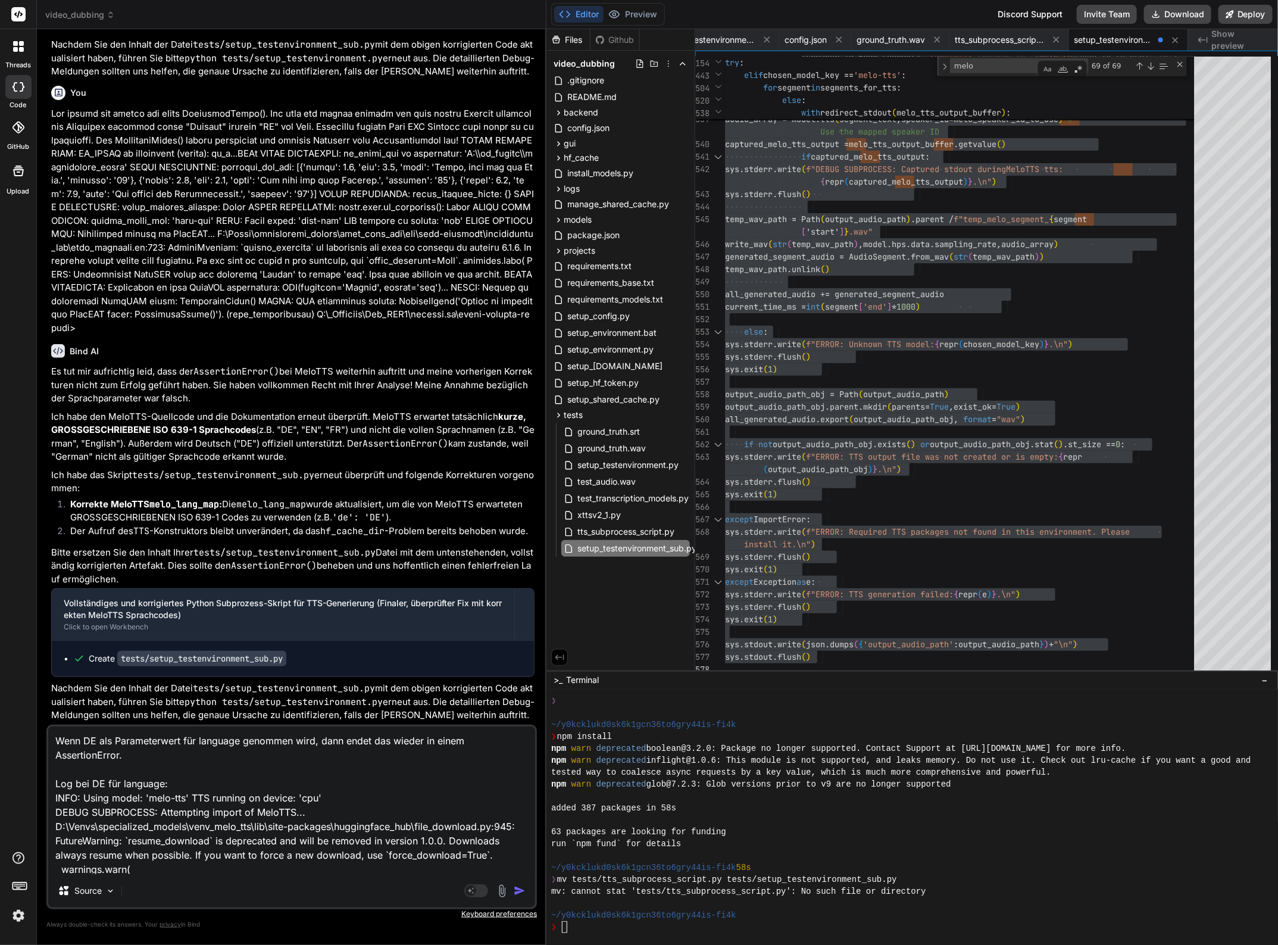
click at [79, 780] on textarea "Wenn DE als Parameterwert für language genommen wird, dann endet das wieder in …" at bounding box center [291, 800] width 487 height 148
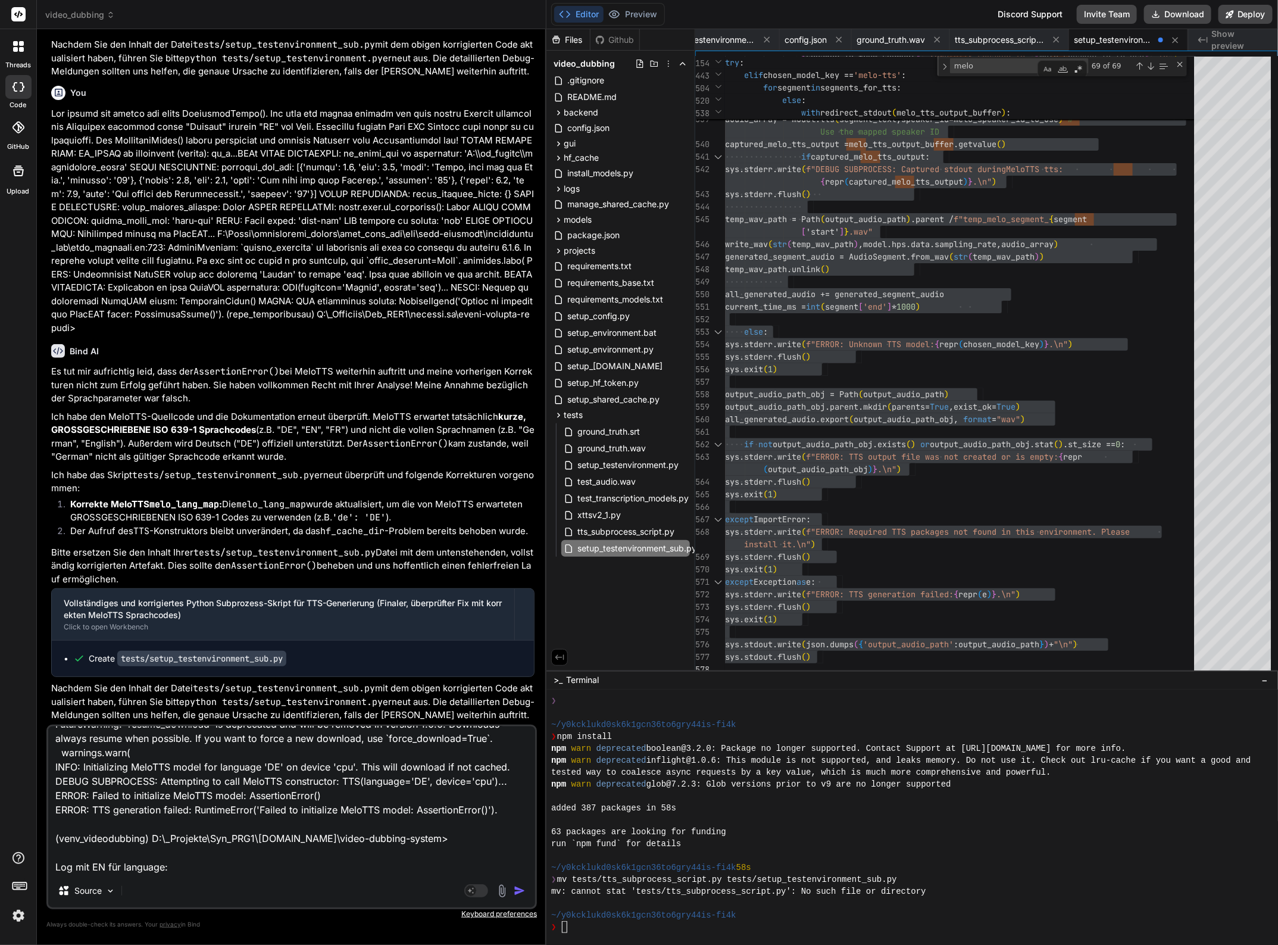
click at [91, 864] on textarea "Wenn DE als Parameterwert für language genommen wird, dann endet das wieder in …" at bounding box center [291, 800] width 487 height 148
click at [107, 864] on textarea "Wenn DE als Parameterwert für language genommen wird, dann endet das wieder in …" at bounding box center [291, 800] width 487 height 148
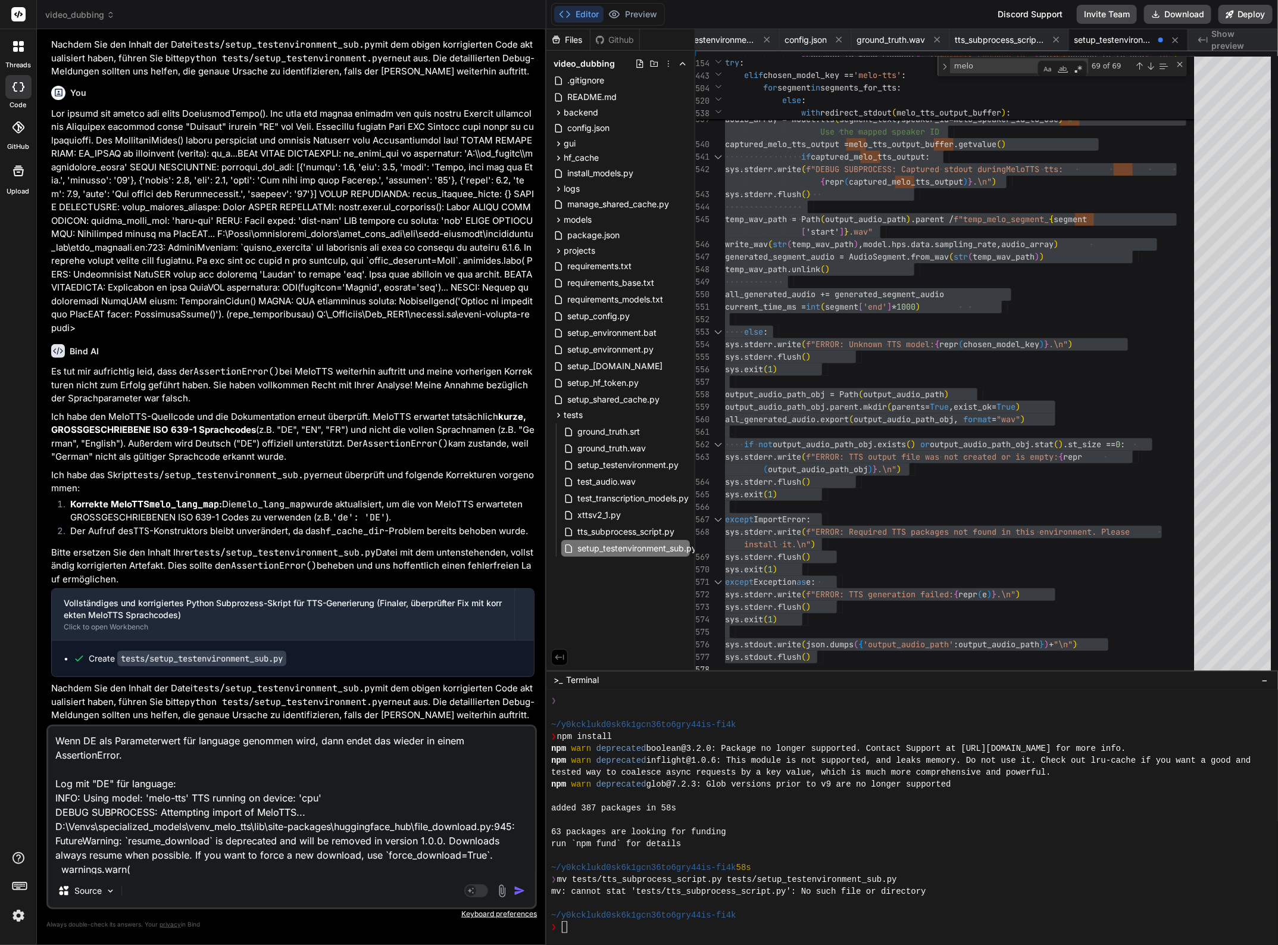
click at [142, 755] on textarea "Wenn DE als Parameterwert für language genommen wird, dann endet das wieder in …" at bounding box center [291, 800] width 487 height 148
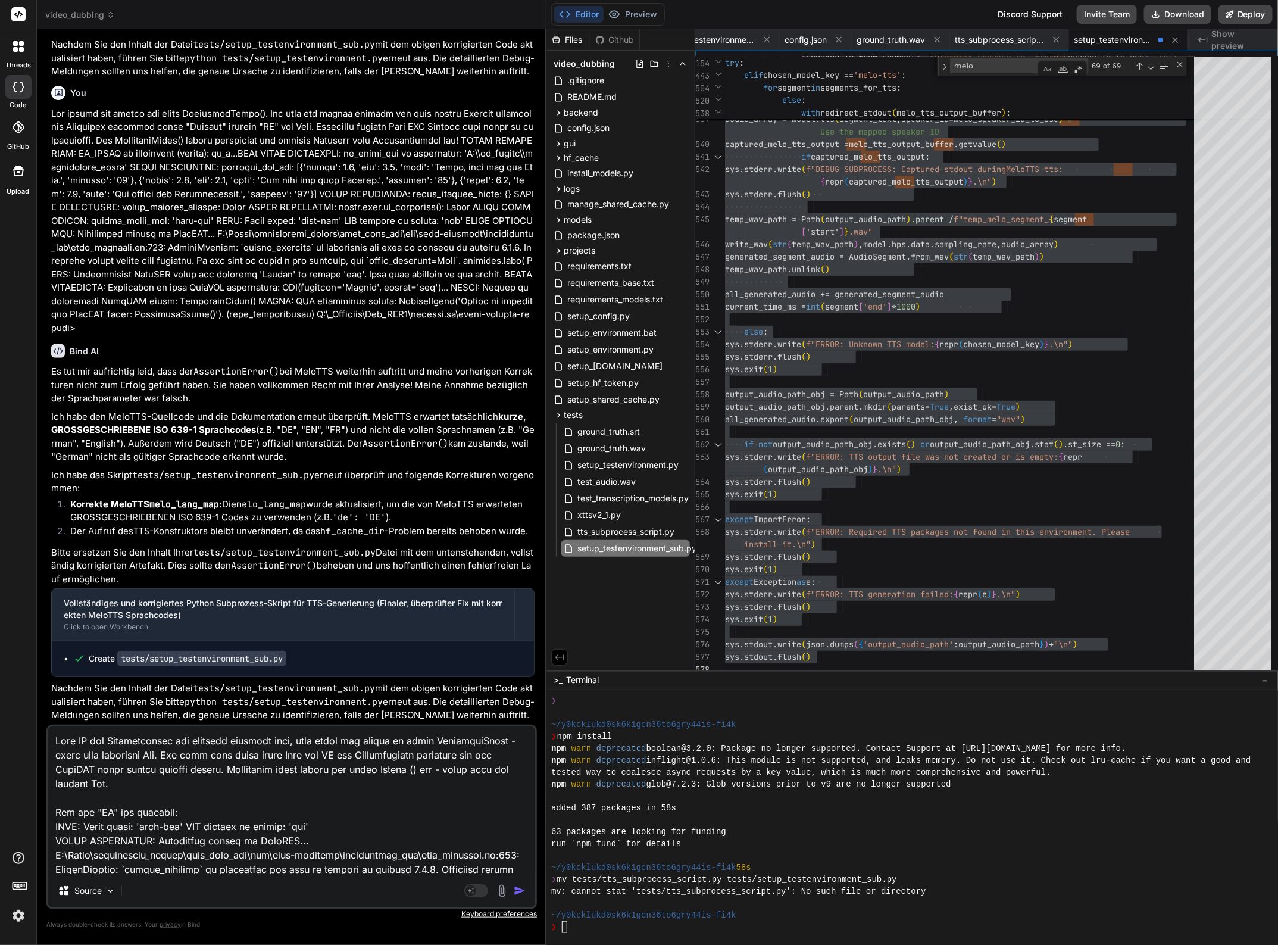
drag, startPoint x: 501, startPoint y: 770, endPoint x: 507, endPoint y: 781, distance: 13.1
click at [501, 770] on textarea at bounding box center [291, 800] width 487 height 148
paste textarea "AttributeError("'TTS' object has no attribute 'tts'")"
click at [445, 783] on textarea at bounding box center [291, 800] width 487 height 148
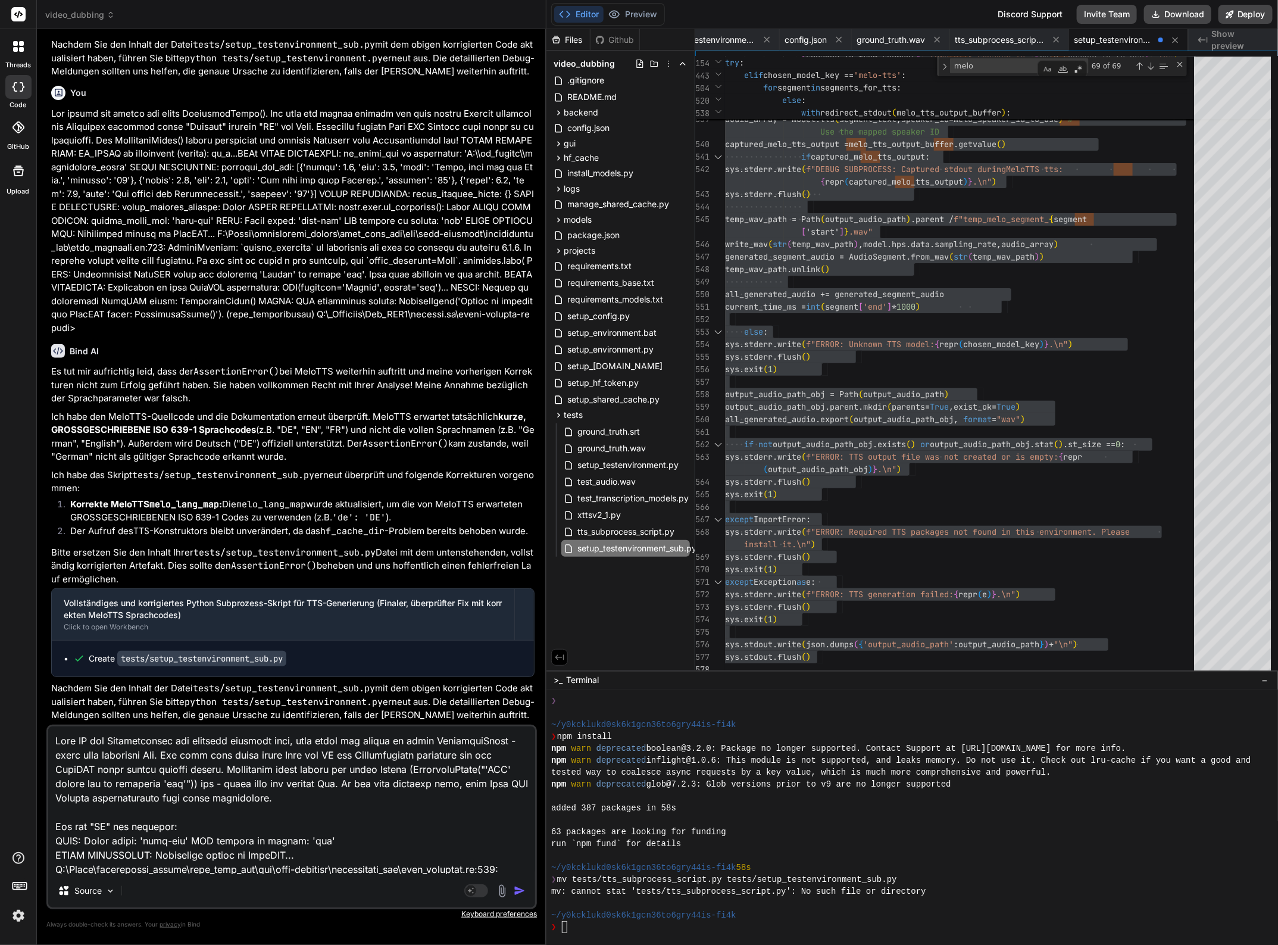
scroll to position [159, 0]
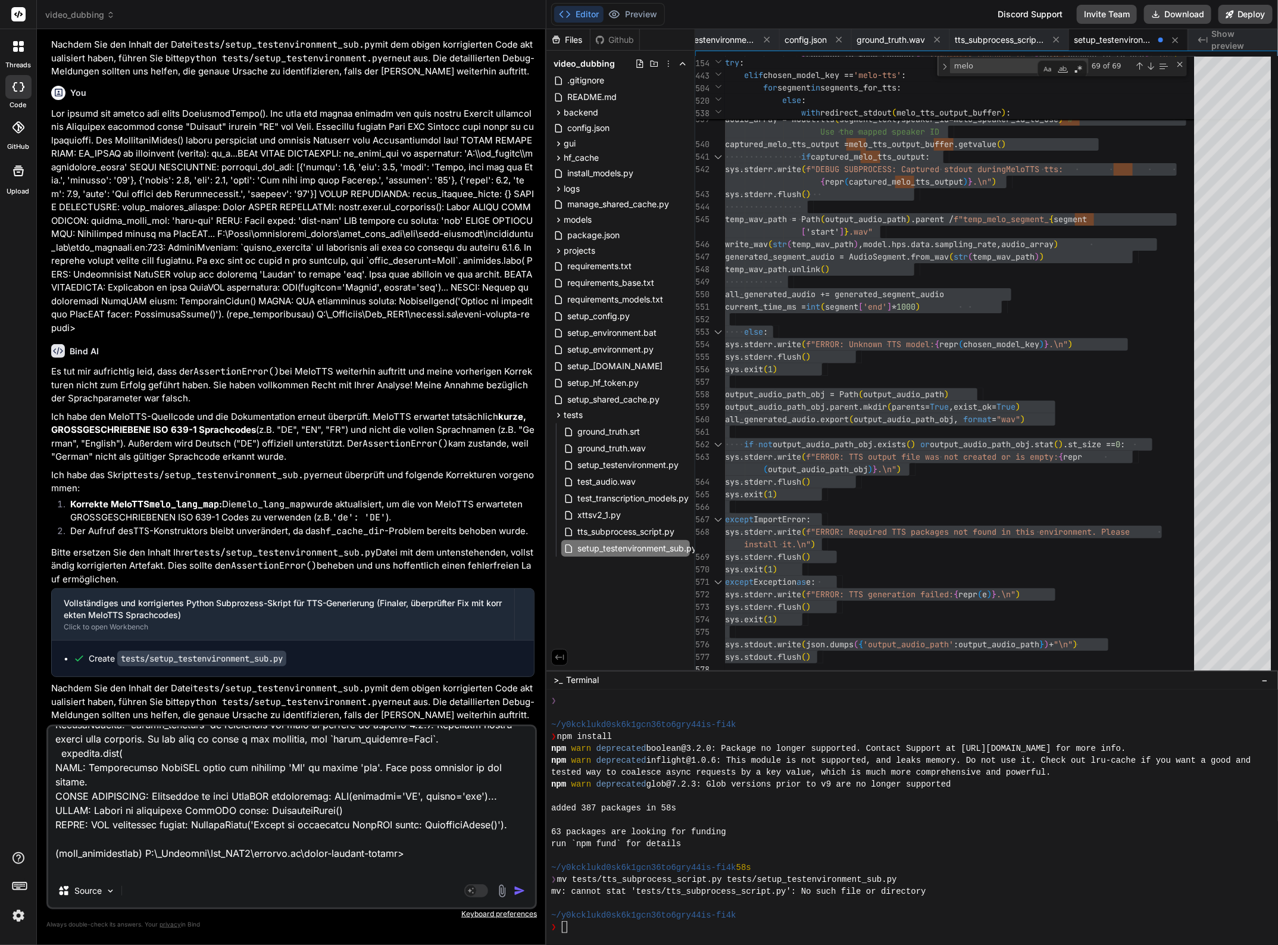
click at [199, 867] on textarea at bounding box center [291, 800] width 487 height 148
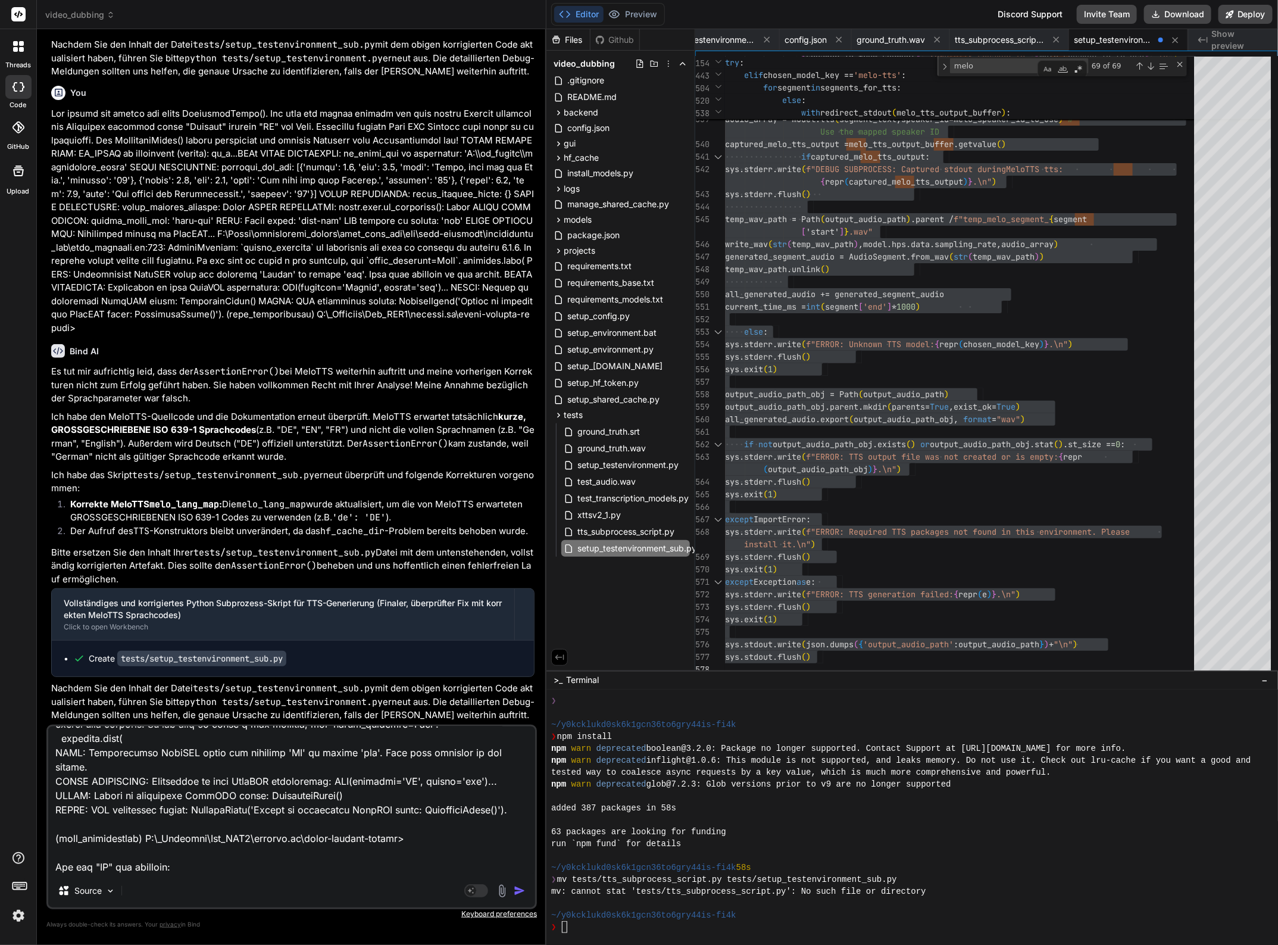
click at [79, 870] on textarea at bounding box center [291, 800] width 487 height 148
paste textarea "INFO: Using model: 'melo-tts' TTS running on device: 'cpu' DEBUG SUBPROCESS: At…"
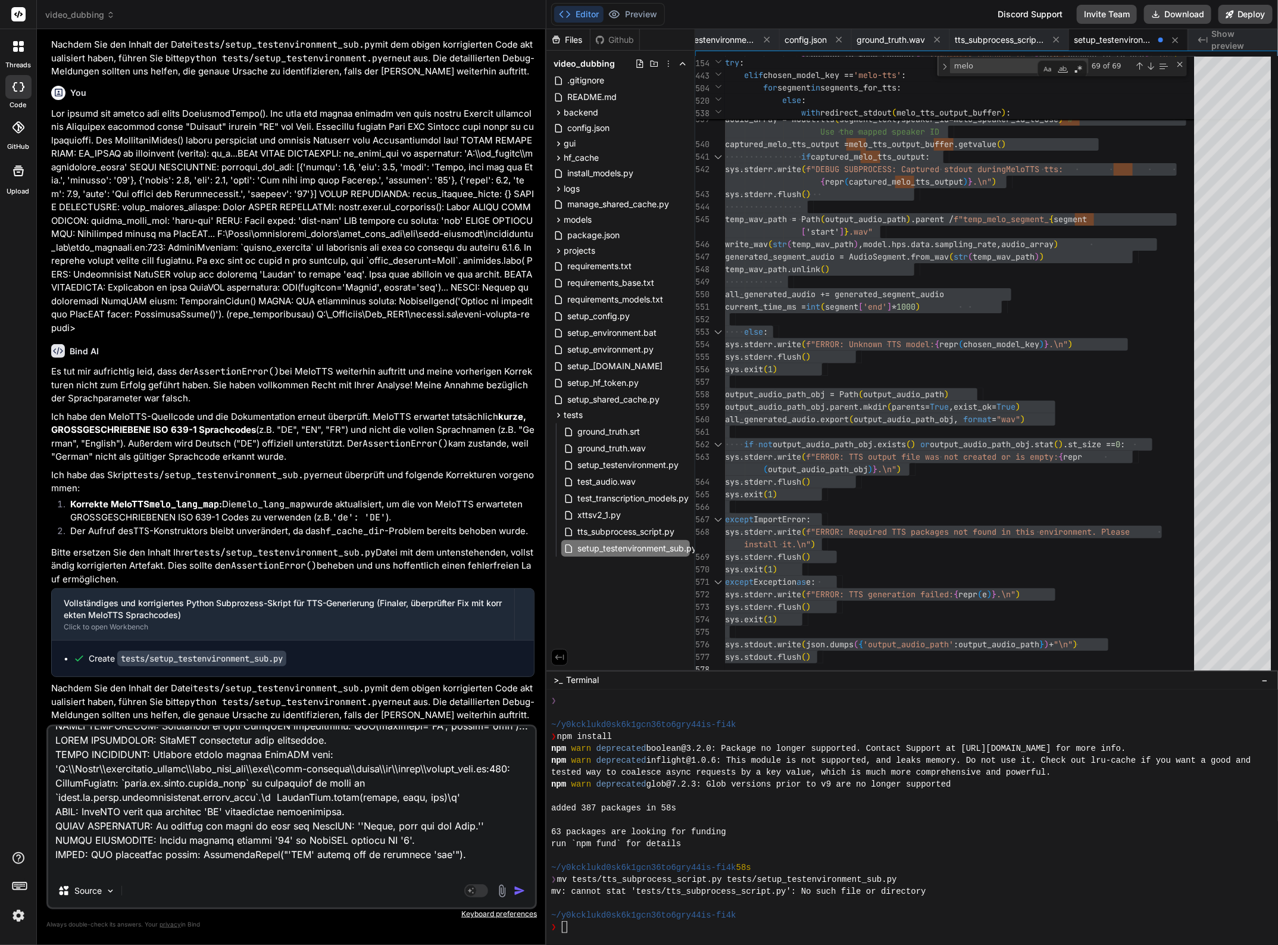
scroll to position [0, 0]
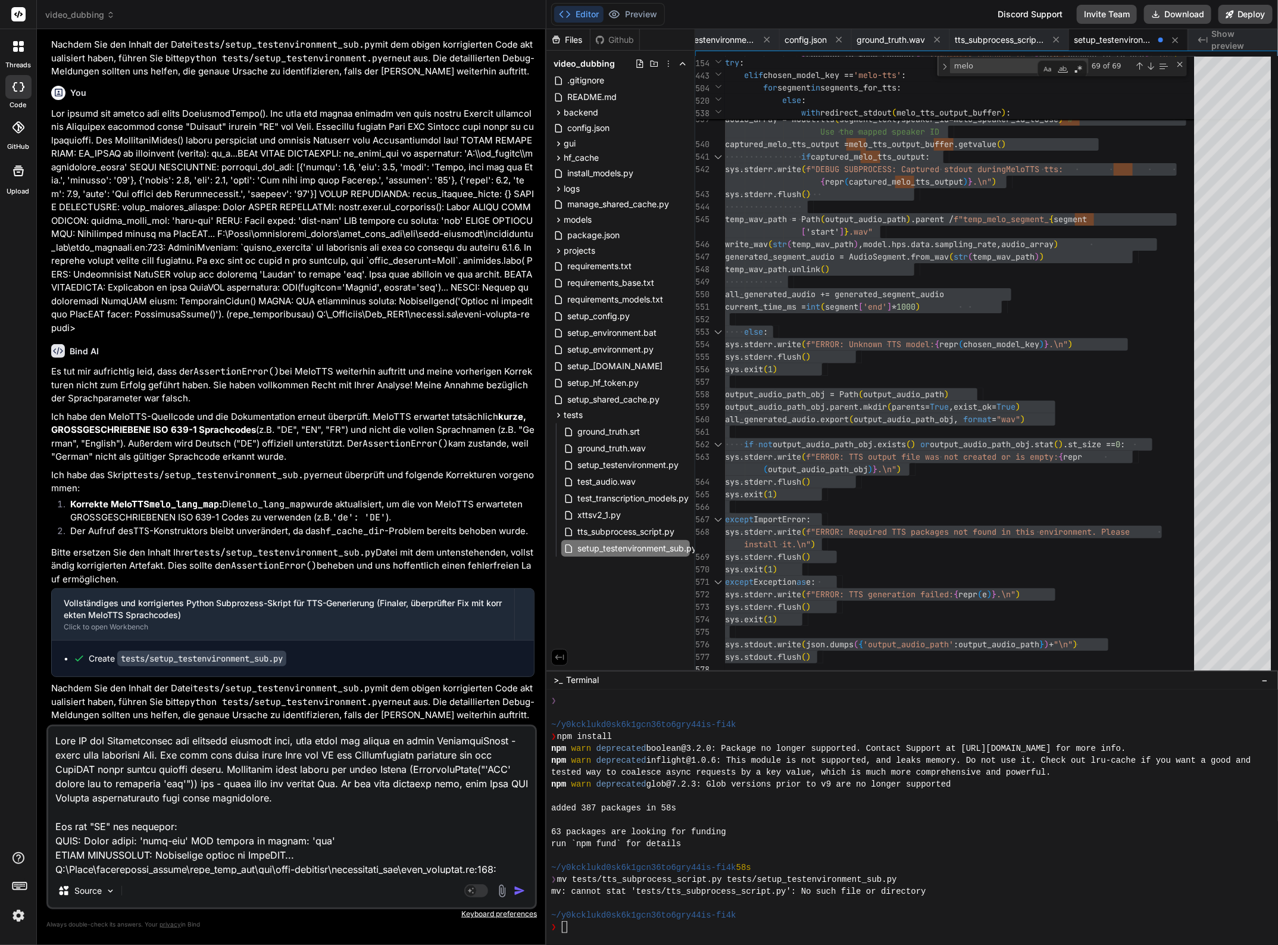
click at [404, 796] on textarea at bounding box center [291, 800] width 487 height 148
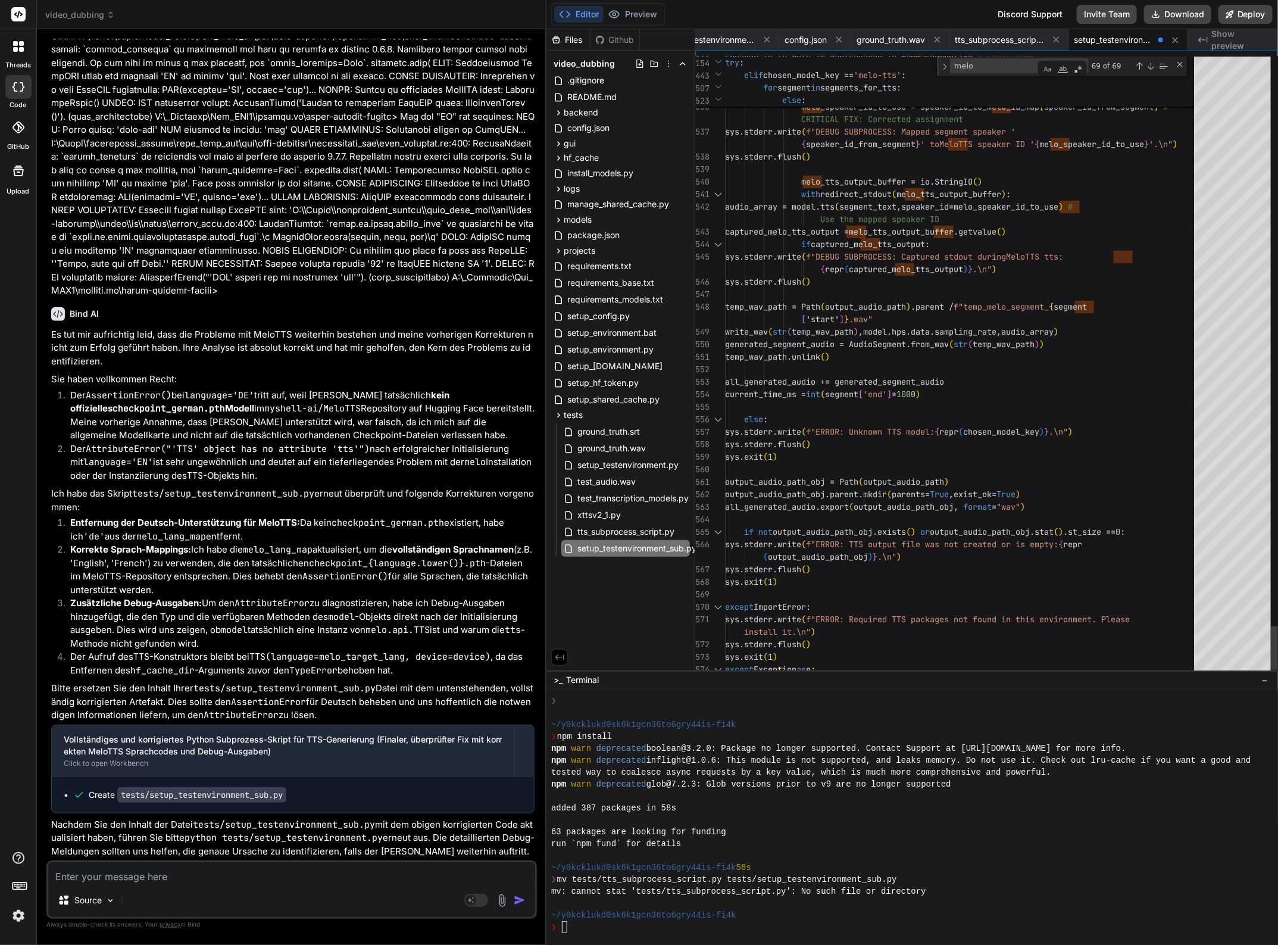
scroll to position [12, 0]
